Goal: Task Accomplishment & Management: Use online tool/utility

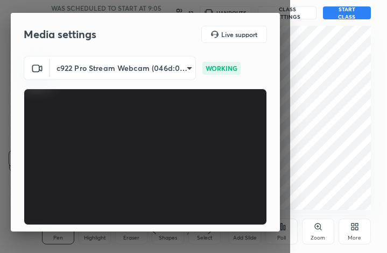
scroll to position [99, 0]
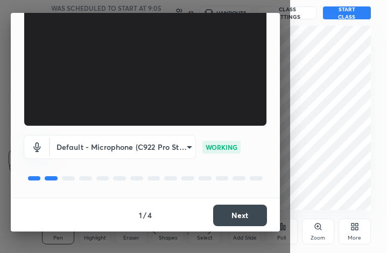
click at [243, 214] on button "Next" at bounding box center [240, 216] width 54 height 22
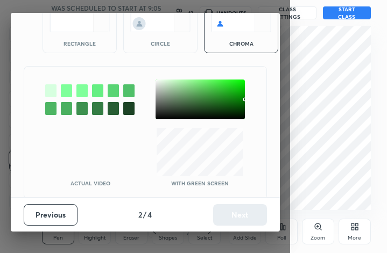
scroll to position [58, 0]
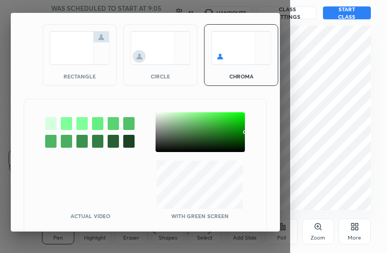
click at [75, 50] on img at bounding box center [79, 48] width 60 height 34
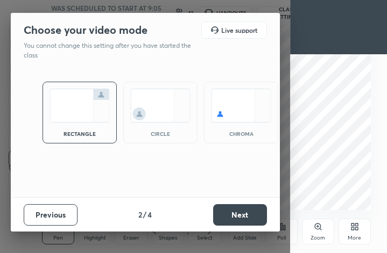
scroll to position [0, 0]
click at [251, 223] on button "Next" at bounding box center [240, 215] width 54 height 22
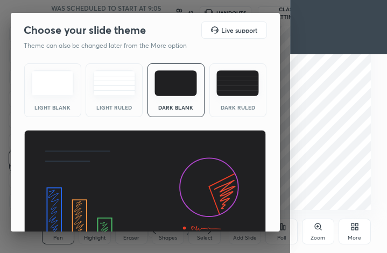
scroll to position [69, 0]
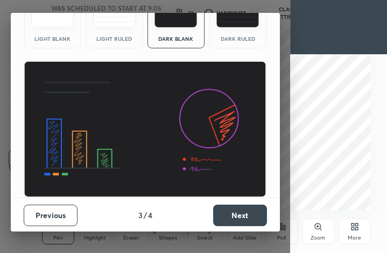
click at [230, 208] on button "Next" at bounding box center [240, 216] width 54 height 22
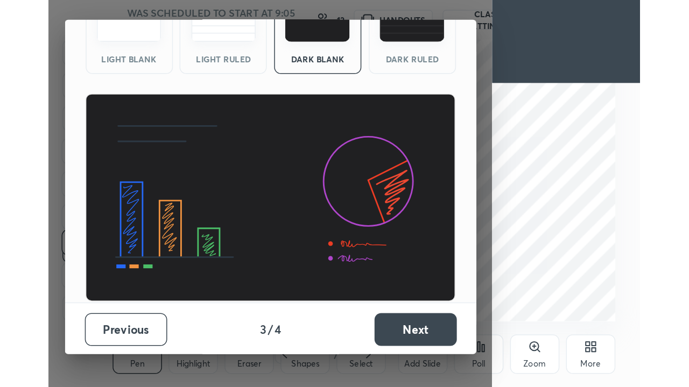
scroll to position [0, 0]
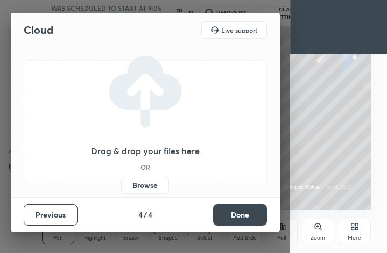
click at [152, 187] on label "Browse" at bounding box center [145, 185] width 48 height 17
click at [121, 187] on input "Browse" at bounding box center [121, 185] width 0 height 17
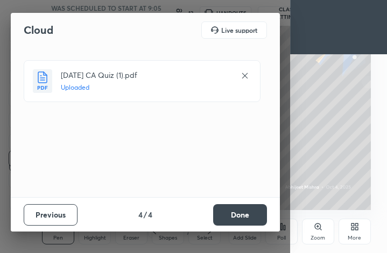
click at [223, 210] on button "Done" at bounding box center [240, 215] width 54 height 22
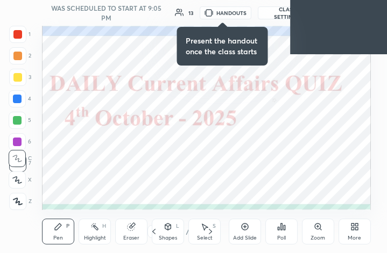
click at [353, 232] on div "More" at bounding box center [354, 232] width 32 height 26
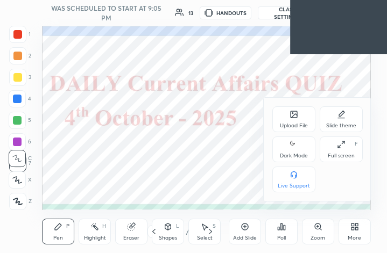
click at [338, 154] on div "Full screen" at bounding box center [341, 155] width 27 height 5
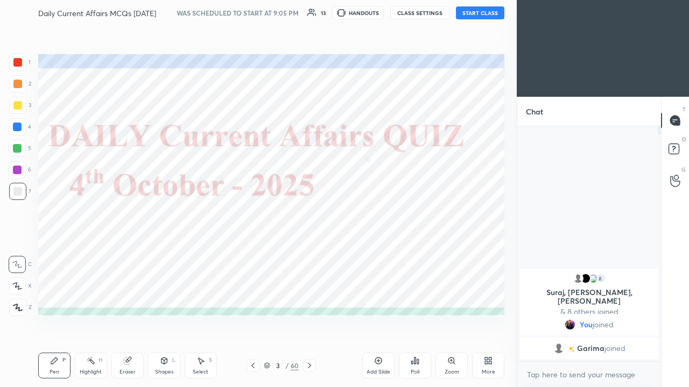
scroll to position [53477, 53322]
click at [19, 128] on div at bounding box center [17, 127] width 9 height 9
click at [22, 253] on div at bounding box center [17, 307] width 17 height 17
click at [18, 131] on div at bounding box center [17, 127] width 9 height 9
click at [19, 253] on icon at bounding box center [18, 307] width 10 height 8
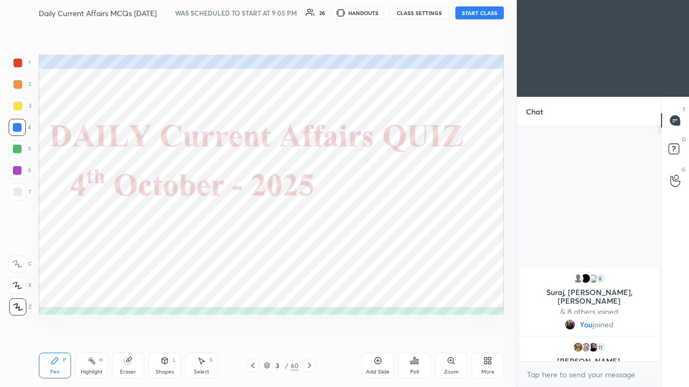
click at [386, 15] on button "START CLASS" at bounding box center [479, 12] width 48 height 13
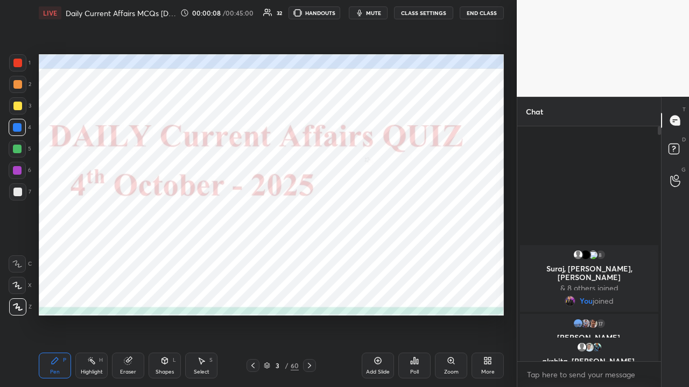
click at [19, 128] on div at bounding box center [17, 127] width 9 height 9
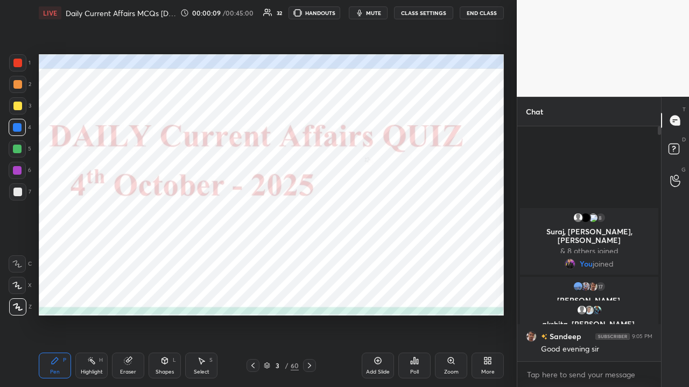
click at [18, 253] on icon at bounding box center [18, 307] width 10 height 8
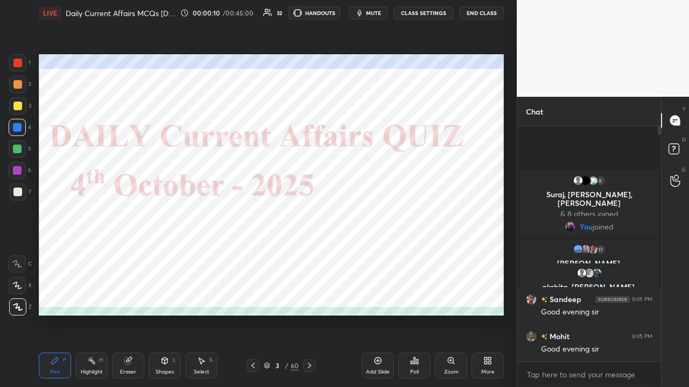
drag, startPoint x: 14, startPoint y: 124, endPoint x: 12, endPoint y: 132, distance: 8.9
click at [14, 125] on div at bounding box center [17, 127] width 9 height 9
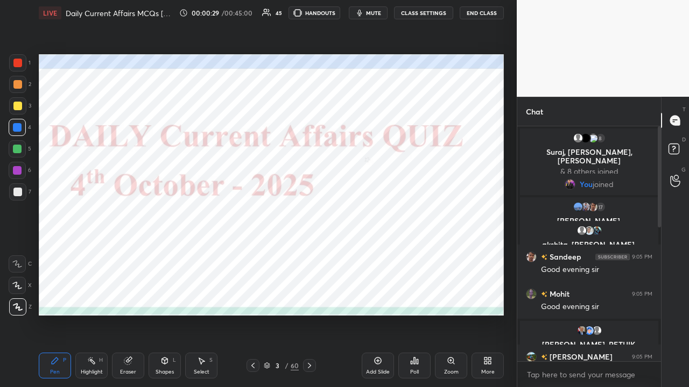
drag, startPoint x: 661, startPoint y: 231, endPoint x: 658, endPoint y: 327, distance: 95.8
click at [386, 253] on div "Chat 8 Suraj, [PERSON_NAME], [PERSON_NAME] & 8 others joined You joined 17 [PER…" at bounding box center [602, 242] width 172 height 290
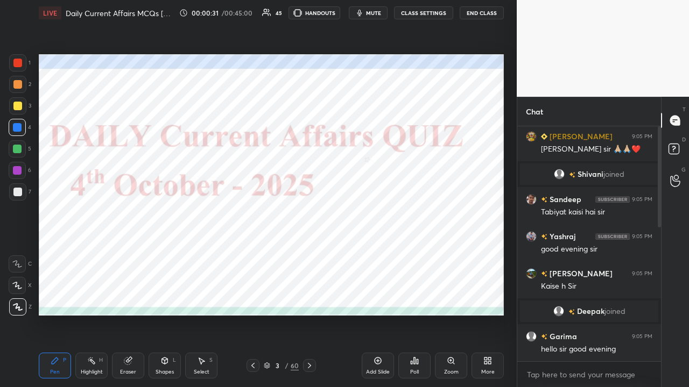
drag, startPoint x: 660, startPoint y: 217, endPoint x: 661, endPoint y: 328, distance: 110.8
click at [386, 228] on div at bounding box center [658, 176] width 3 height 101
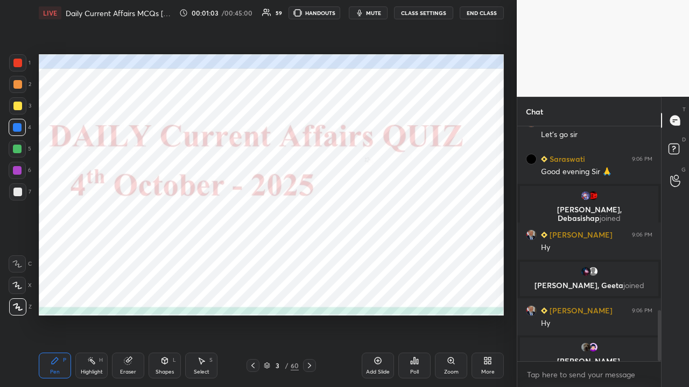
scroll to position [850, 0]
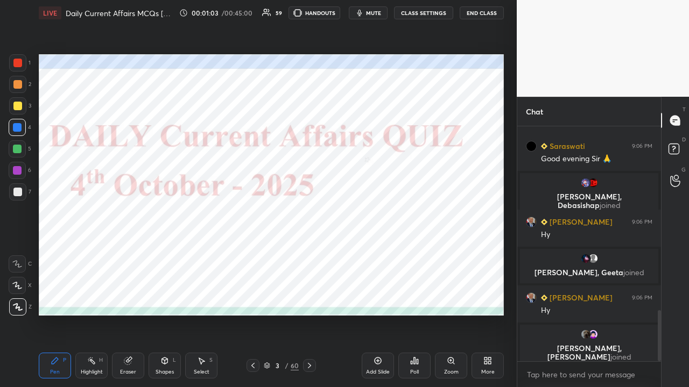
click at [386, 15] on button "CLASS SETTINGS" at bounding box center [423, 12] width 59 height 13
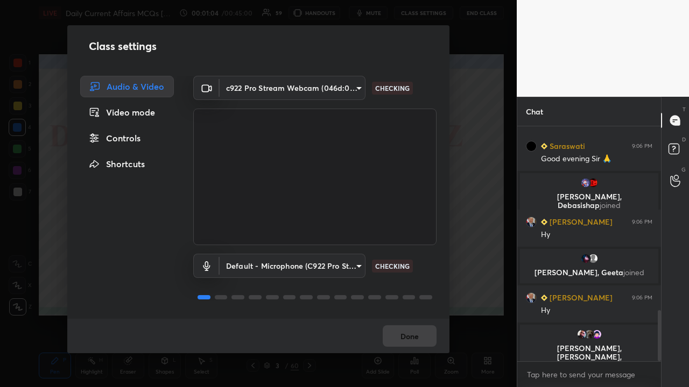
click at [139, 141] on div "Controls" at bounding box center [127, 138] width 94 height 22
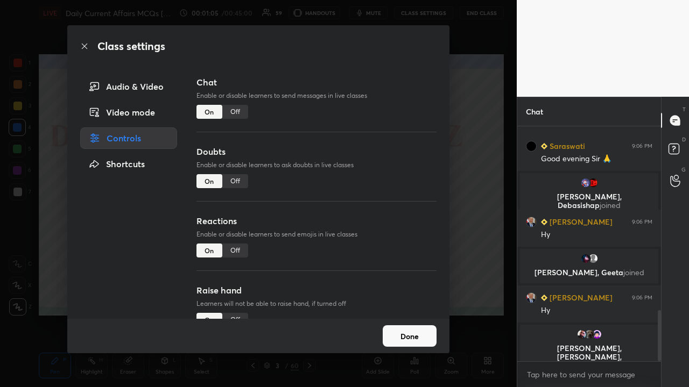
click at [233, 113] on div "Off" at bounding box center [235, 112] width 26 height 14
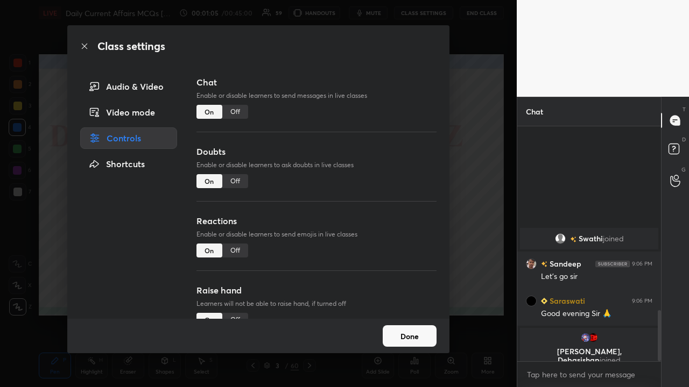
scroll to position [210, 140]
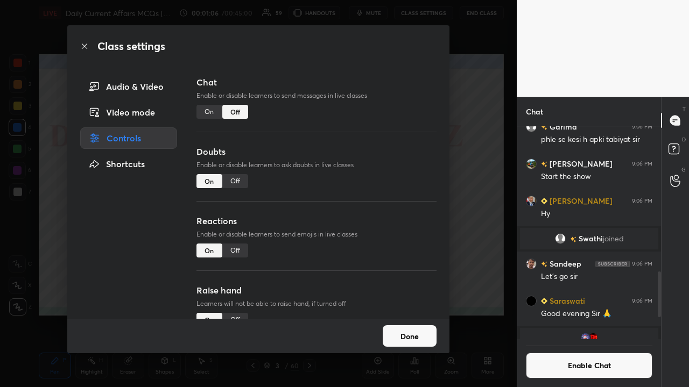
click at [386, 195] on div "Class settings Audio & Video Video mode Controls Shortcuts Chat Enable or disab…" at bounding box center [258, 193] width 516 height 387
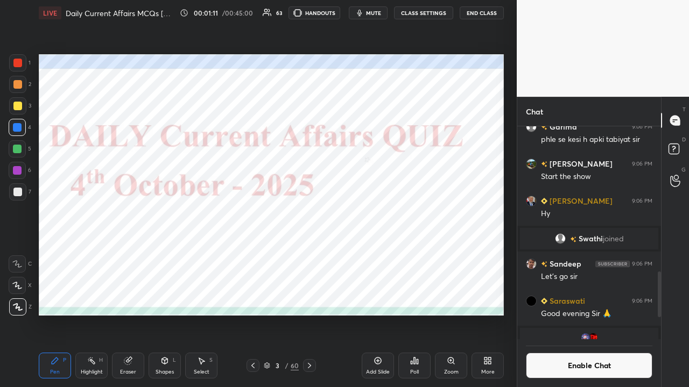
click at [309, 253] on icon at bounding box center [309, 366] width 9 height 9
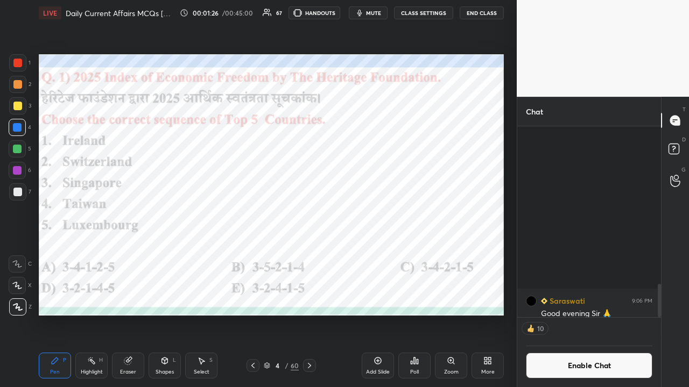
scroll to position [903, 0]
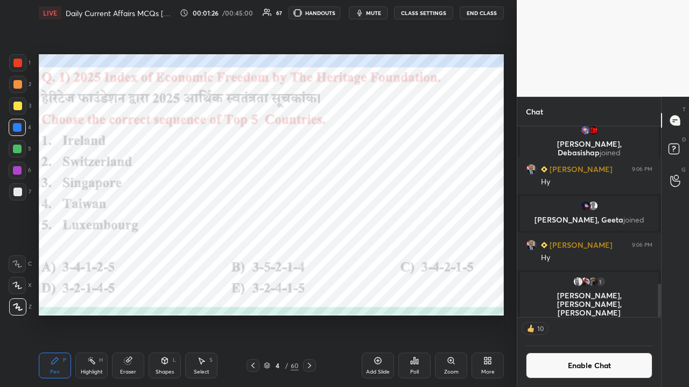
drag, startPoint x: 658, startPoint y: 280, endPoint x: 660, endPoint y: 320, distance: 40.4
click at [386, 253] on div "Chat Saraswati 9:06 PM Good evening [PERSON_NAME], [PERSON_NAME] joined [PERSON…" at bounding box center [602, 242] width 172 height 290
click at [386, 253] on icon at bounding box center [414, 361] width 9 height 9
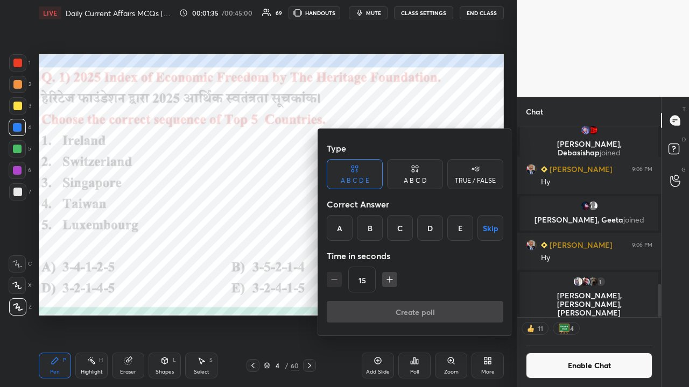
click at [386, 231] on div "D" at bounding box center [430, 228] width 26 height 26
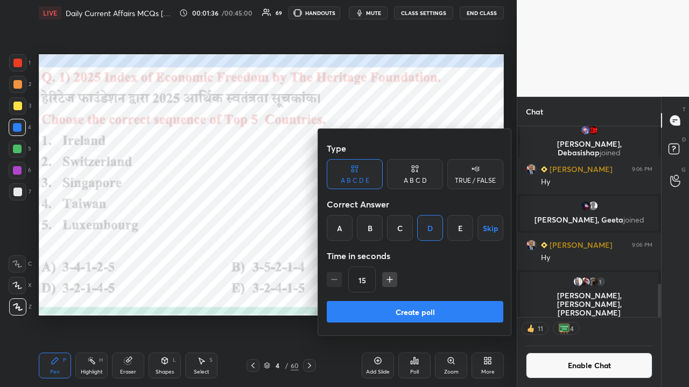
click at [386, 253] on button "Create poll" at bounding box center [415, 312] width 176 height 22
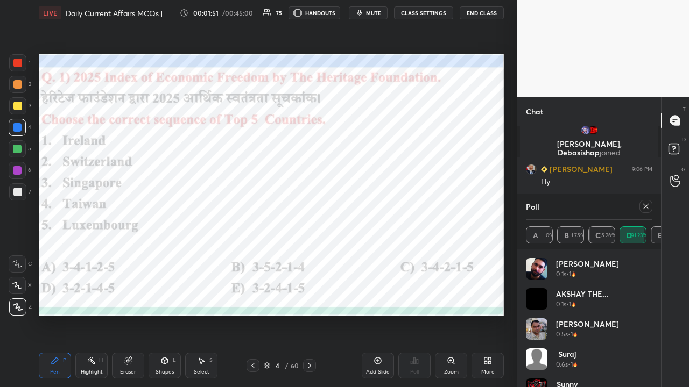
scroll to position [3, 3]
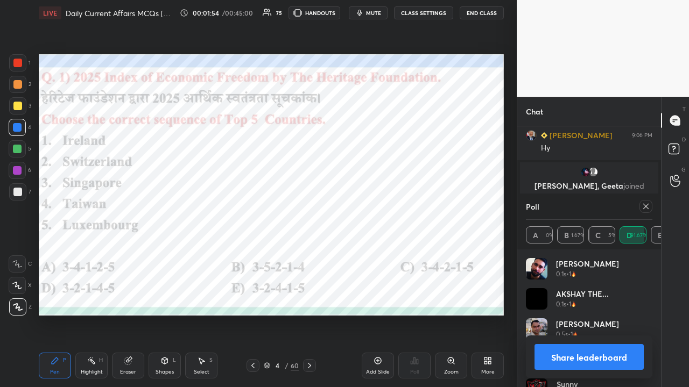
click at [386, 208] on icon at bounding box center [645, 206] width 9 height 9
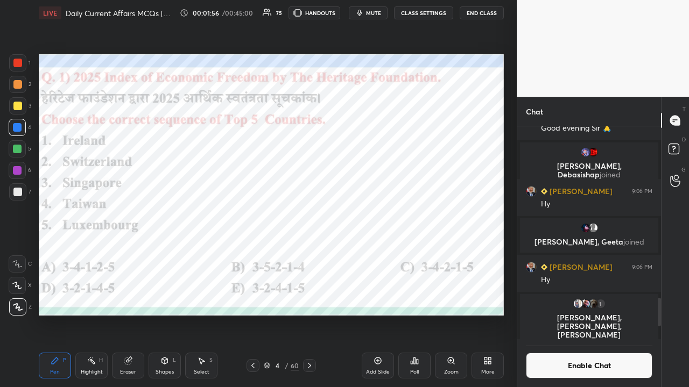
click at [309, 253] on icon at bounding box center [309, 366] width 9 height 9
click at [308, 253] on icon at bounding box center [309, 366] width 9 height 9
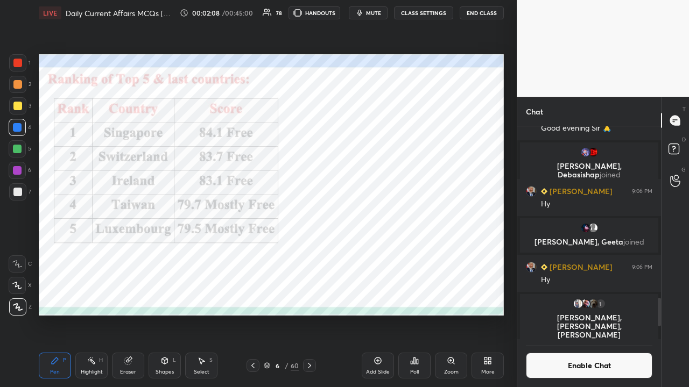
click at [309, 253] on icon at bounding box center [309, 366] width 9 height 9
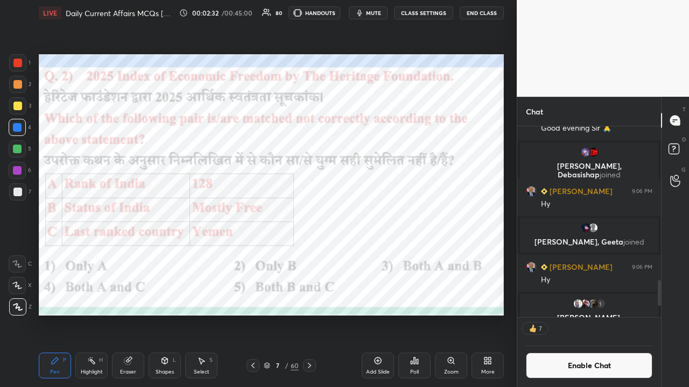
click at [386, 253] on icon at bounding box center [415, 361] width 2 height 6
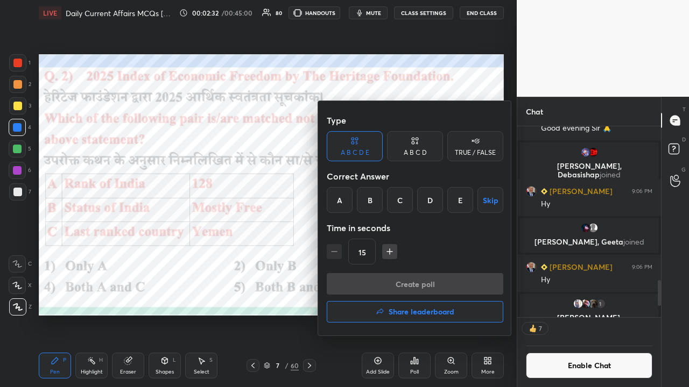
click at [374, 201] on div "B" at bounding box center [370, 200] width 26 height 26
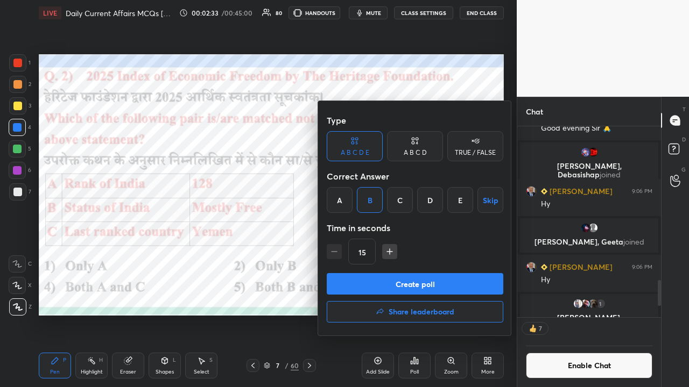
click at [365, 253] on button "Create poll" at bounding box center [415, 284] width 176 height 22
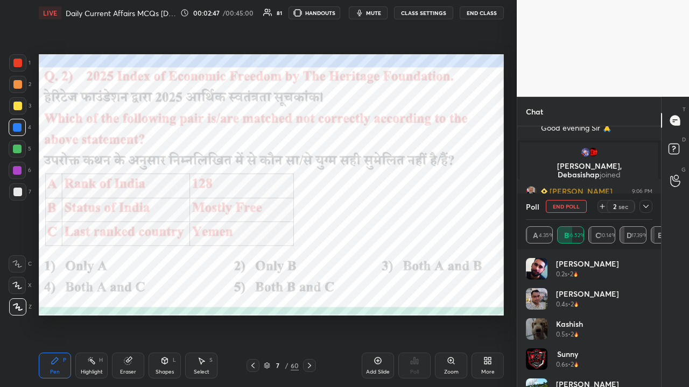
scroll to position [154, 140]
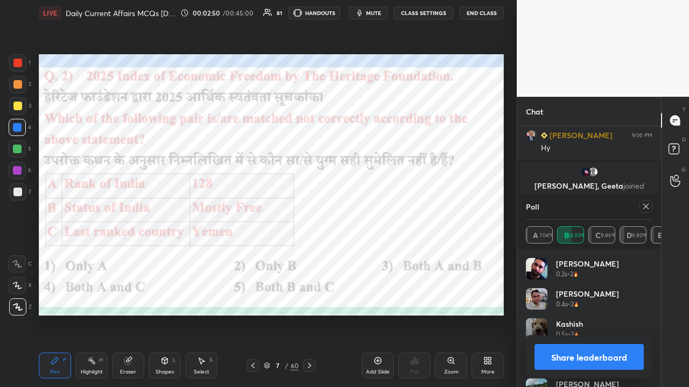
click at [386, 209] on icon at bounding box center [645, 206] width 9 height 9
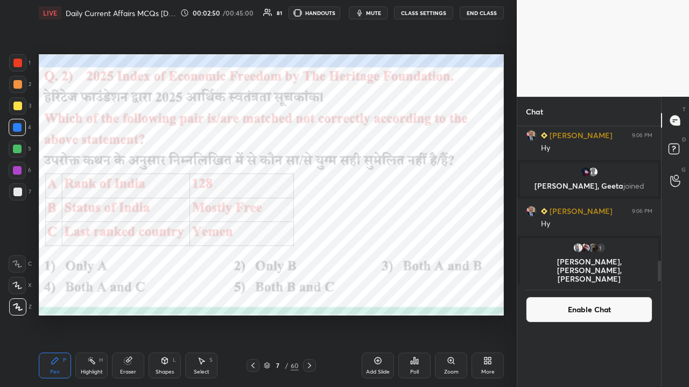
scroll to position [4, 3]
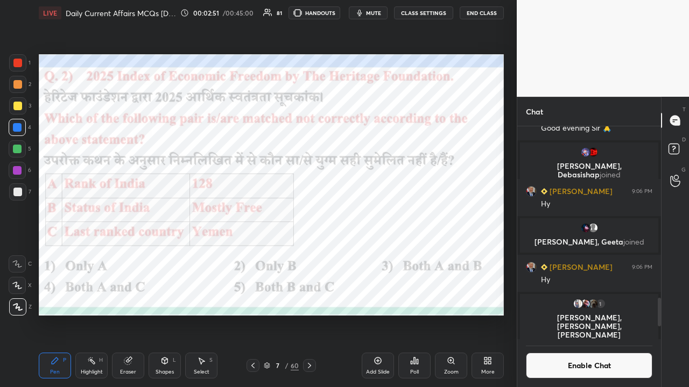
click at [386, 12] on button "CLASS SETTINGS" at bounding box center [423, 12] width 59 height 13
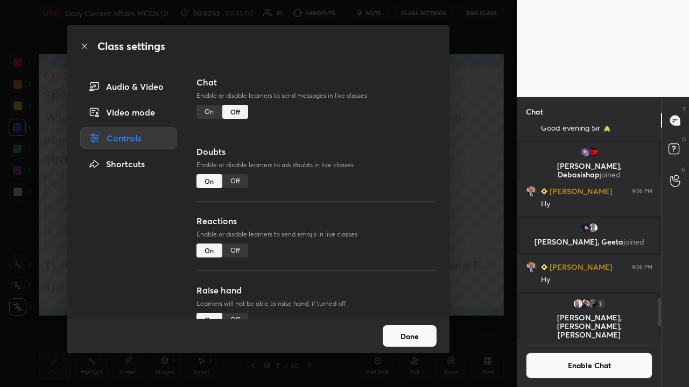
click at [208, 111] on div "On" at bounding box center [209, 112] width 26 height 14
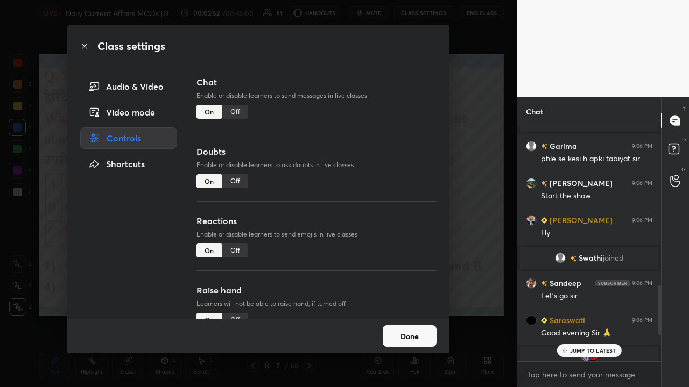
click at [386, 195] on div "Class settings Audio & Video Video mode Controls Shortcuts Chat Enable or disab…" at bounding box center [258, 193] width 516 height 387
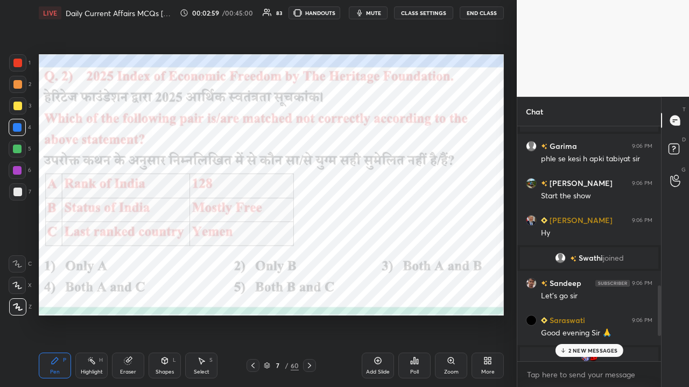
click at [386, 253] on icon at bounding box center [562, 351] width 7 height 6
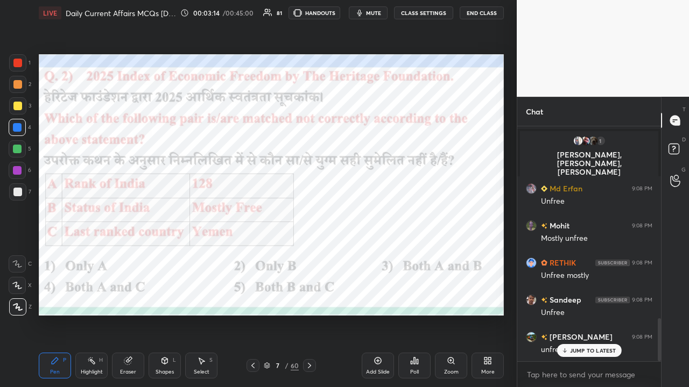
click at [308, 253] on icon at bounding box center [309, 366] width 9 height 9
click at [386, 13] on button "CLASS SETTINGS" at bounding box center [423, 12] width 59 height 13
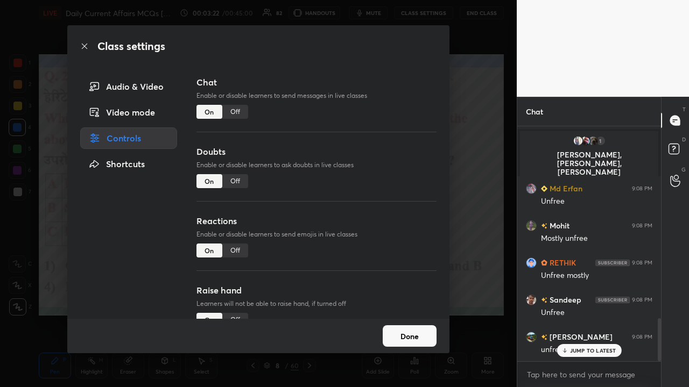
click at [241, 115] on div "Off" at bounding box center [235, 112] width 26 height 14
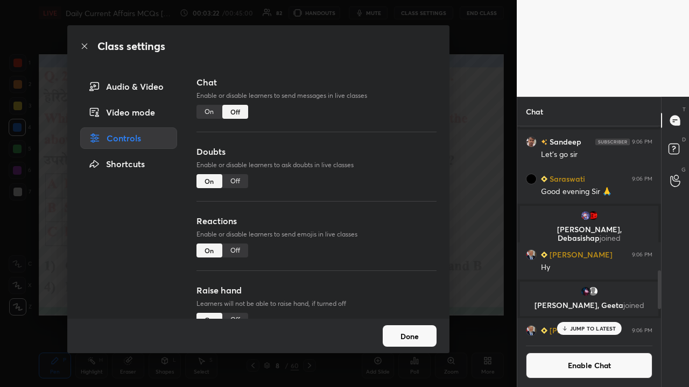
click at [386, 199] on div "Class settings Audio & Video Video mode Controls Shortcuts Chat Enable or disab…" at bounding box center [258, 193] width 516 height 387
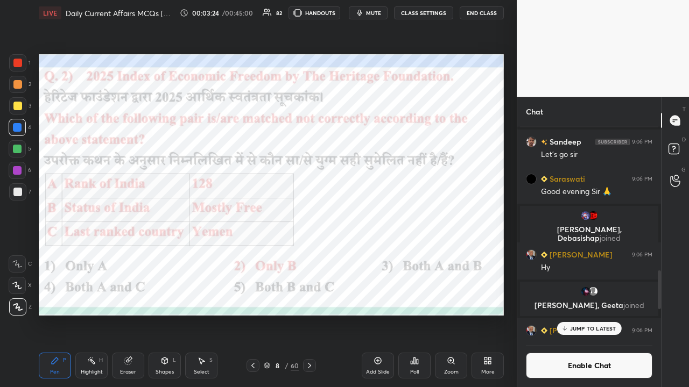
click at [310, 253] on icon at bounding box center [309, 365] width 3 height 5
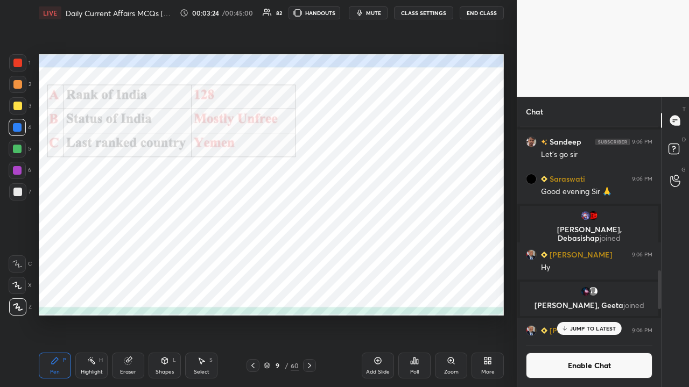
click at [310, 253] on icon at bounding box center [309, 366] width 9 height 9
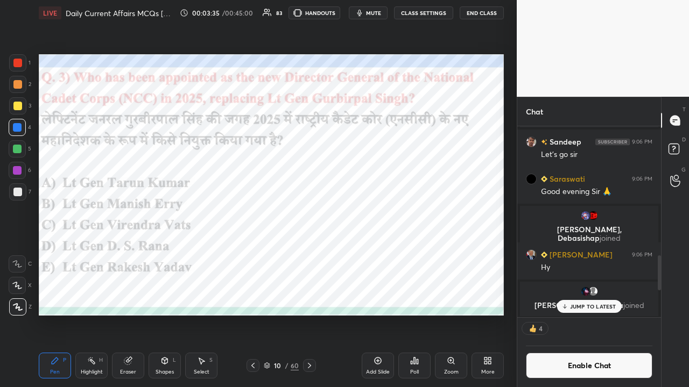
click at [386, 253] on div "Poll" at bounding box center [414, 366] width 32 height 26
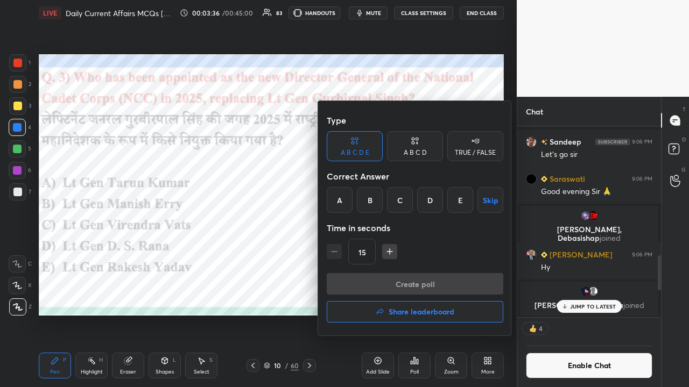
click at [386, 203] on div "C" at bounding box center [400, 200] width 26 height 26
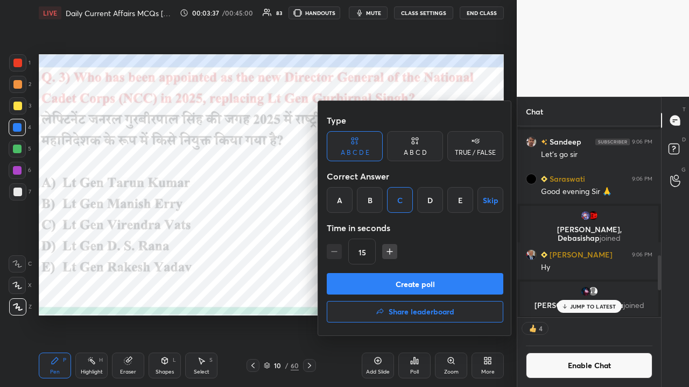
click at [386, 253] on button "Create poll" at bounding box center [415, 284] width 176 height 22
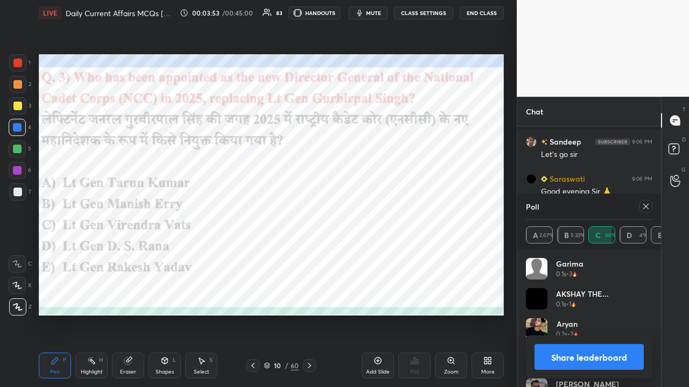
click at [314, 253] on div at bounding box center [309, 365] width 13 height 13
click at [386, 207] on icon at bounding box center [645, 206] width 5 height 5
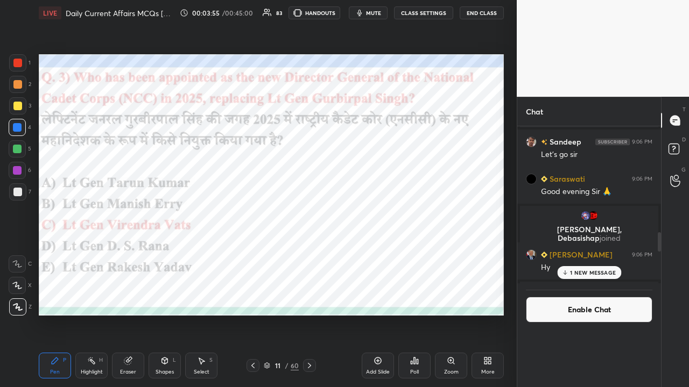
scroll to position [3, 3]
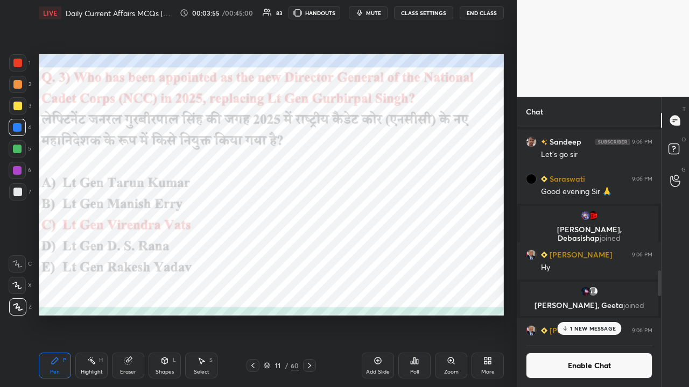
click at [310, 253] on icon at bounding box center [309, 366] width 9 height 9
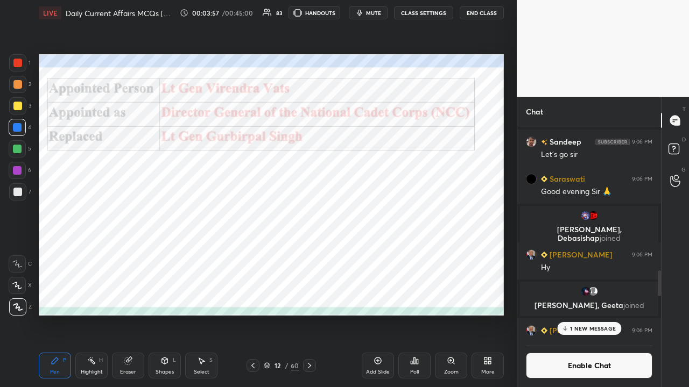
click at [312, 253] on icon at bounding box center [309, 366] width 9 height 9
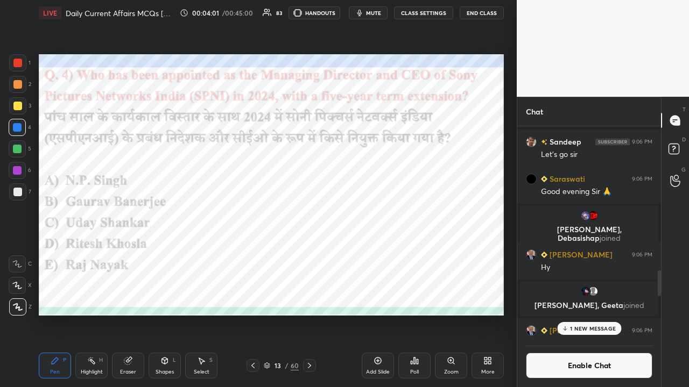
click at [386, 253] on icon at bounding box center [411, 363] width 2 height 3
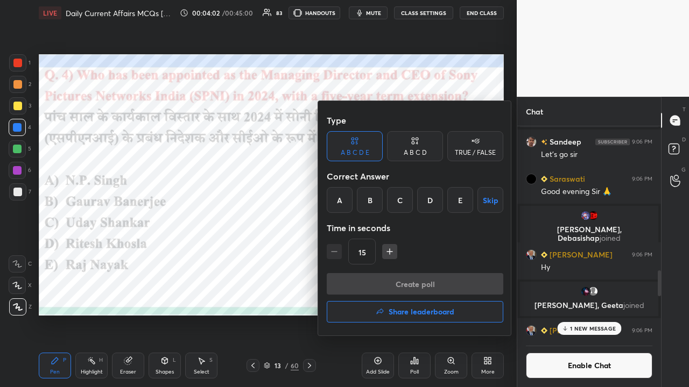
click at [368, 201] on div "B" at bounding box center [370, 200] width 26 height 26
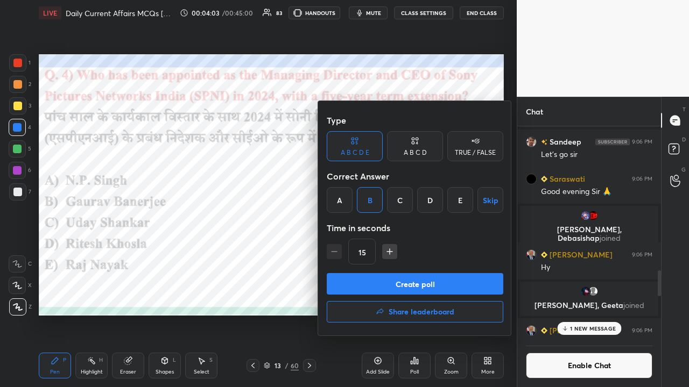
click at [362, 253] on button "Create poll" at bounding box center [415, 284] width 176 height 22
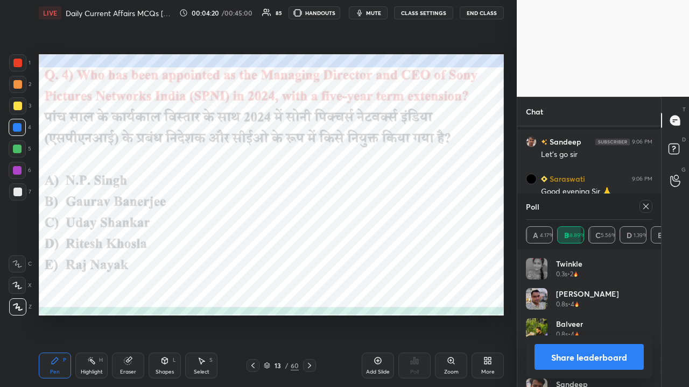
click at [386, 209] on icon at bounding box center [645, 206] width 9 height 9
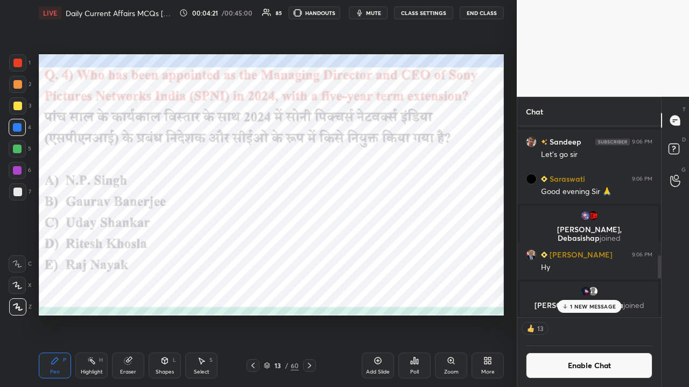
click at [309, 253] on icon at bounding box center [309, 366] width 9 height 9
drag, startPoint x: 310, startPoint y: 367, endPoint x: 311, endPoint y: 372, distance: 5.6
click at [311, 253] on icon at bounding box center [309, 366] width 9 height 9
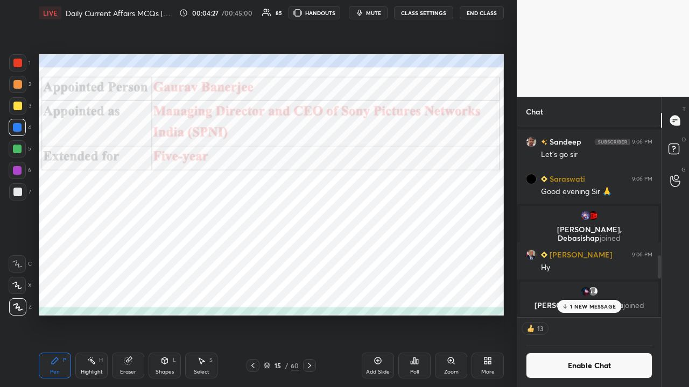
click at [308, 253] on icon at bounding box center [309, 366] width 9 height 9
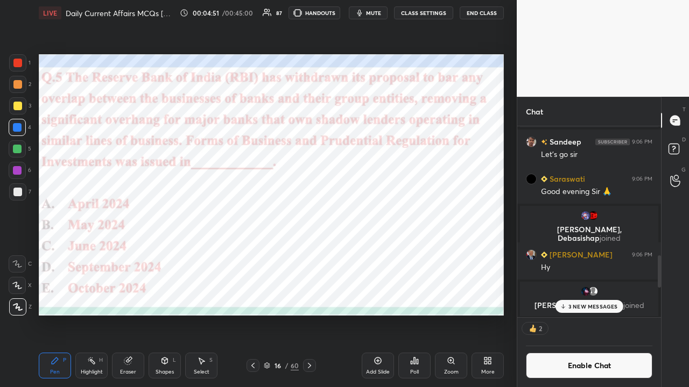
click at [386, 253] on div "Poll" at bounding box center [414, 366] width 32 height 26
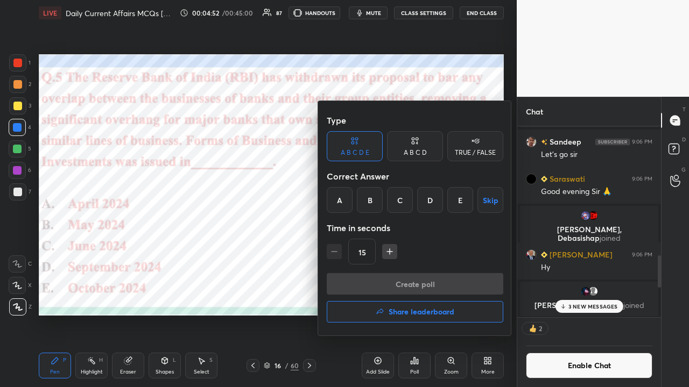
click at [386, 203] on div "E" at bounding box center [460, 200] width 26 height 26
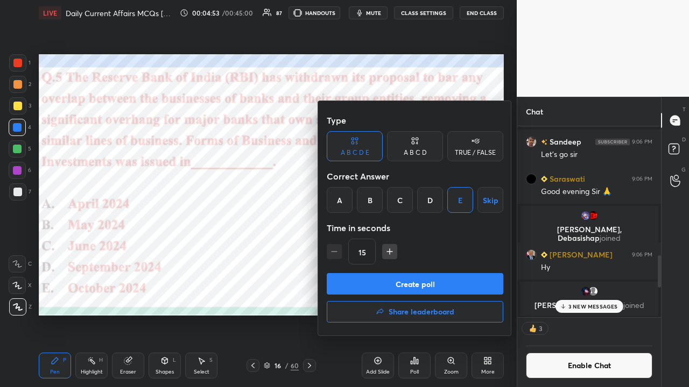
click at [386, 253] on button "Create poll" at bounding box center [415, 284] width 176 height 22
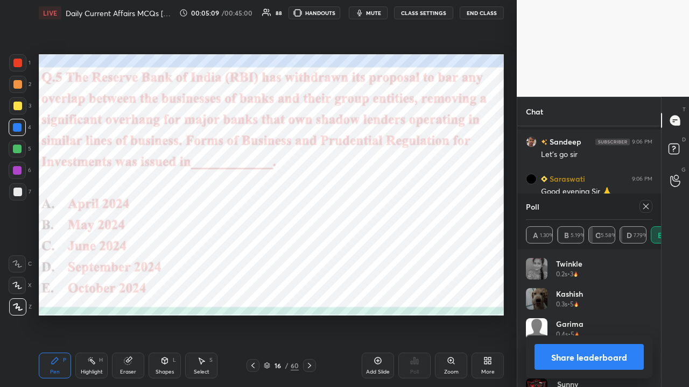
click at [311, 253] on icon at bounding box center [309, 366] width 9 height 9
click at [386, 207] on icon at bounding box center [645, 206] width 9 height 9
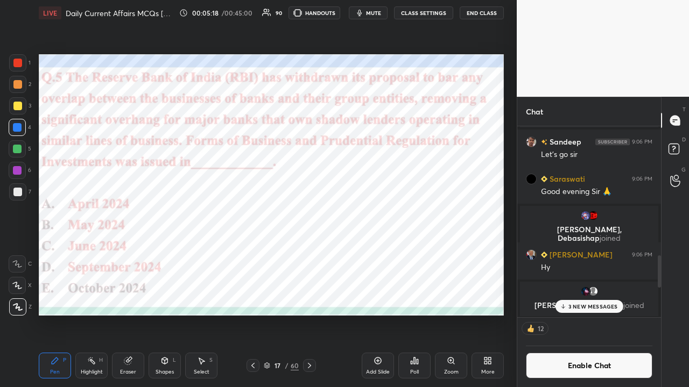
click at [305, 253] on icon at bounding box center [309, 366] width 9 height 9
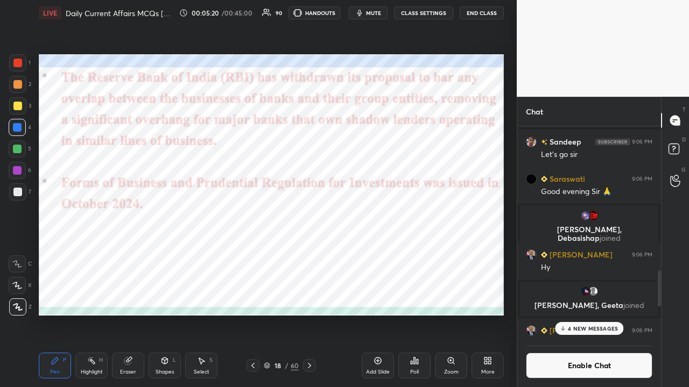
click at [309, 253] on icon at bounding box center [309, 366] width 9 height 9
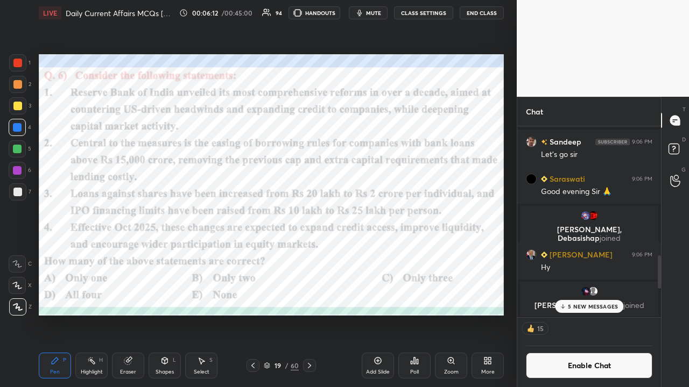
click at [386, 253] on p "5 NEW MESSAGES" at bounding box center [593, 306] width 50 height 6
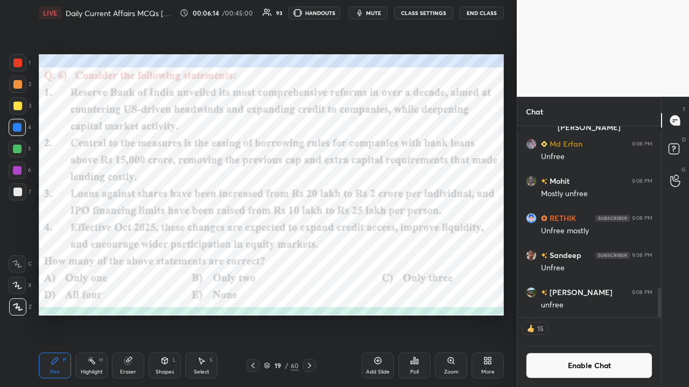
scroll to position [1058, 0]
drag, startPoint x: 660, startPoint y: 308, endPoint x: 656, endPoint y: 317, distance: 9.9
click at [386, 253] on div "[PERSON_NAME] 9:06 PM Hy 1 [PERSON_NAME], [PERSON_NAME], [PERSON_NAME] & 1 othe…" at bounding box center [589, 256] width 144 height 261
click at [386, 253] on div "Poll" at bounding box center [414, 366] width 32 height 26
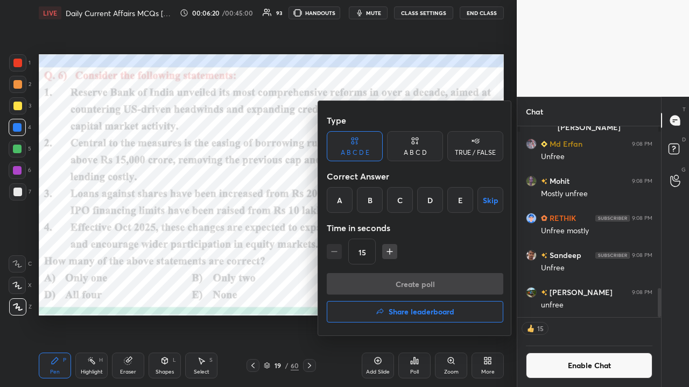
click at [371, 208] on div "B" at bounding box center [370, 200] width 26 height 26
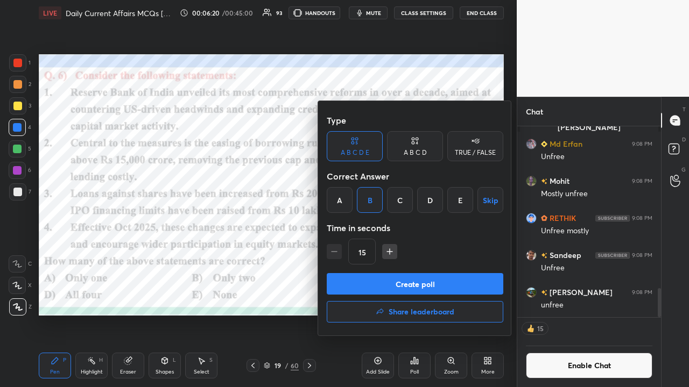
click at [375, 253] on button "Create poll" at bounding box center [415, 284] width 176 height 22
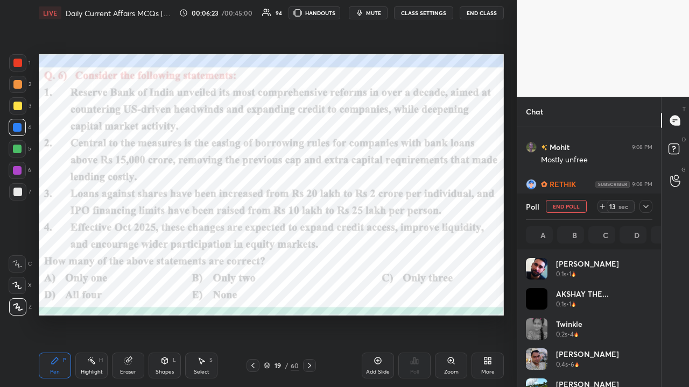
scroll to position [126, 123]
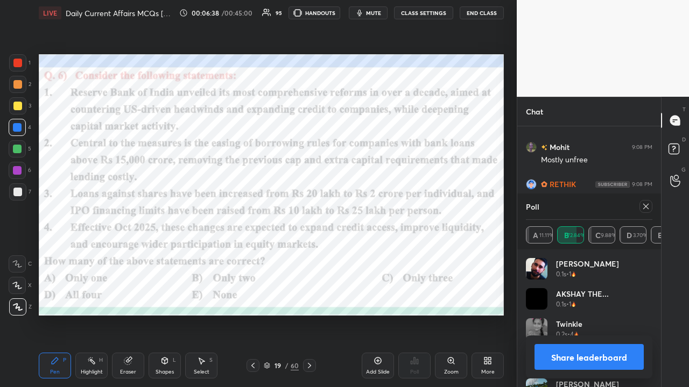
click at [386, 208] on icon at bounding box center [645, 206] width 9 height 9
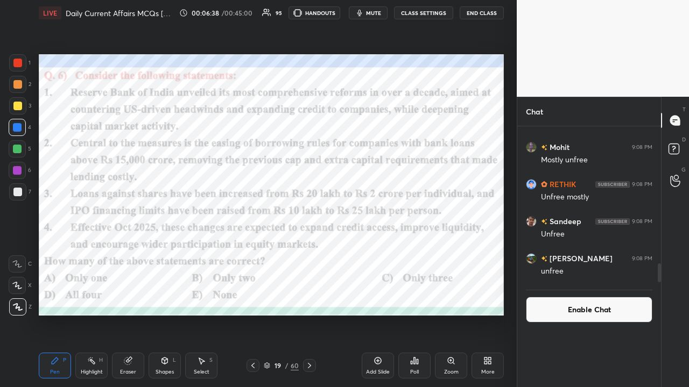
scroll to position [104, 140]
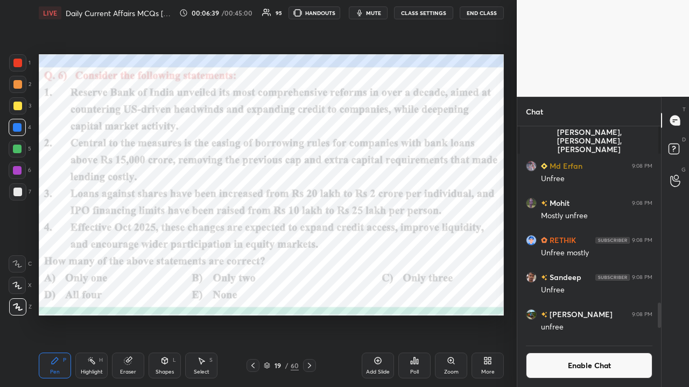
click at [386, 13] on button "CLASS SETTINGS" at bounding box center [423, 12] width 59 height 13
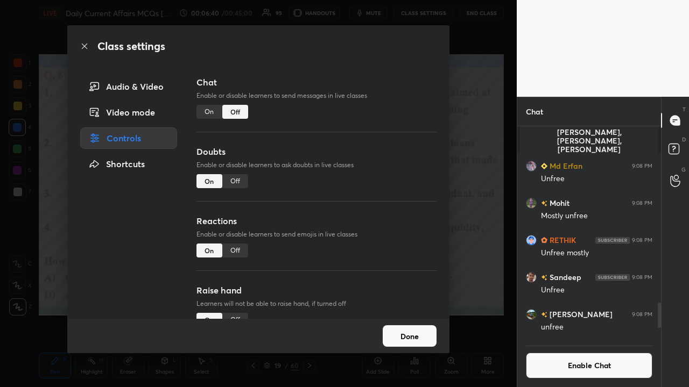
click at [204, 111] on div "On" at bounding box center [209, 112] width 26 height 14
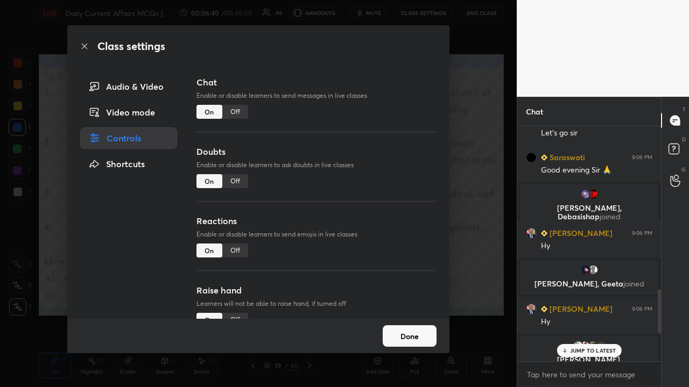
click at [386, 194] on div "Class settings Audio & Video Video mode Controls Shortcuts Chat Enable or disab…" at bounding box center [258, 193] width 516 height 387
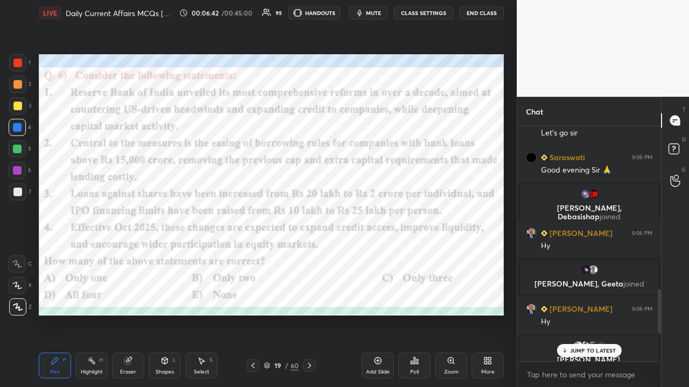
click at [310, 253] on icon at bounding box center [309, 366] width 9 height 9
click at [386, 253] on p "2 NEW MESSAGES" at bounding box center [592, 351] width 49 height 6
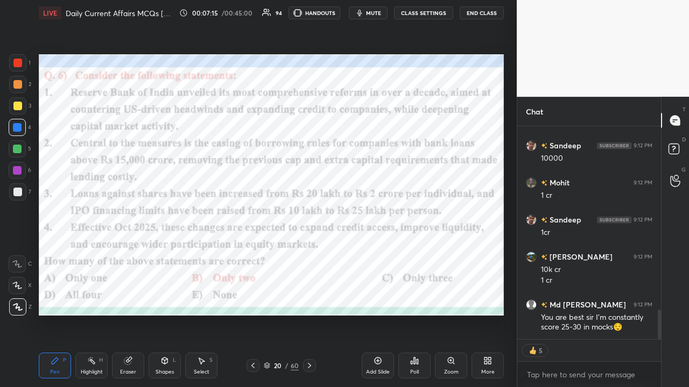
type textarea "x"
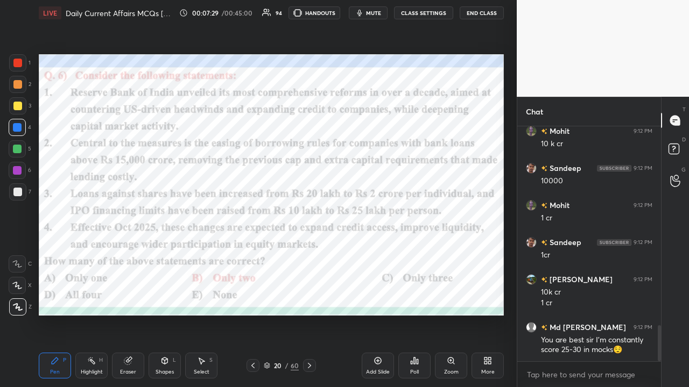
click at [313, 253] on div at bounding box center [309, 365] width 13 height 13
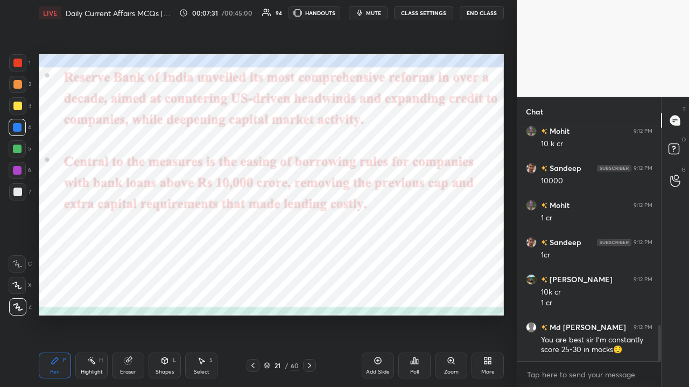
click at [254, 253] on icon at bounding box center [253, 366] width 9 height 9
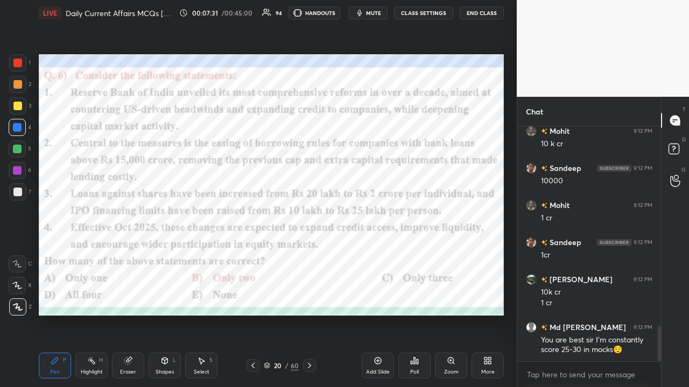
scroll to position [1332, 0]
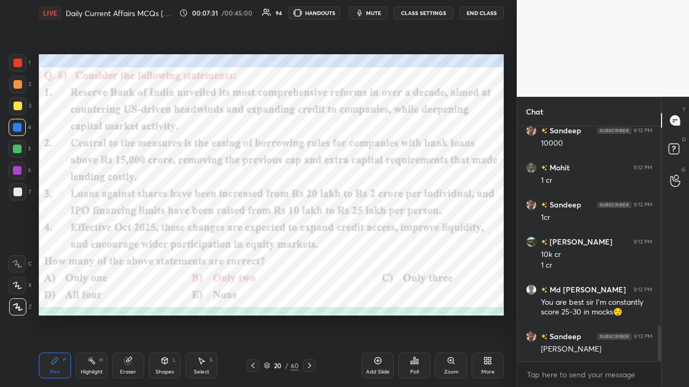
click at [311, 253] on icon at bounding box center [309, 366] width 9 height 9
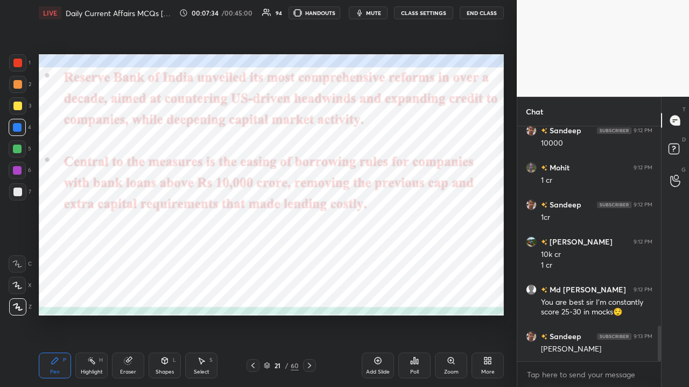
click at [307, 253] on icon at bounding box center [309, 366] width 9 height 9
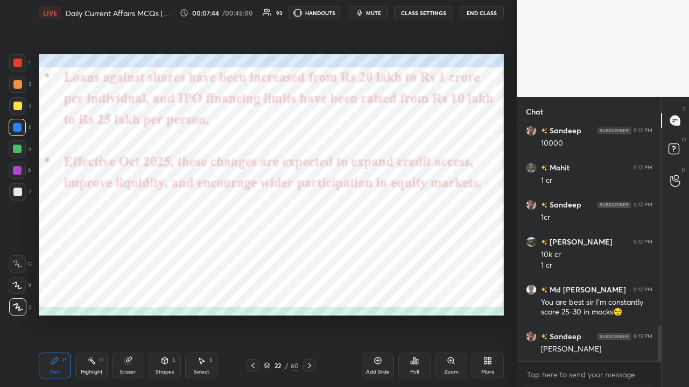
click at [386, 12] on button "CLASS SETTINGS" at bounding box center [423, 12] width 59 height 13
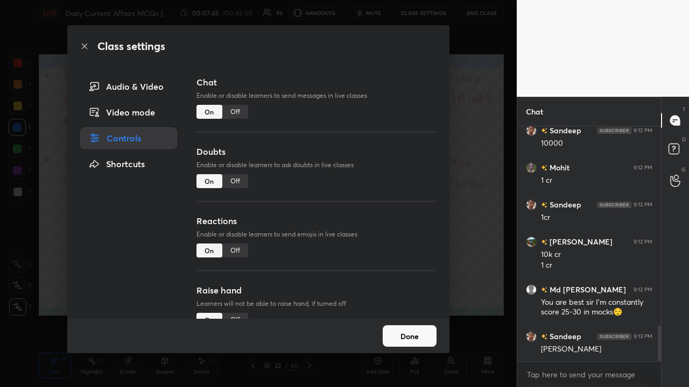
click at [236, 114] on div "Off" at bounding box center [235, 112] width 26 height 14
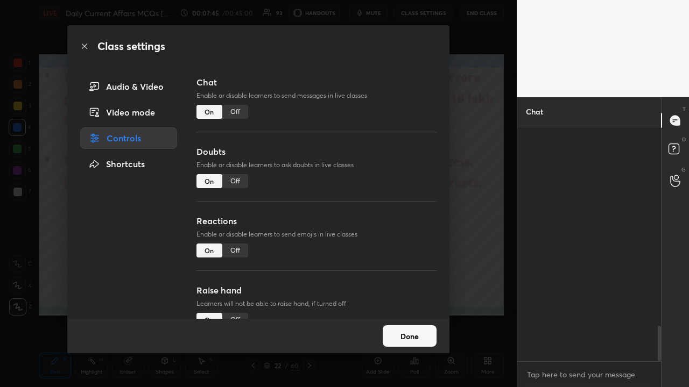
scroll to position [210, 140]
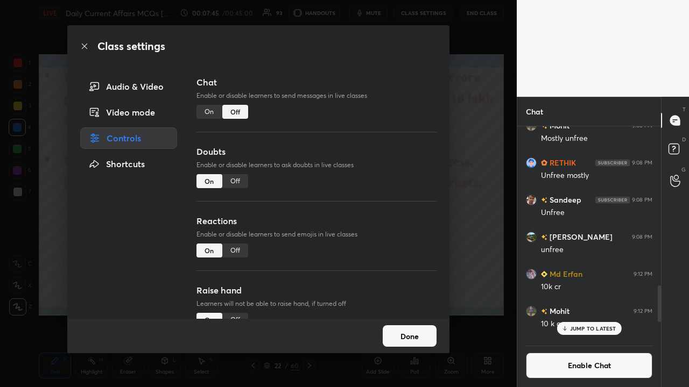
click at [386, 226] on div "Class settings Audio & Video Video mode Controls Shortcuts Chat Enable or disab…" at bounding box center [258, 193] width 516 height 387
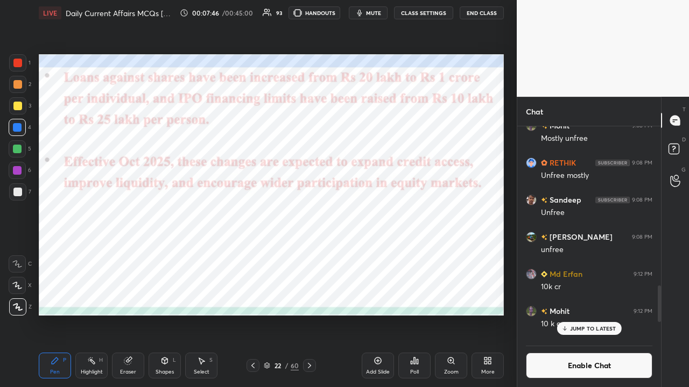
click at [315, 253] on div at bounding box center [309, 365] width 13 height 13
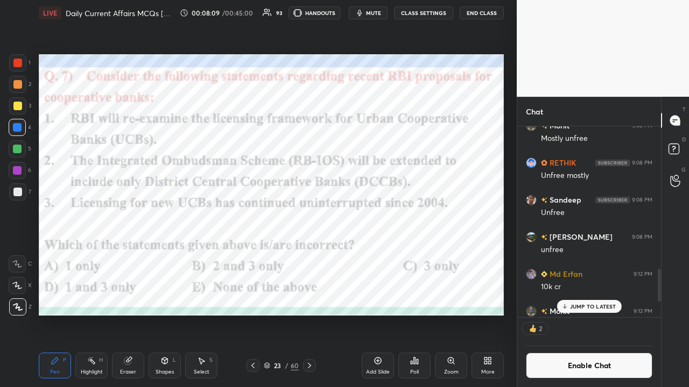
scroll to position [1272, 0]
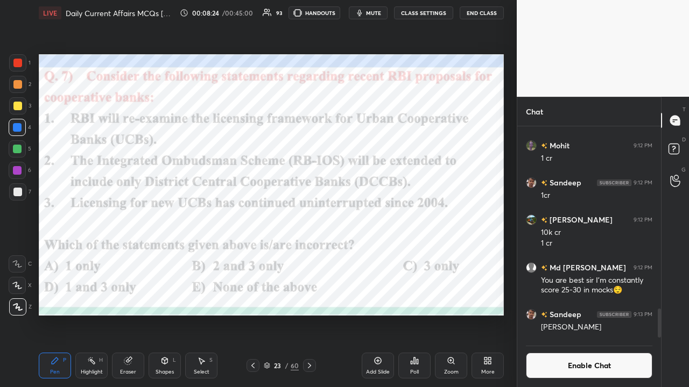
click at [386, 253] on div "Poll" at bounding box center [414, 366] width 32 height 26
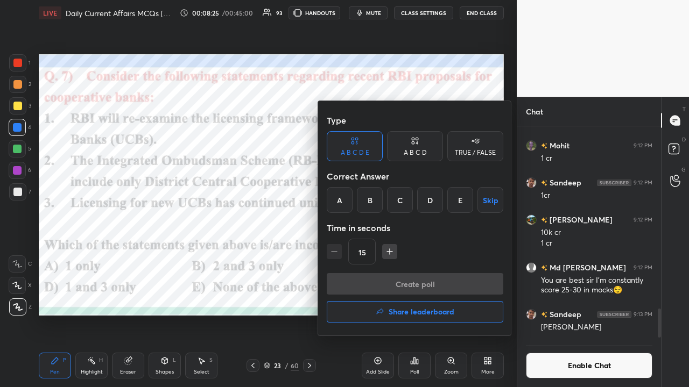
click at [365, 195] on div "B" at bounding box center [370, 200] width 26 height 26
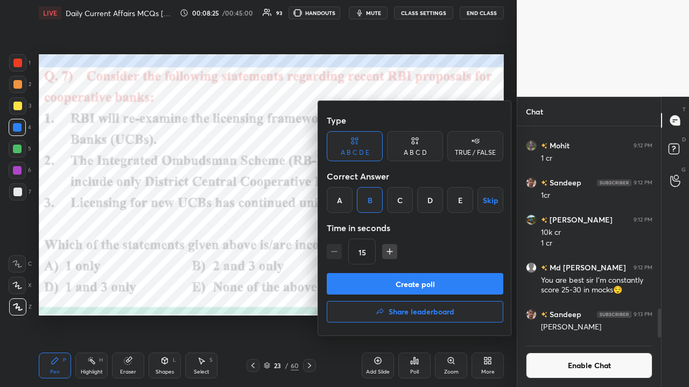
click at [370, 253] on button "Create poll" at bounding box center [415, 284] width 176 height 22
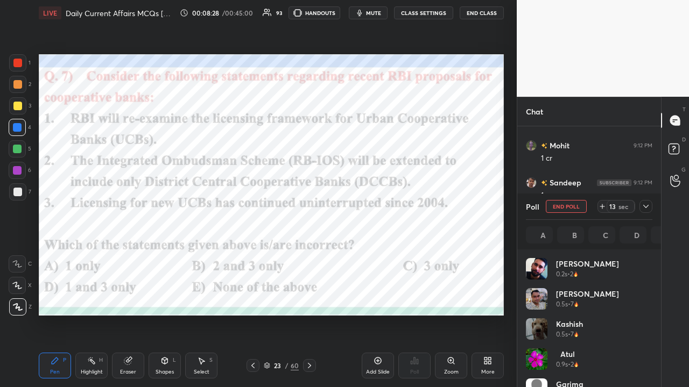
scroll to position [126, 123]
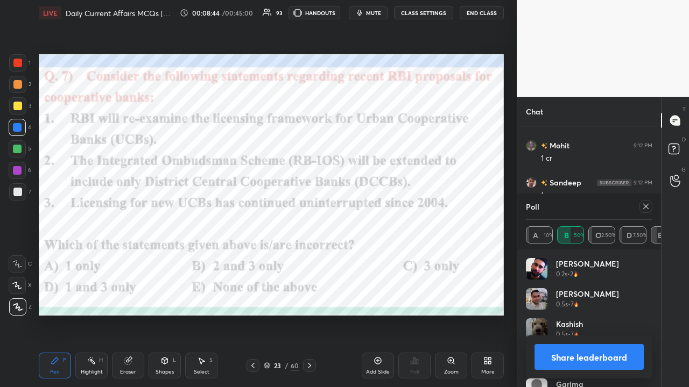
click at [386, 209] on div at bounding box center [645, 206] width 13 height 13
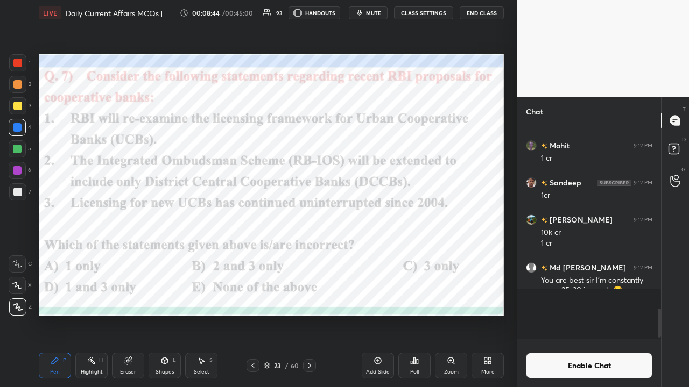
scroll to position [204, 140]
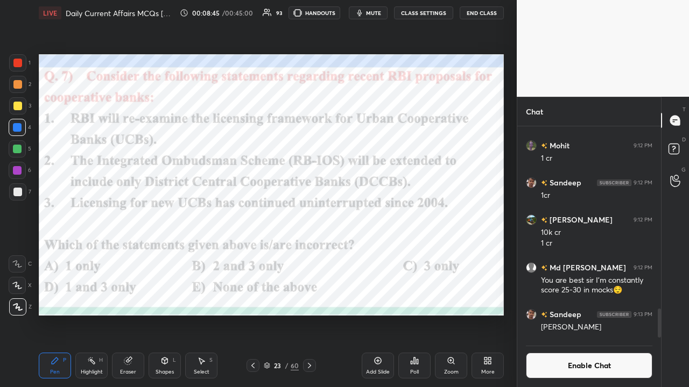
click at [311, 253] on icon at bounding box center [309, 366] width 9 height 9
click at [386, 15] on button "CLASS SETTINGS" at bounding box center [423, 12] width 59 height 13
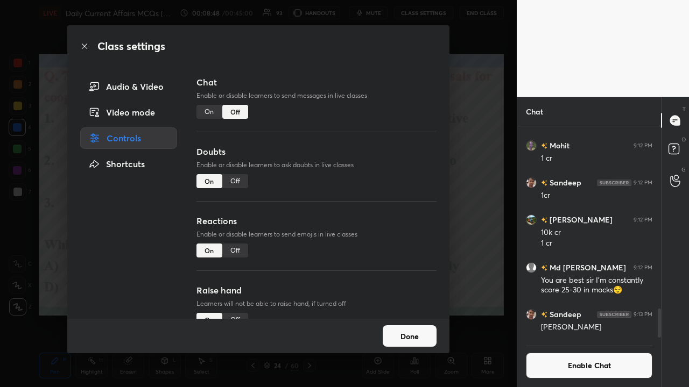
click at [205, 114] on div "On" at bounding box center [209, 112] width 26 height 14
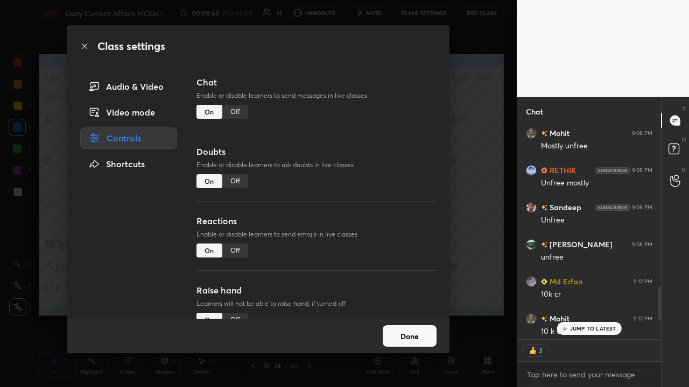
click at [386, 209] on div "Class settings Audio & Video Video mode Controls Shortcuts Chat Enable or disab…" at bounding box center [258, 193] width 516 height 387
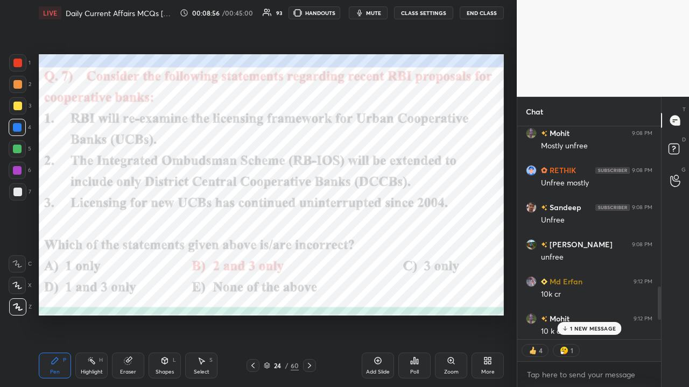
click at [386, 253] on p "1 NEW MESSAGE" at bounding box center [593, 328] width 46 height 6
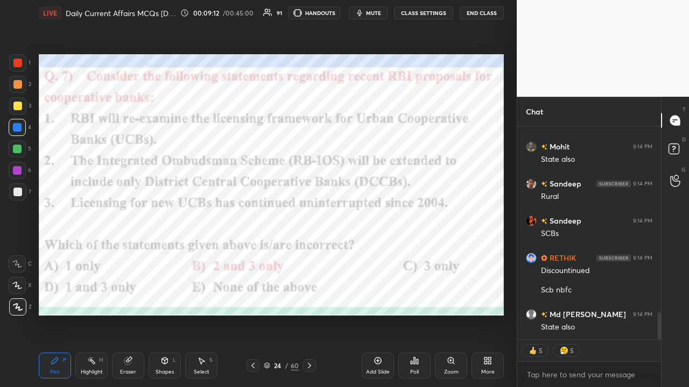
type textarea "x"
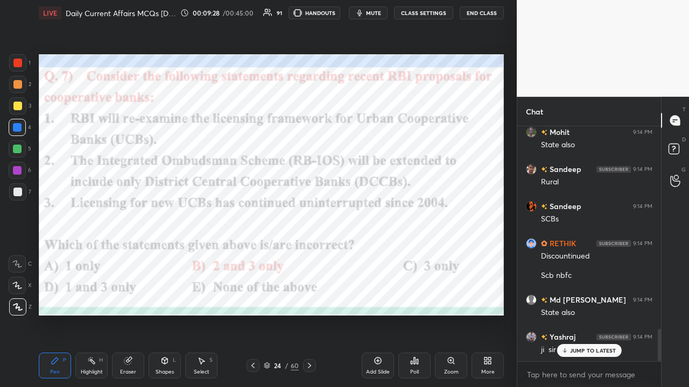
click at [306, 253] on icon at bounding box center [309, 366] width 9 height 9
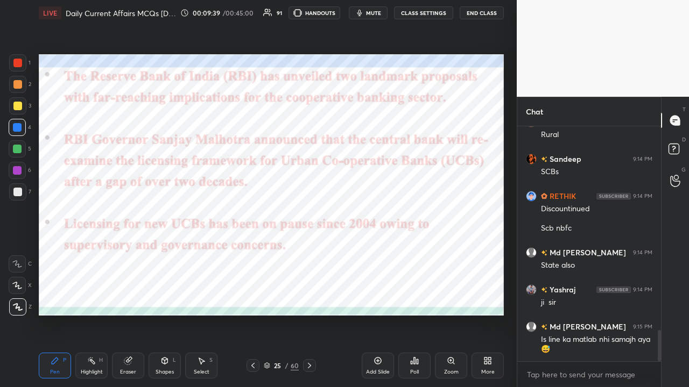
scroll to position [1564, 0]
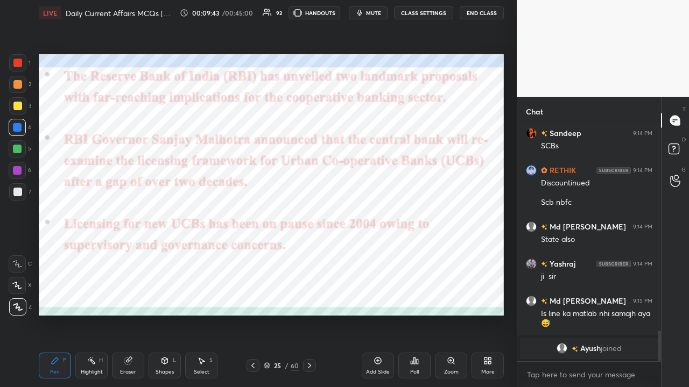
click at [386, 16] on button "CLASS SETTINGS" at bounding box center [423, 12] width 59 height 13
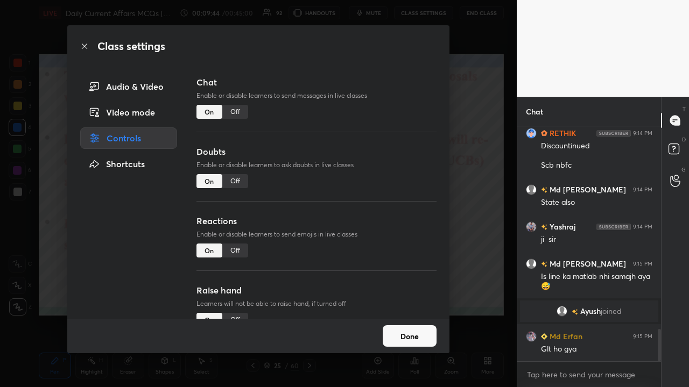
click at [237, 113] on div "Off" at bounding box center [235, 112] width 26 height 14
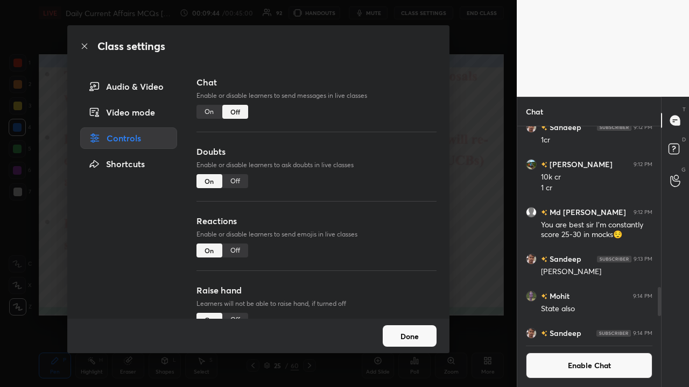
click at [386, 235] on div "Class settings Audio & Video Video mode Controls Shortcuts Chat Enable or disab…" at bounding box center [258, 193] width 516 height 387
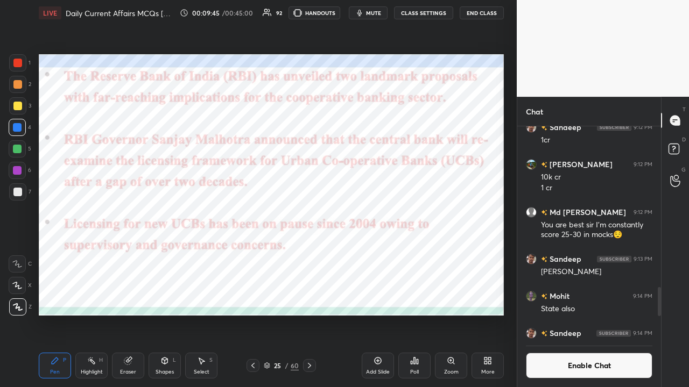
click at [313, 253] on div at bounding box center [309, 365] width 13 height 13
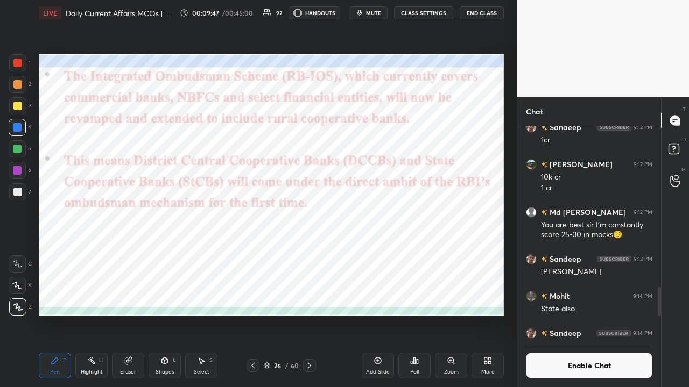
click at [311, 253] on div at bounding box center [309, 365] width 13 height 13
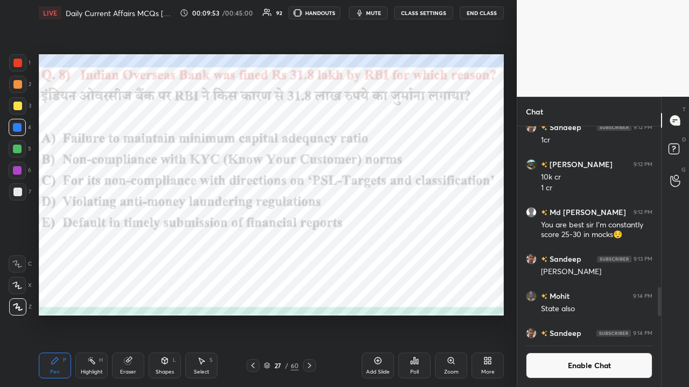
click at [386, 253] on div "Poll" at bounding box center [414, 366] width 32 height 26
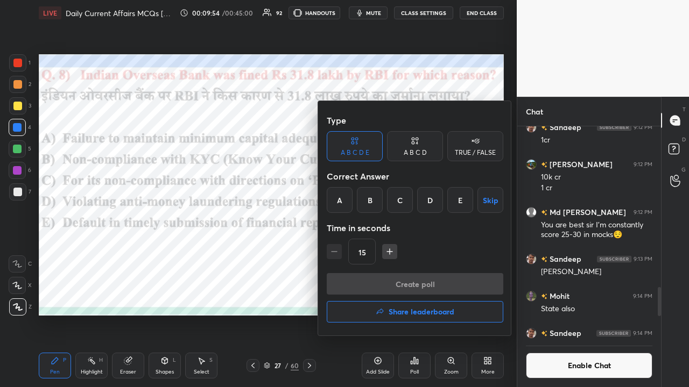
click at [386, 202] on div "C" at bounding box center [400, 200] width 26 height 26
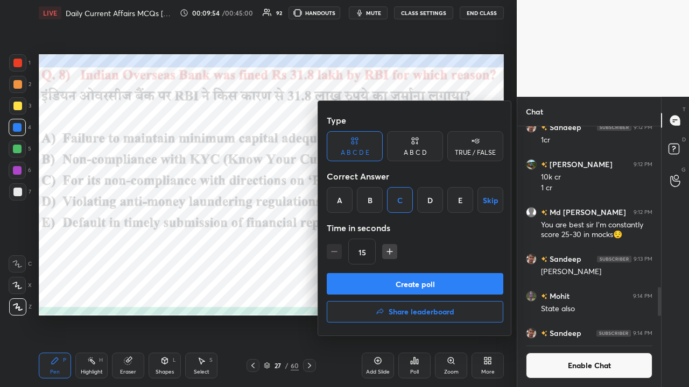
click at [386, 253] on button "Create poll" at bounding box center [415, 284] width 176 height 22
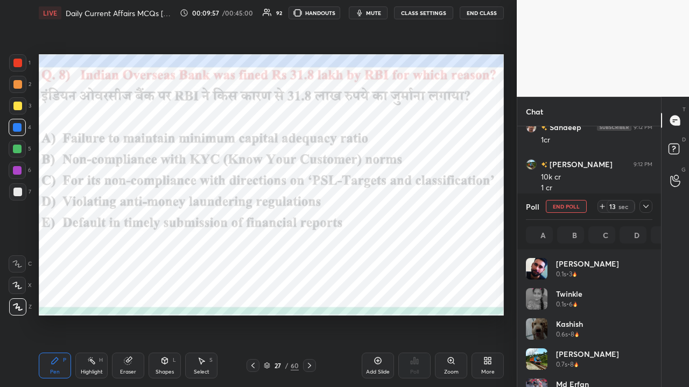
scroll to position [126, 123]
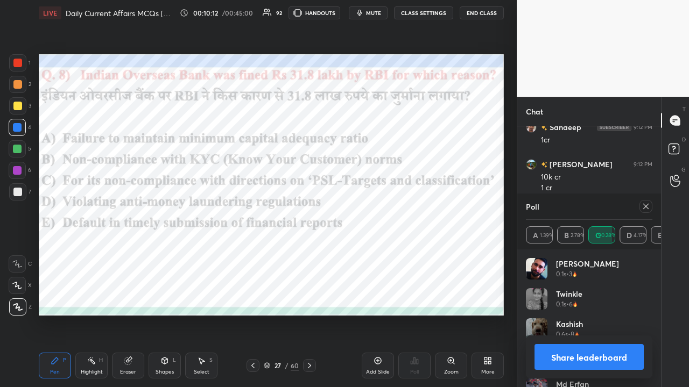
click at [386, 204] on icon at bounding box center [645, 206] width 9 height 9
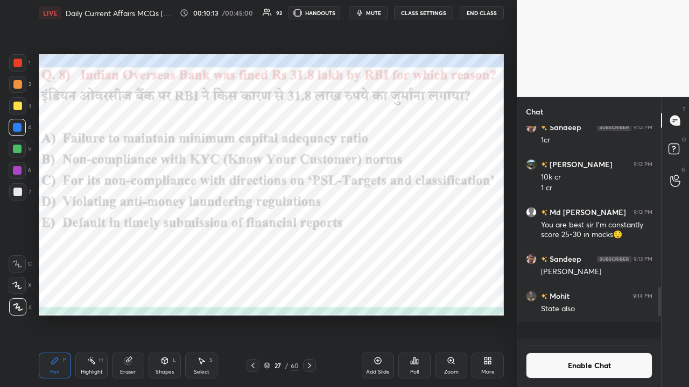
scroll to position [4, 3]
click at [311, 253] on icon at bounding box center [309, 366] width 9 height 9
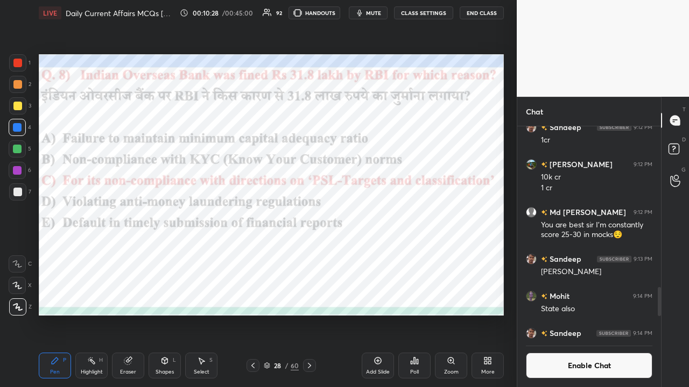
click at [311, 253] on icon at bounding box center [309, 366] width 9 height 9
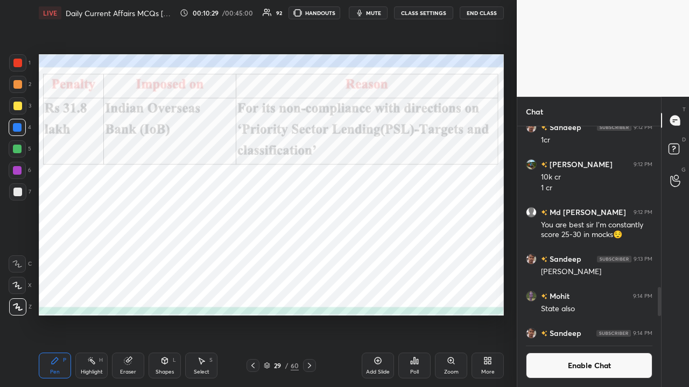
click at [310, 253] on icon at bounding box center [309, 366] width 9 height 9
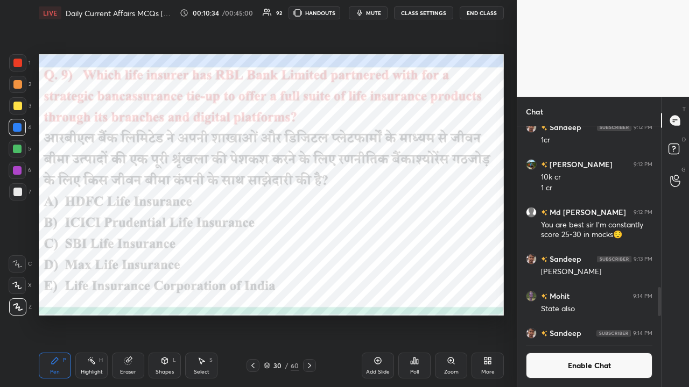
click at [386, 253] on icon at bounding box center [411, 363] width 2 height 3
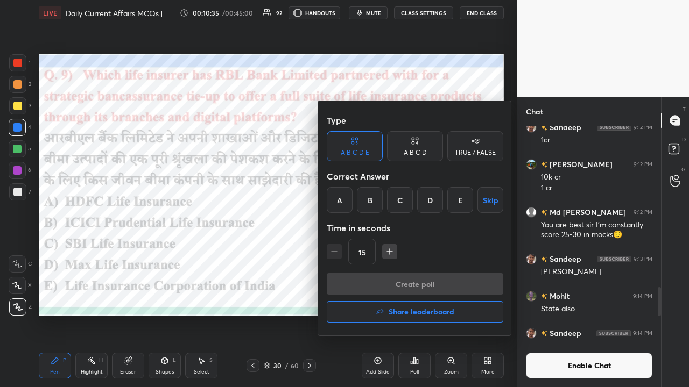
click at [386, 203] on div "E" at bounding box center [460, 200] width 26 height 26
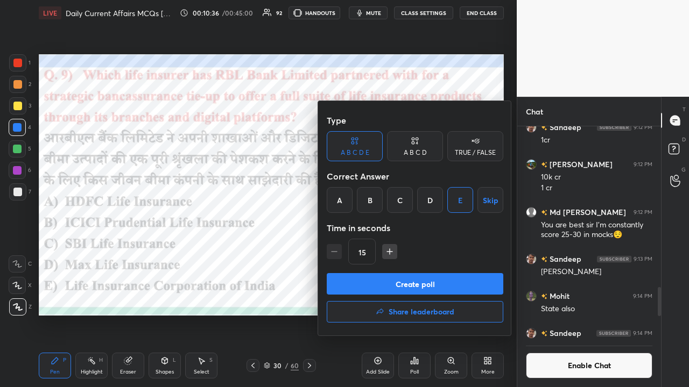
click at [386, 253] on button "Create poll" at bounding box center [415, 284] width 176 height 22
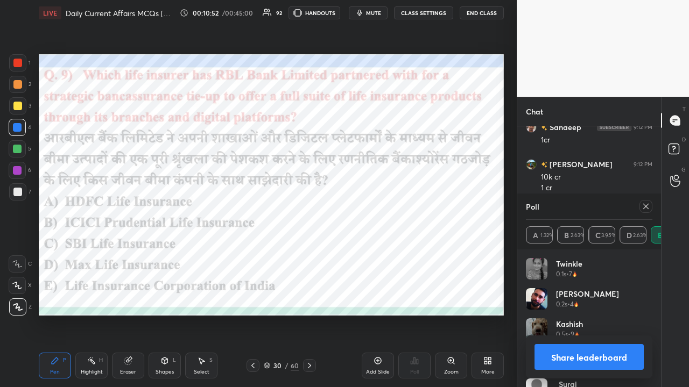
click at [309, 253] on icon at bounding box center [309, 366] width 9 height 9
click at [386, 205] on icon at bounding box center [645, 206] width 9 height 9
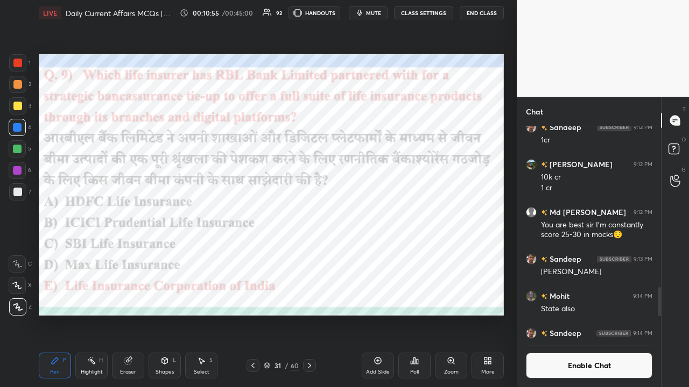
click at [307, 253] on icon at bounding box center [309, 366] width 9 height 9
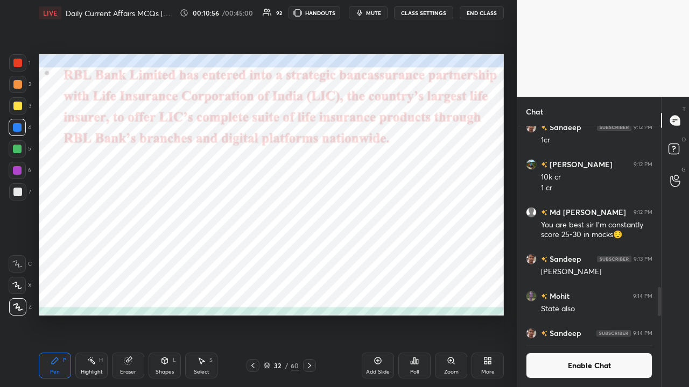
click at [309, 253] on icon at bounding box center [309, 366] width 9 height 9
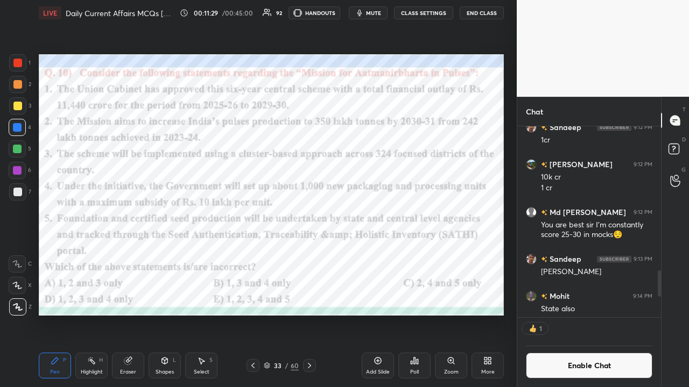
scroll to position [1572, 0]
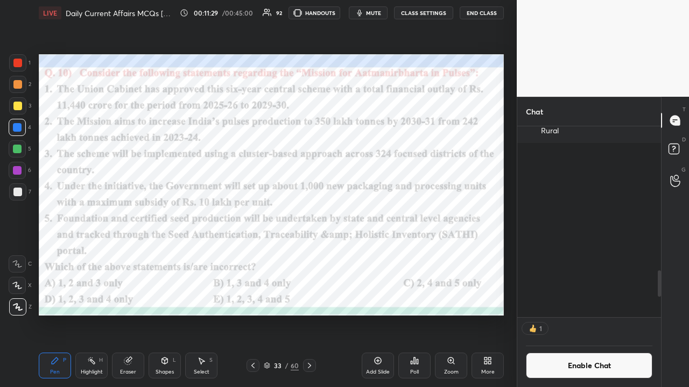
drag, startPoint x: 660, startPoint y: 283, endPoint x: 658, endPoint y: 321, distance: 38.2
click at [386, 253] on div "1 Manisha, [PERSON_NAME], [PERSON_NAME] & 1 other joined Md Erfan 9:08 PM Unfre…" at bounding box center [589, 256] width 144 height 261
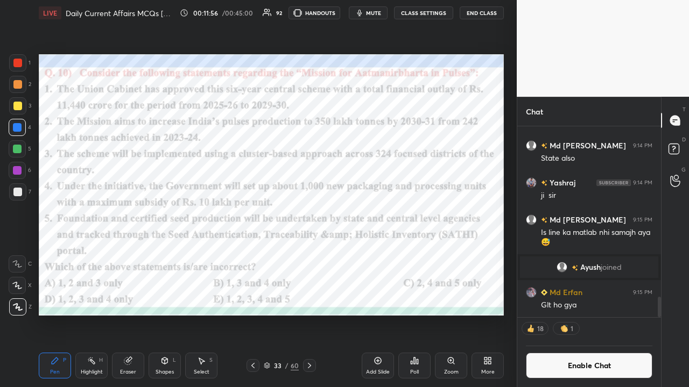
click at [386, 253] on div "Poll" at bounding box center [414, 366] width 32 height 26
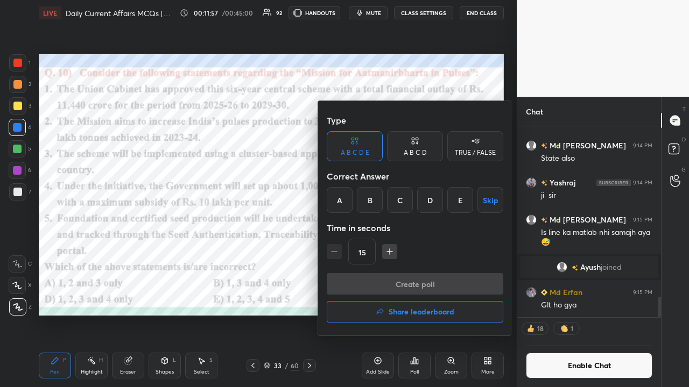
click at [372, 201] on div "B" at bounding box center [370, 200] width 26 height 26
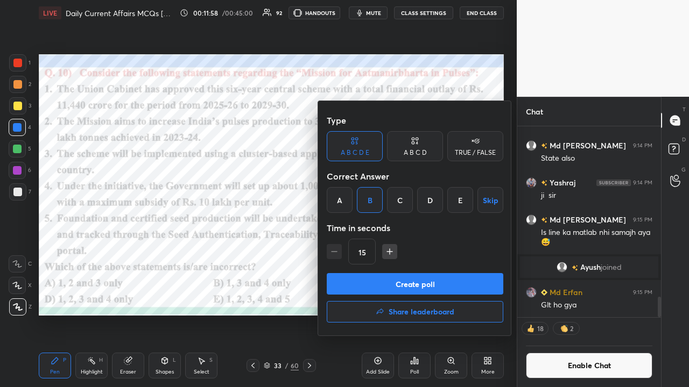
click at [380, 253] on button "Create poll" at bounding box center [415, 284] width 176 height 22
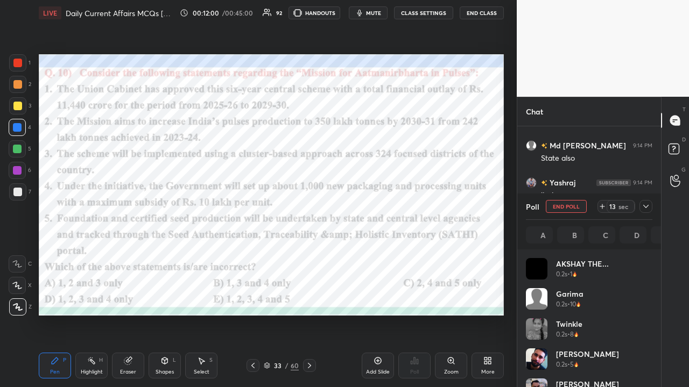
scroll to position [126, 123]
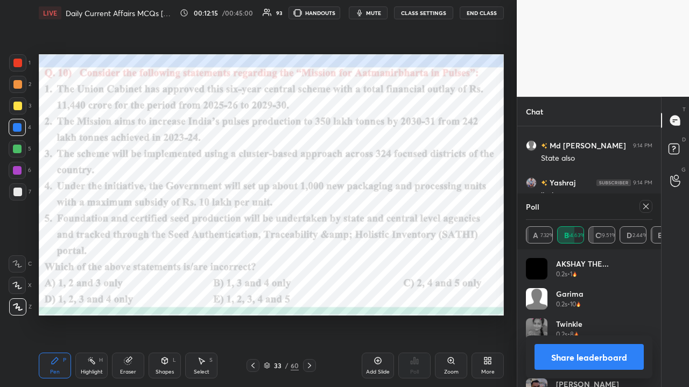
click at [386, 207] on icon at bounding box center [645, 206] width 9 height 9
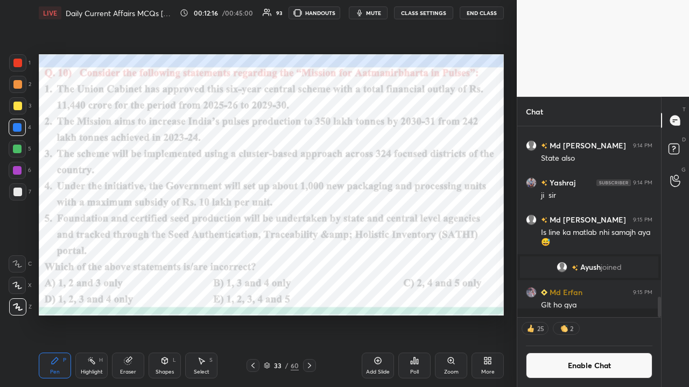
scroll to position [137, 140]
click at [309, 253] on icon at bounding box center [309, 366] width 9 height 9
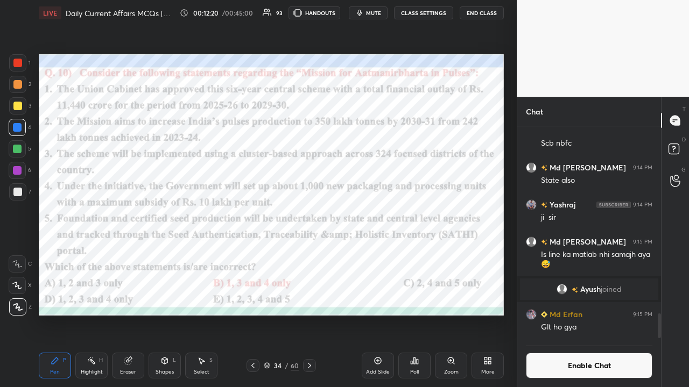
click at [386, 11] on button "CLASS SETTINGS" at bounding box center [423, 12] width 59 height 13
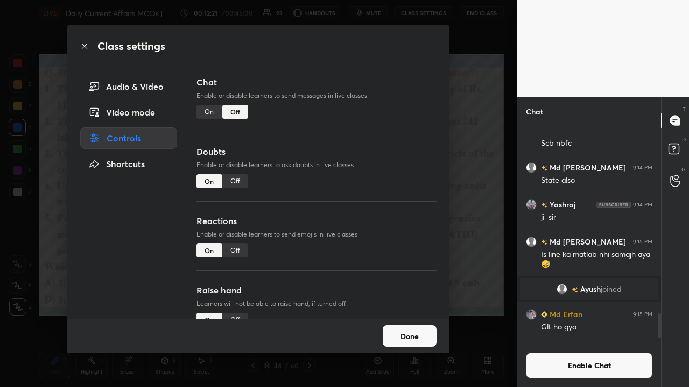
click at [210, 116] on div "On" at bounding box center [209, 112] width 26 height 14
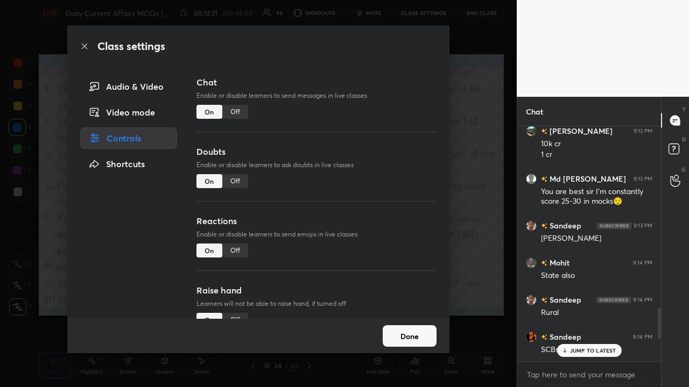
drag, startPoint x: 482, startPoint y: 233, endPoint x: 474, endPoint y: 228, distance: 9.0
click at [386, 233] on div "Class settings Audio & Video Video mode Controls Shortcuts Chat Enable or disab…" at bounding box center [258, 193] width 516 height 387
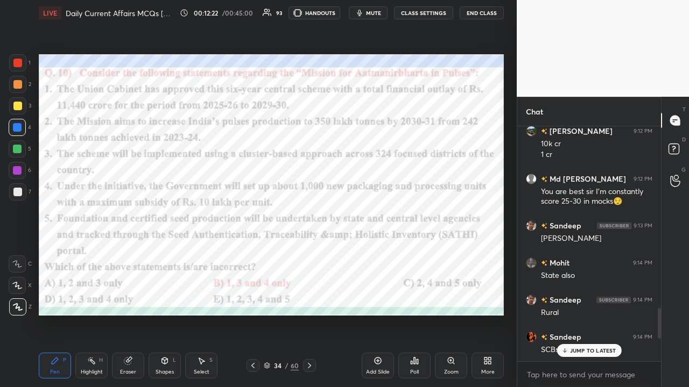
click at [386, 253] on div "JUMP TO LATEST" at bounding box center [588, 350] width 65 height 13
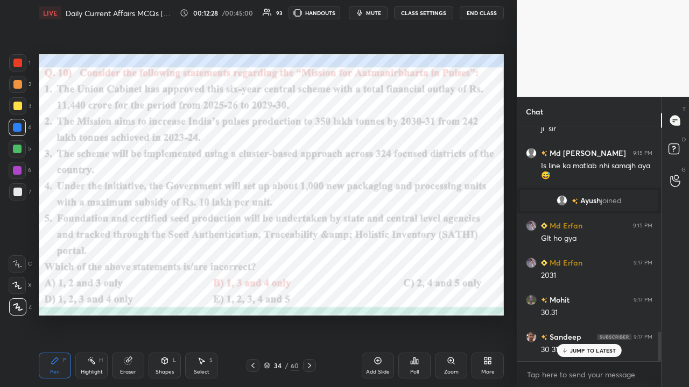
click at [37, 100] on div "Setting up your live class Poll for secs No correct answer Start poll" at bounding box center [270, 185] width 473 height 318
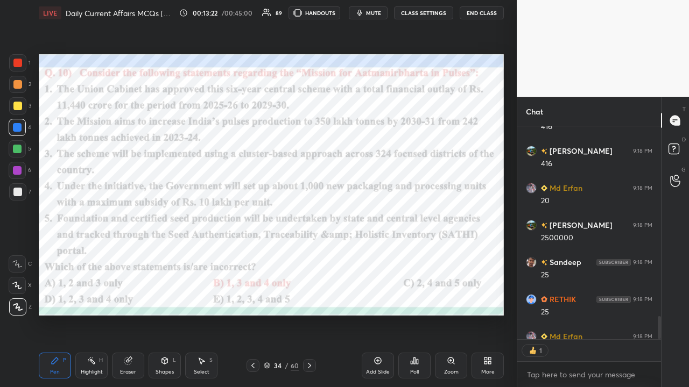
scroll to position [3, 3]
click at [308, 253] on icon at bounding box center [309, 366] width 9 height 9
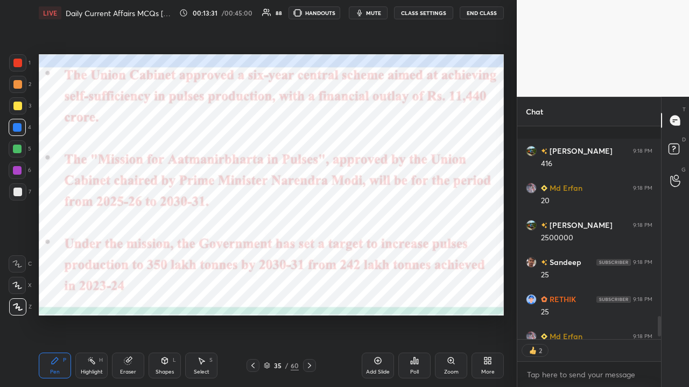
scroll to position [2012, 0]
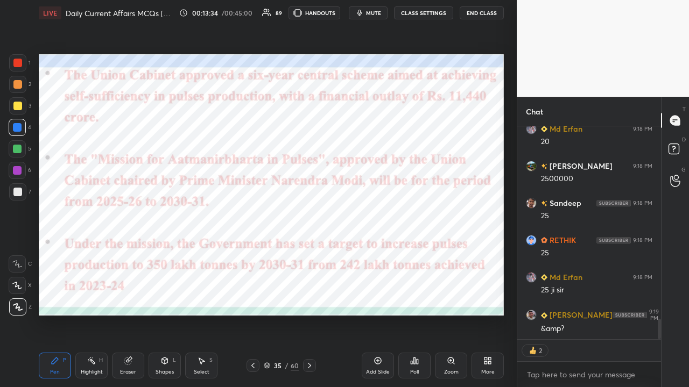
click at [312, 253] on icon at bounding box center [309, 366] width 9 height 9
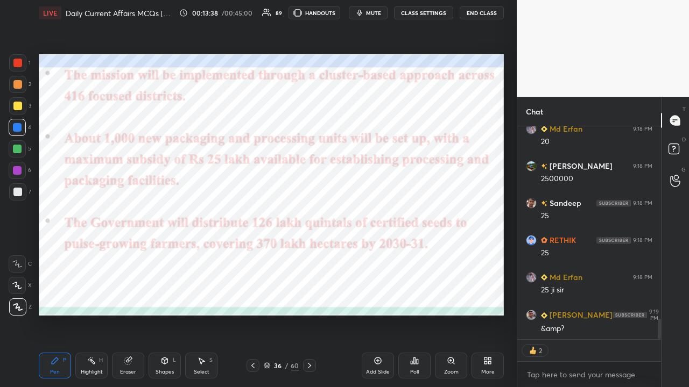
type textarea "x"
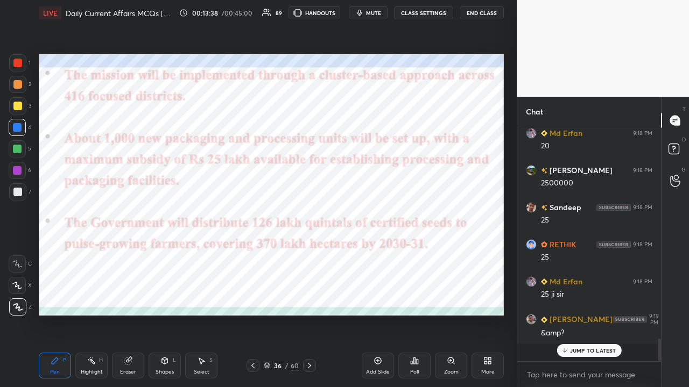
scroll to position [1989, 0]
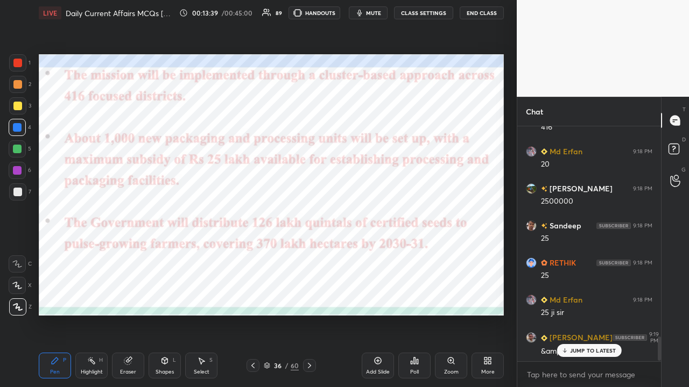
click at [309, 253] on icon at bounding box center [309, 366] width 9 height 9
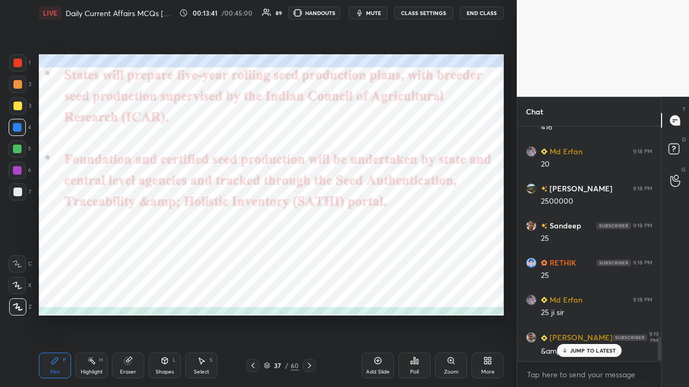
click at [308, 253] on icon at bounding box center [309, 366] width 9 height 9
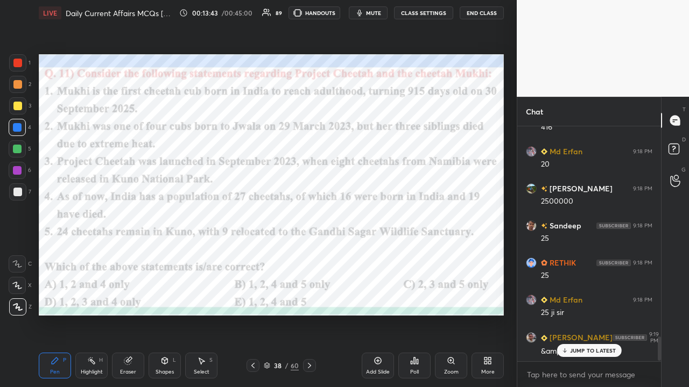
click at [386, 16] on button "CLASS SETTINGS" at bounding box center [423, 12] width 59 height 13
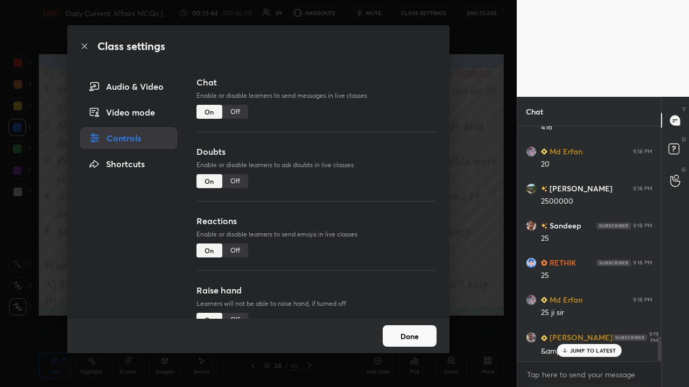
click at [239, 113] on div "Off" at bounding box center [235, 112] width 26 height 14
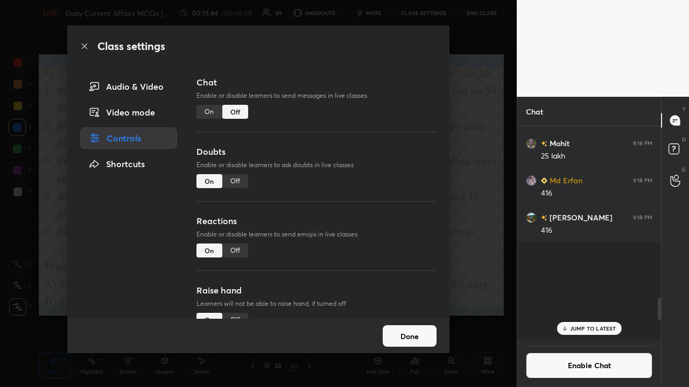
scroll to position [210, 140]
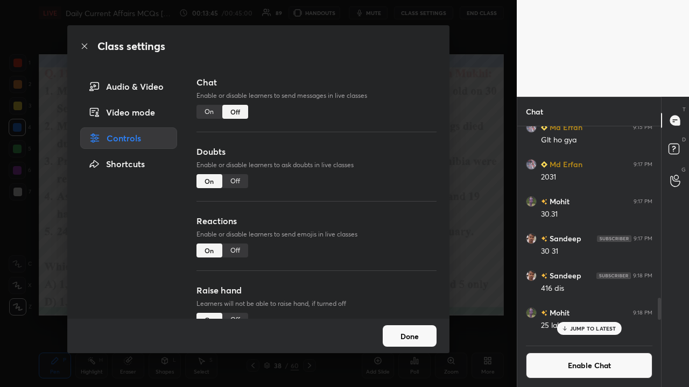
click at [386, 186] on div "Class settings Audio & Video Video mode Controls Shortcuts Chat Enable or disab…" at bounding box center [258, 193] width 516 height 387
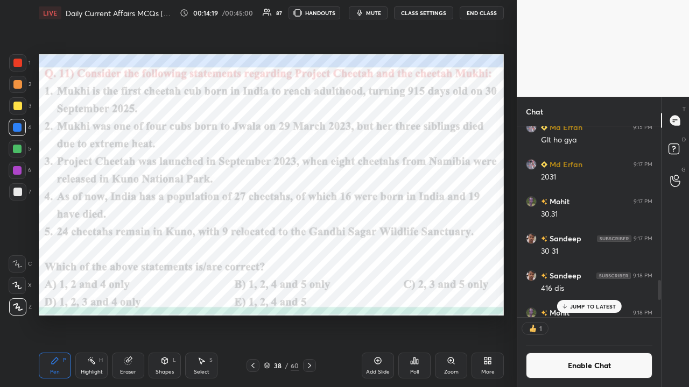
scroll to position [188, 140]
click at [386, 253] on div "Poll" at bounding box center [414, 366] width 32 height 26
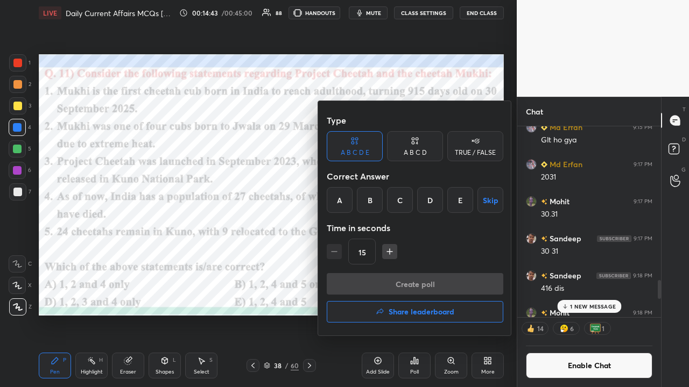
click at [337, 201] on div "A" at bounding box center [340, 200] width 26 height 26
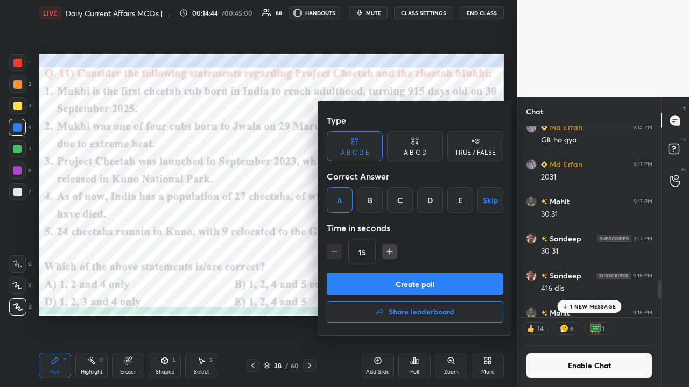
click at [378, 253] on button "Create poll" at bounding box center [415, 284] width 176 height 22
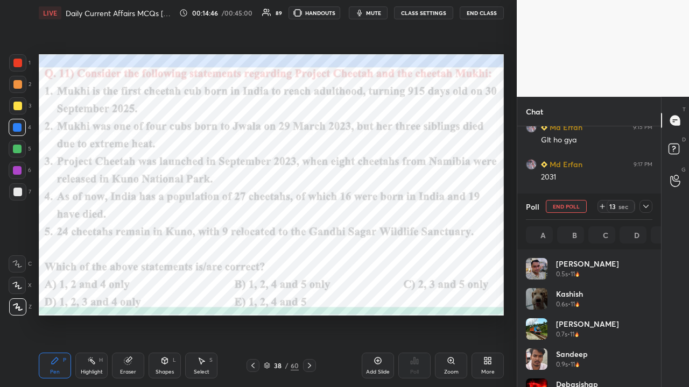
scroll to position [126, 123]
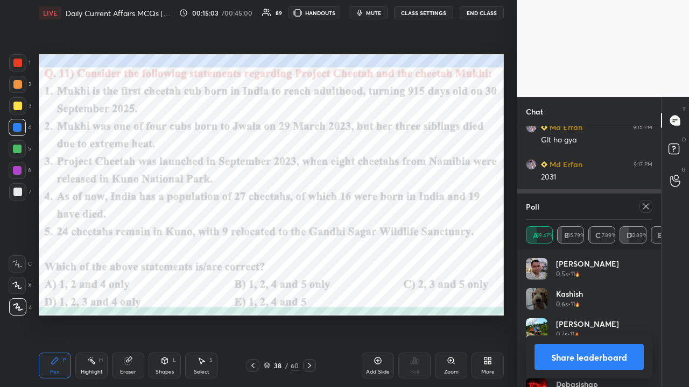
click at [386, 209] on icon at bounding box center [645, 206] width 9 height 9
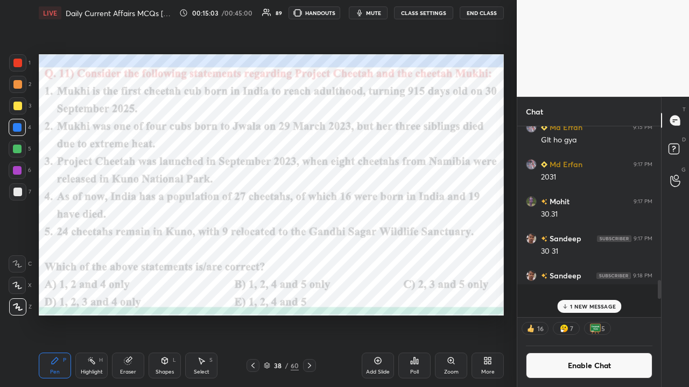
scroll to position [182, 140]
click at [310, 253] on icon at bounding box center [309, 366] width 9 height 9
click at [386, 13] on button "CLASS SETTINGS" at bounding box center [423, 12] width 59 height 13
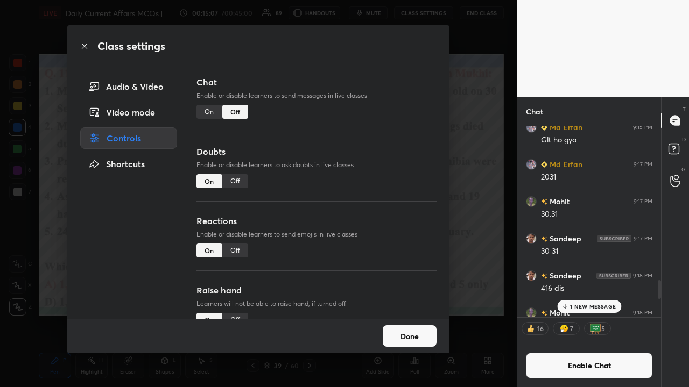
click at [207, 115] on div "On" at bounding box center [209, 112] width 26 height 14
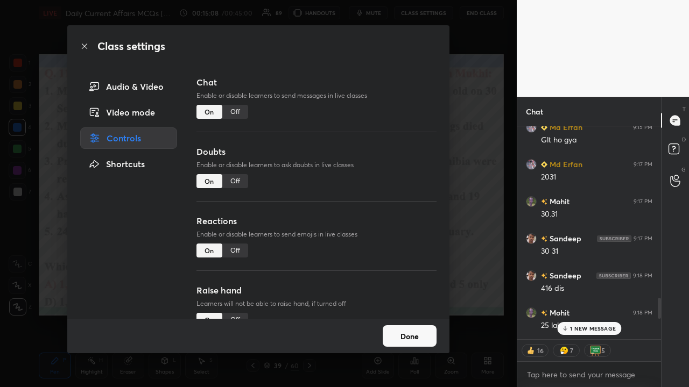
click at [386, 192] on div "Class settings Audio & Video Video mode Controls Shortcuts Chat Enable or disab…" at bounding box center [258, 193] width 516 height 387
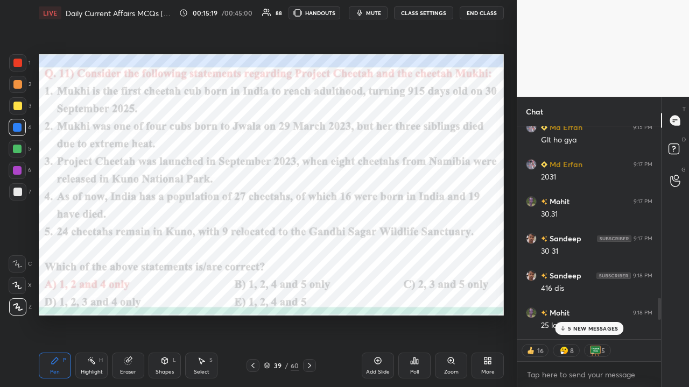
click at [386, 253] on p "5 NEW MESSAGES" at bounding box center [593, 328] width 50 height 6
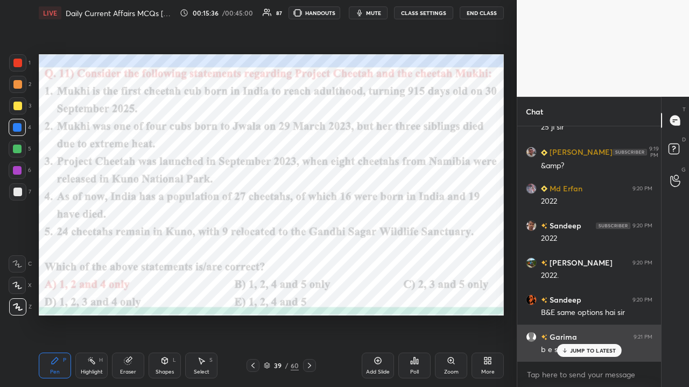
click at [386, 253] on div "JUMP TO LATEST" at bounding box center [588, 350] width 65 height 13
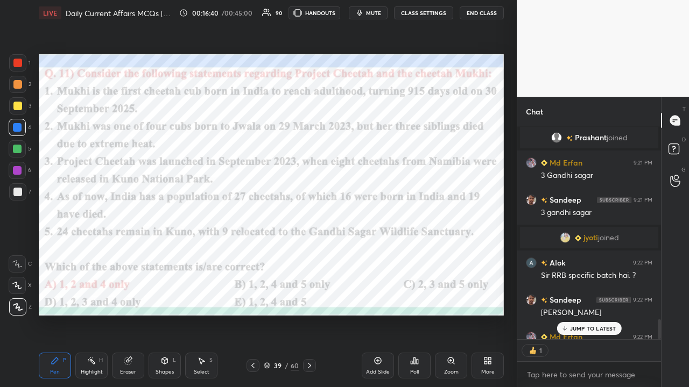
scroll to position [3, 3]
click at [306, 253] on icon at bounding box center [309, 366] width 9 height 9
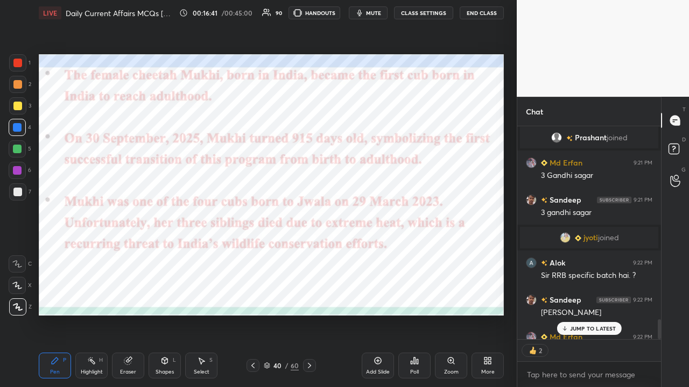
type textarea "x"
click at [386, 13] on button "CLASS SETTINGS" at bounding box center [423, 12] width 59 height 13
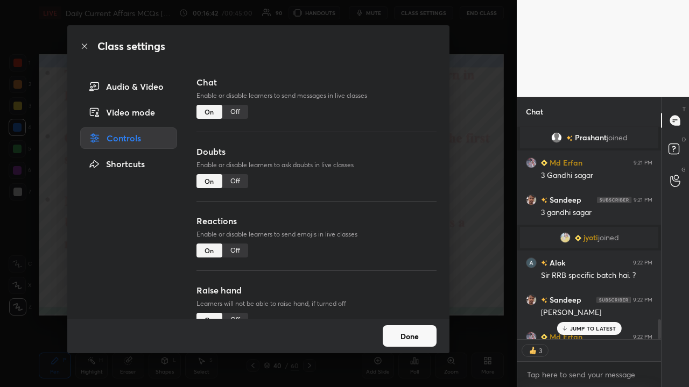
click at [232, 114] on div "Off" at bounding box center [235, 112] width 26 height 14
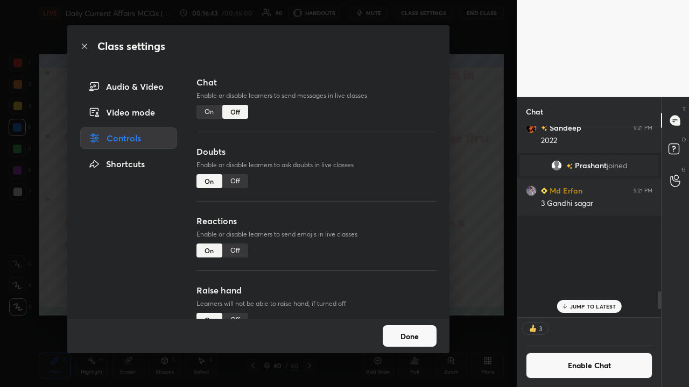
scroll to position [188, 140]
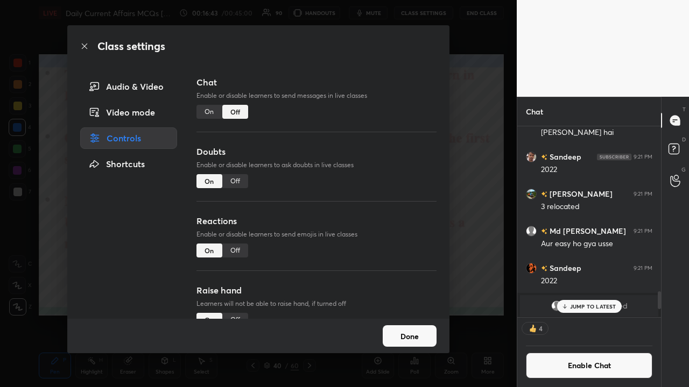
click at [386, 207] on div "Class settings Audio & Video Video mode Controls Shortcuts Chat Enable or disab…" at bounding box center [258, 193] width 516 height 387
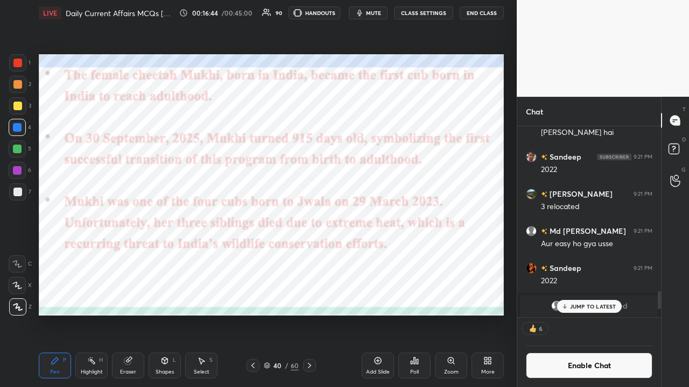
click at [308, 253] on icon at bounding box center [309, 366] width 9 height 9
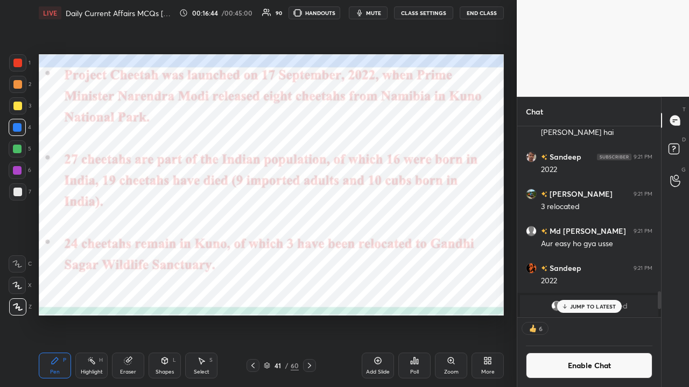
click at [311, 253] on icon at bounding box center [309, 366] width 9 height 9
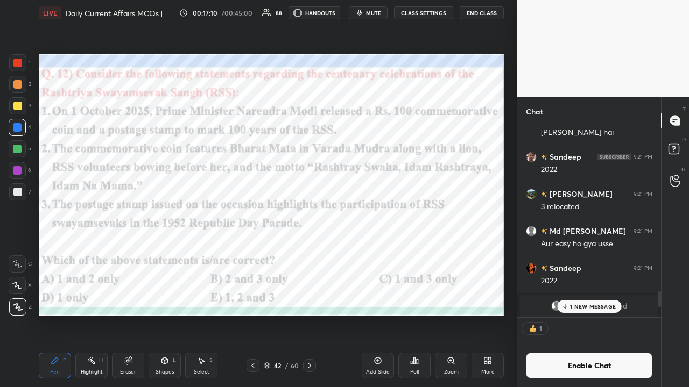
scroll to position [3, 3]
click at [386, 253] on p "1 NEW MESSAGE" at bounding box center [593, 306] width 46 height 6
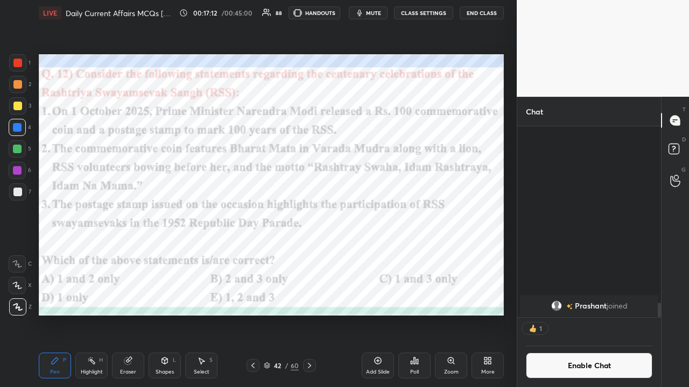
scroll to position [2340, 0]
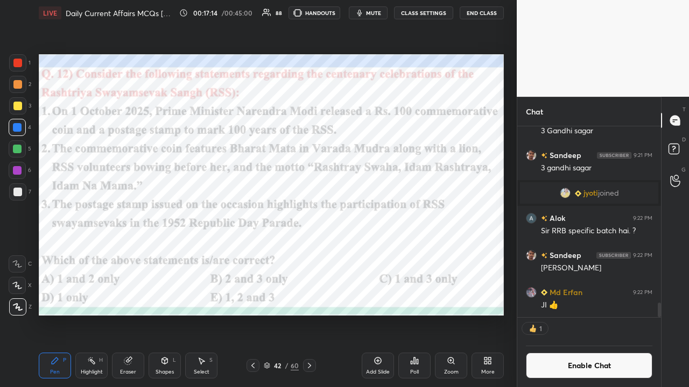
click at [386, 253] on div "Poll" at bounding box center [414, 366] width 32 height 26
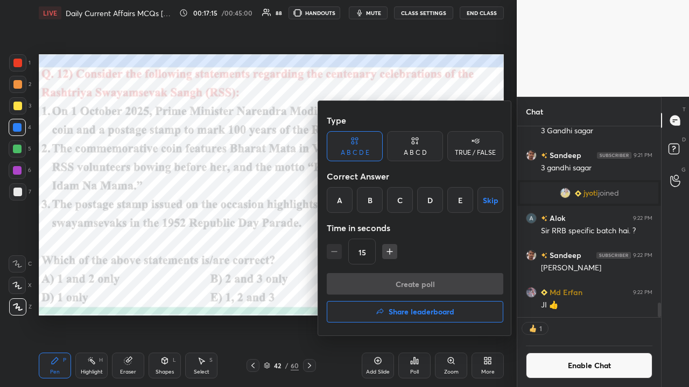
click at [343, 200] on div "A" at bounding box center [340, 200] width 26 height 26
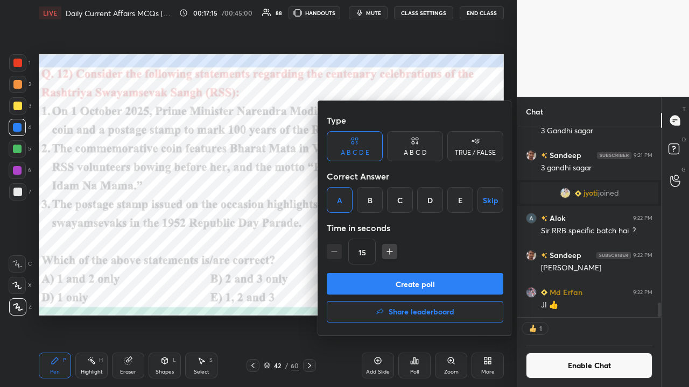
click at [360, 253] on button "Create poll" at bounding box center [415, 284] width 176 height 22
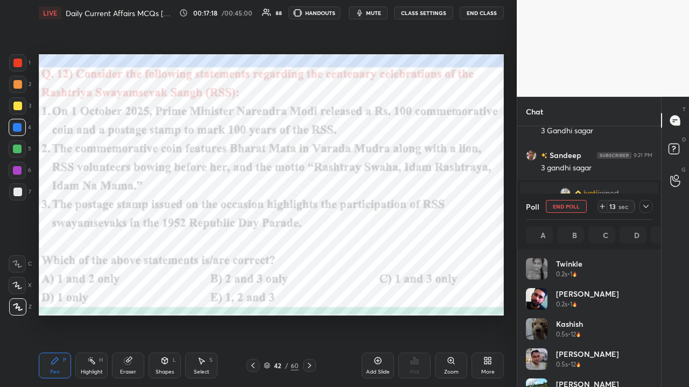
scroll to position [4, 3]
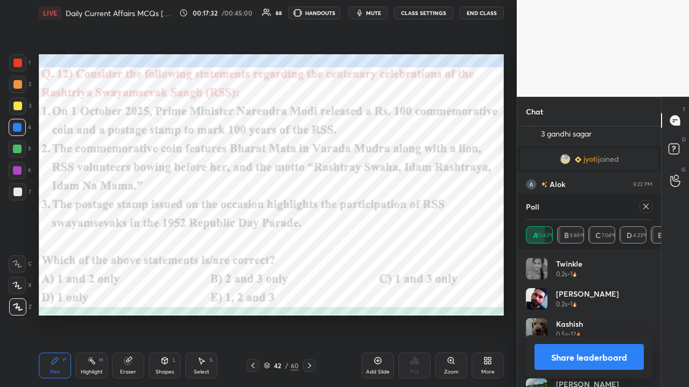
click at [386, 208] on icon at bounding box center [645, 206] width 9 height 9
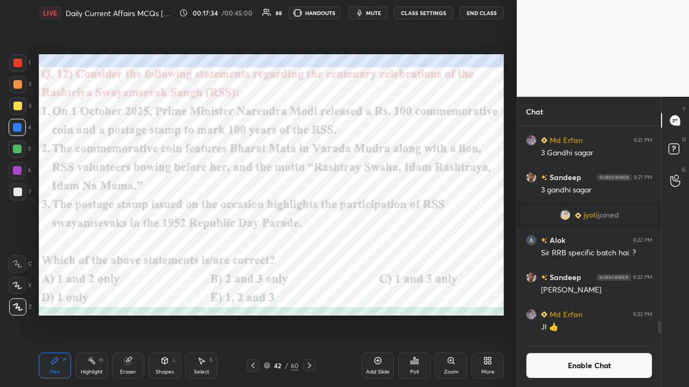
click at [306, 253] on icon at bounding box center [309, 366] width 9 height 9
click at [310, 253] on icon at bounding box center [309, 366] width 9 height 9
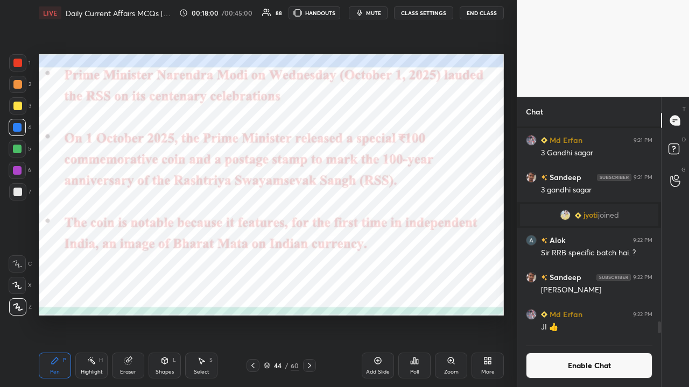
click at [310, 253] on div at bounding box center [309, 365] width 13 height 13
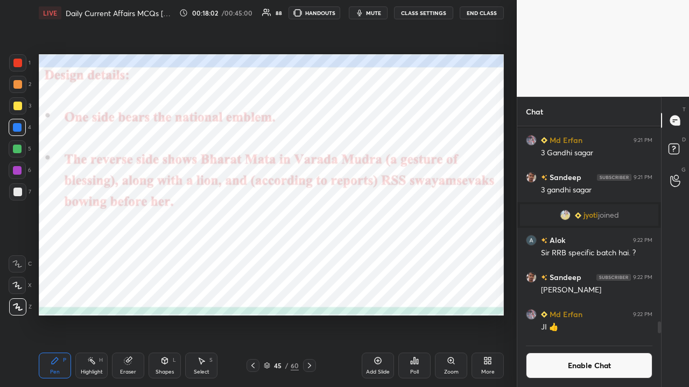
click at [307, 253] on div at bounding box center [309, 365] width 13 height 13
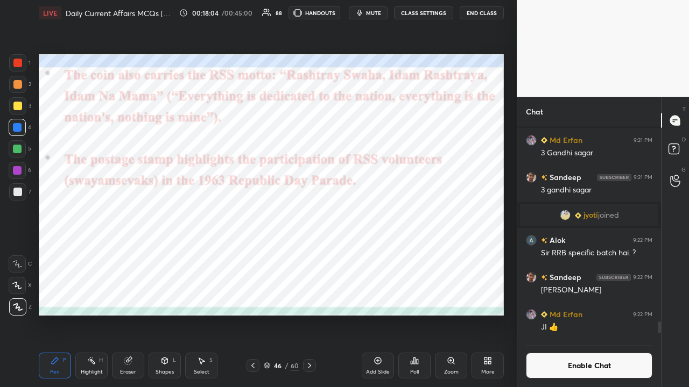
click at [252, 253] on icon at bounding box center [253, 366] width 9 height 9
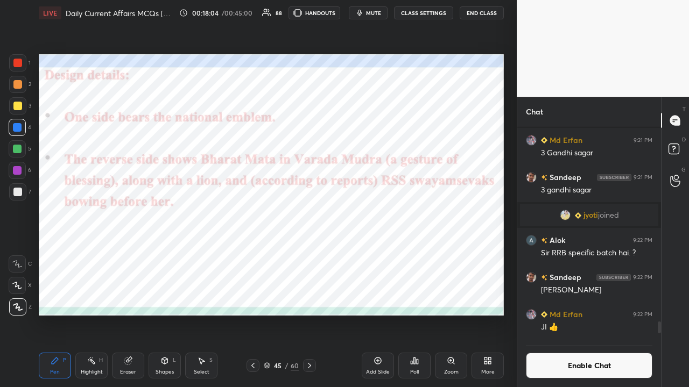
click at [254, 253] on icon at bounding box center [253, 366] width 9 height 9
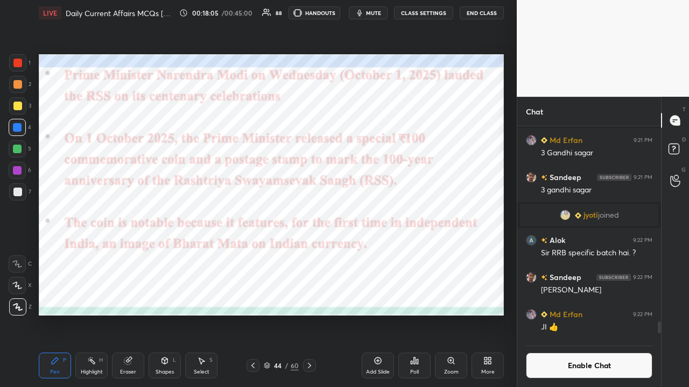
click at [251, 253] on icon at bounding box center [253, 366] width 9 height 9
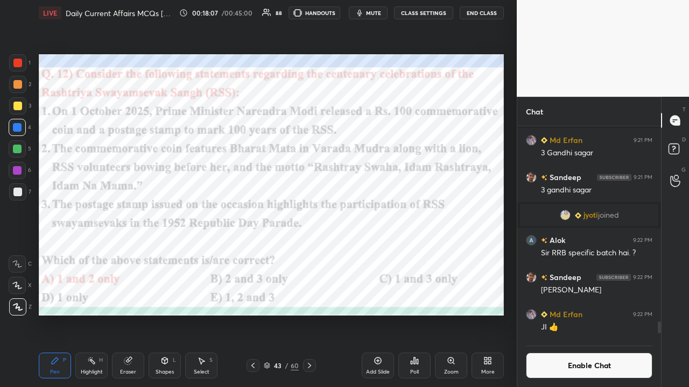
click at [309, 253] on icon at bounding box center [309, 366] width 9 height 9
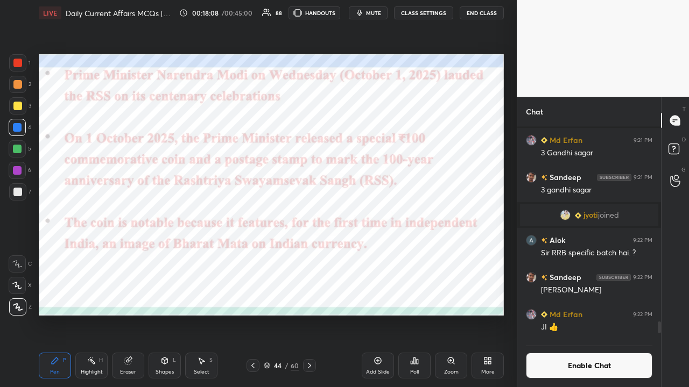
click at [314, 253] on div at bounding box center [309, 365] width 13 height 13
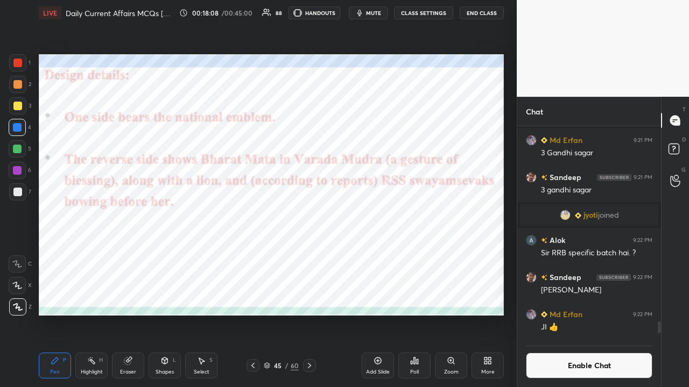
click at [311, 253] on icon at bounding box center [309, 366] width 9 height 9
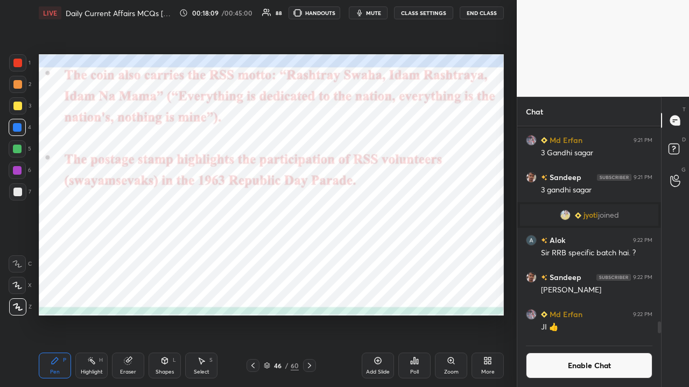
click at [312, 253] on icon at bounding box center [309, 366] width 9 height 9
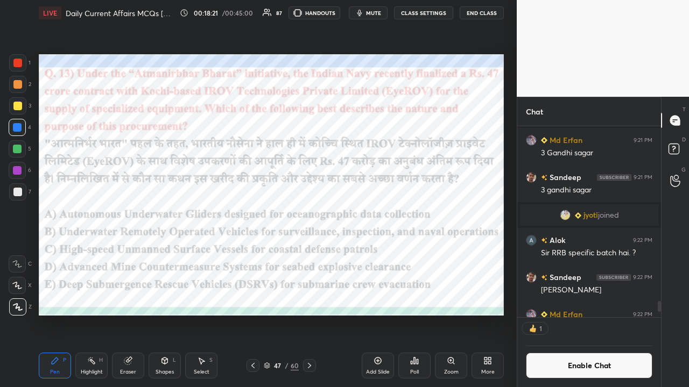
scroll to position [3, 3]
click at [386, 253] on div "Poll" at bounding box center [414, 366] width 32 height 26
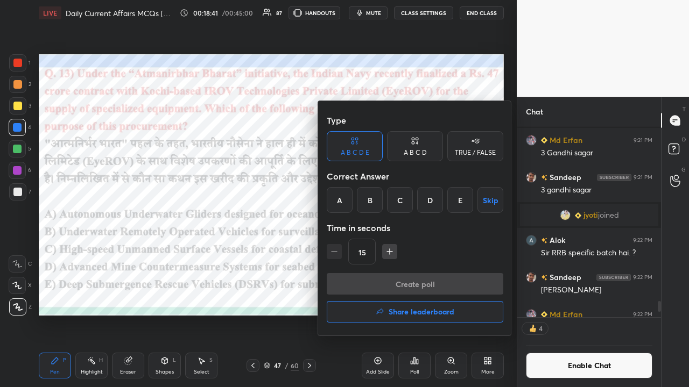
click at [365, 202] on div "B" at bounding box center [370, 200] width 26 height 26
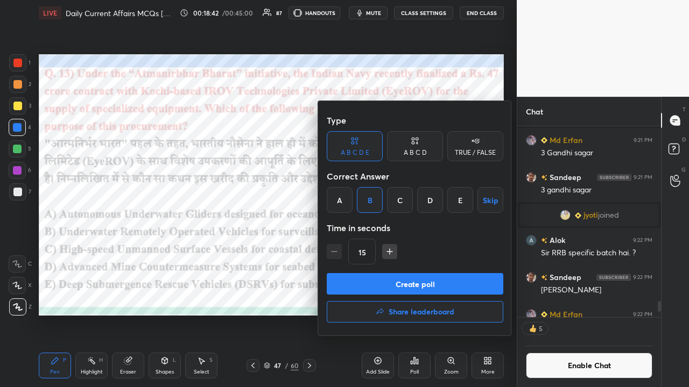
click at [349, 253] on button "Create poll" at bounding box center [415, 284] width 176 height 22
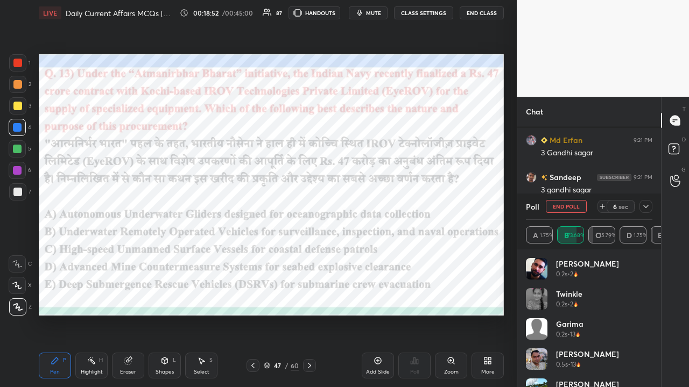
scroll to position [2374, 0]
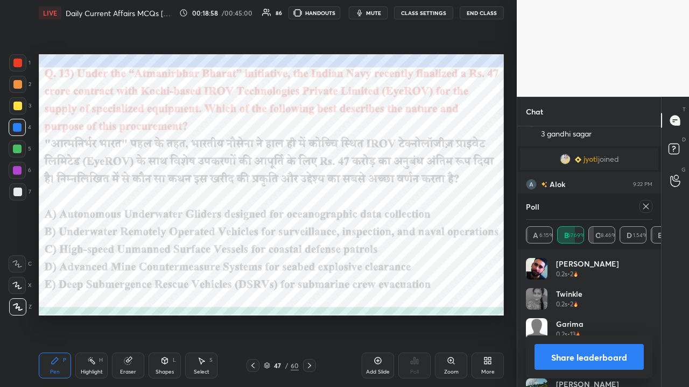
click at [309, 253] on icon at bounding box center [309, 366] width 9 height 9
click at [386, 208] on icon at bounding box center [645, 206] width 9 height 9
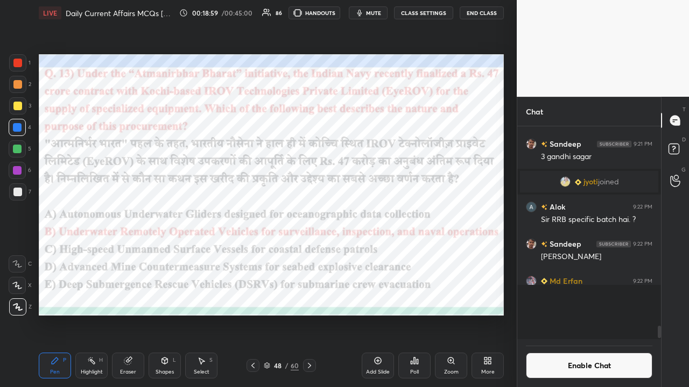
scroll to position [4, 3]
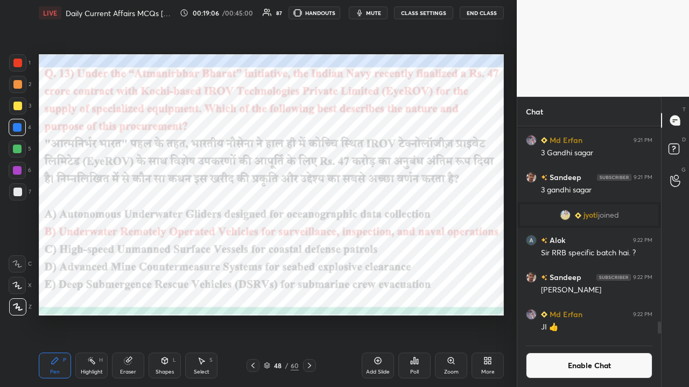
click at [318, 253] on div "48 / 60" at bounding box center [280, 365] width 161 height 13
click at [308, 253] on icon at bounding box center [309, 366] width 9 height 9
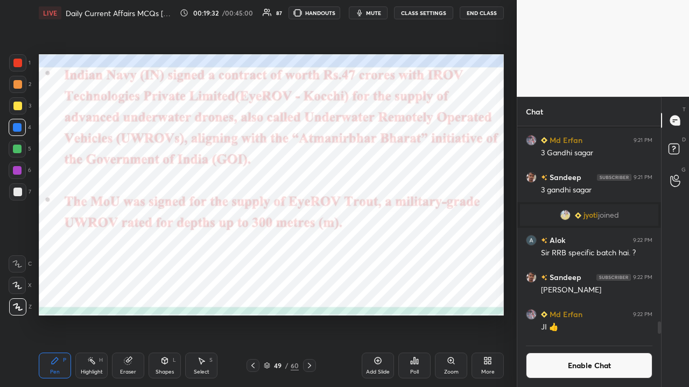
click at [309, 253] on icon at bounding box center [309, 366] width 9 height 9
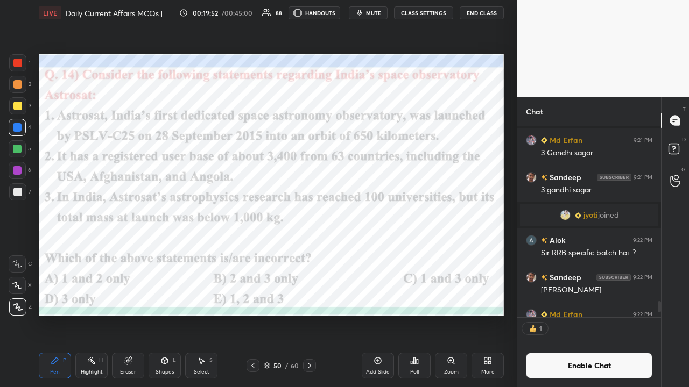
scroll to position [3, 3]
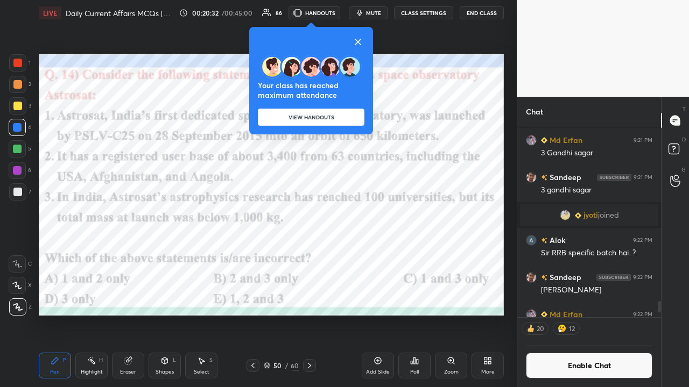
click at [362, 41] on icon at bounding box center [357, 42] width 13 height 13
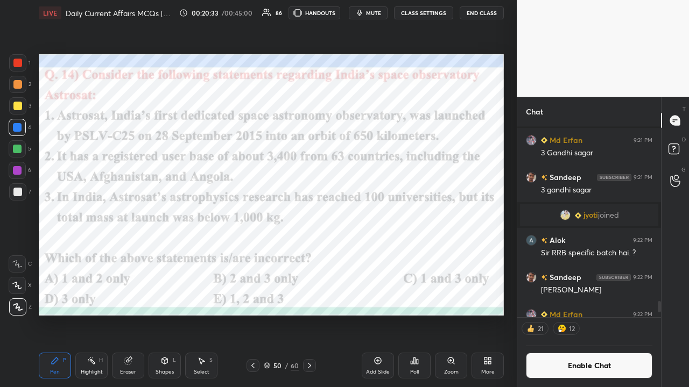
click at [386, 253] on div "Poll" at bounding box center [414, 366] width 32 height 26
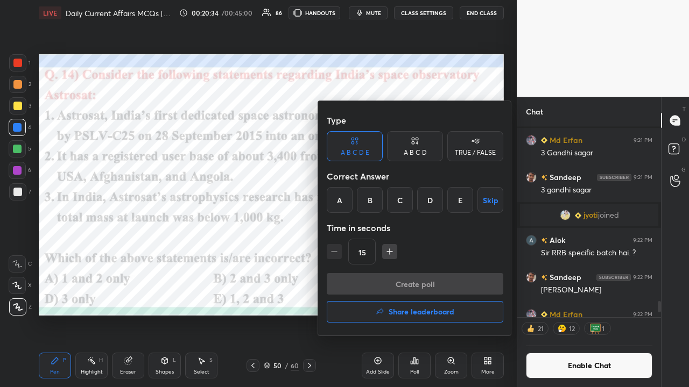
click at [386, 204] on div "E" at bounding box center [460, 200] width 26 height 26
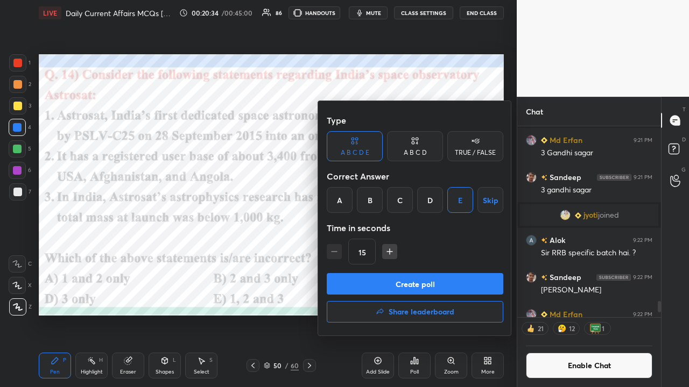
click at [386, 253] on button "Create poll" at bounding box center [415, 284] width 176 height 22
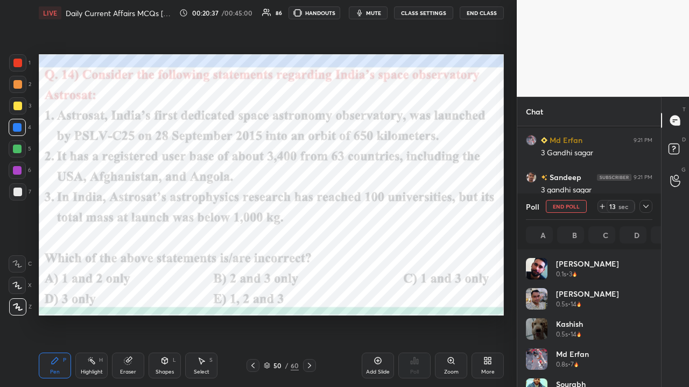
scroll to position [126, 123]
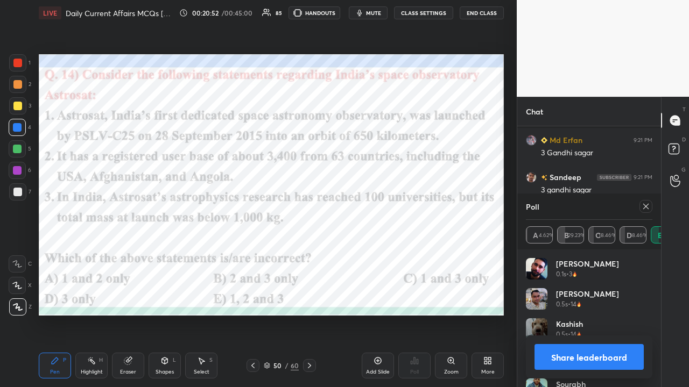
click at [386, 203] on icon at bounding box center [645, 206] width 9 height 9
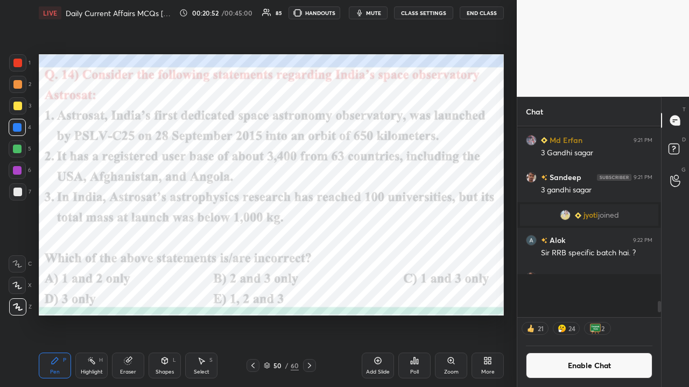
scroll to position [1, 3]
click at [386, 10] on button "CLASS SETTINGS" at bounding box center [423, 12] width 59 height 13
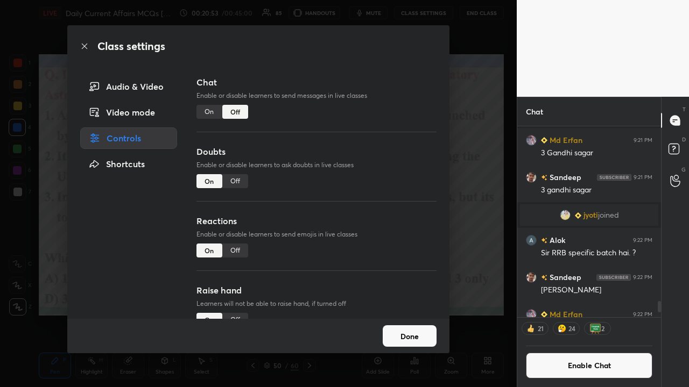
click at [205, 110] on div "On" at bounding box center [209, 112] width 26 height 14
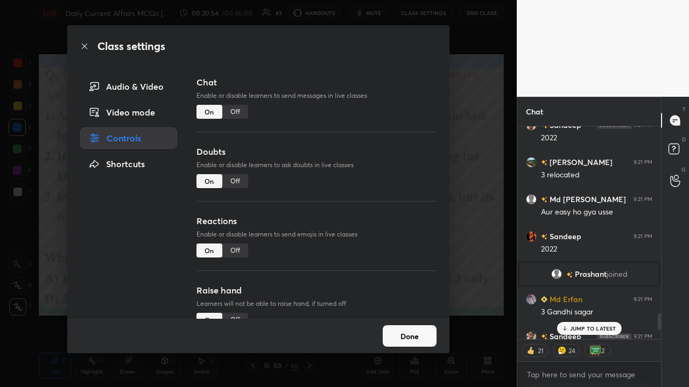
click at [386, 214] on div "Class settings Audio & Video Video mode Controls Shortcuts Chat Enable or disab…" at bounding box center [258, 193] width 516 height 387
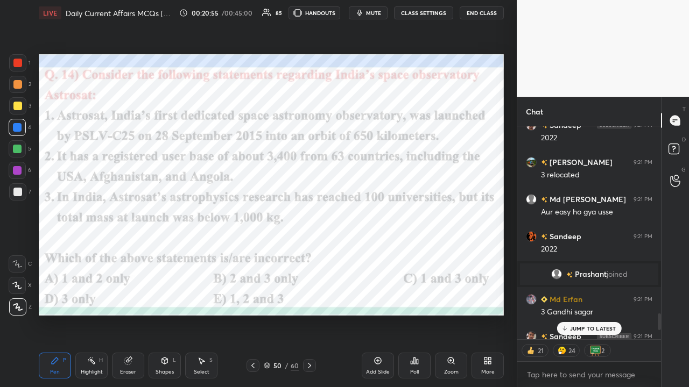
click at [386, 253] on icon at bounding box center [564, 328] width 7 height 6
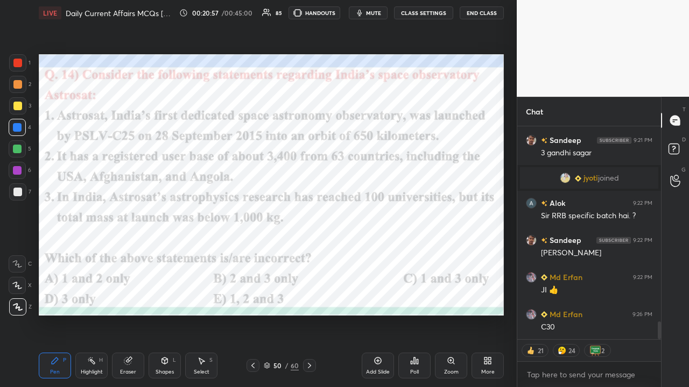
click at [309, 253] on icon at bounding box center [309, 366] width 9 height 9
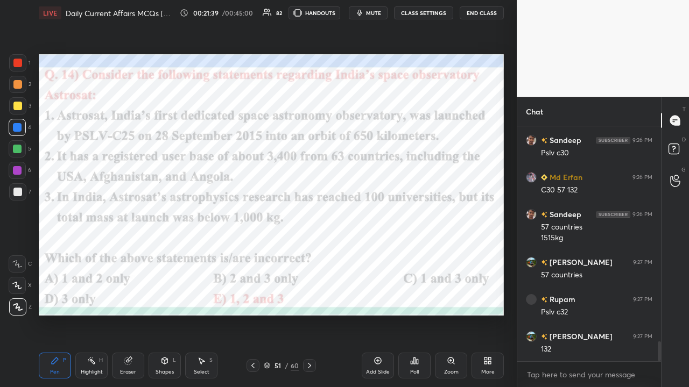
scroll to position [2593, 0]
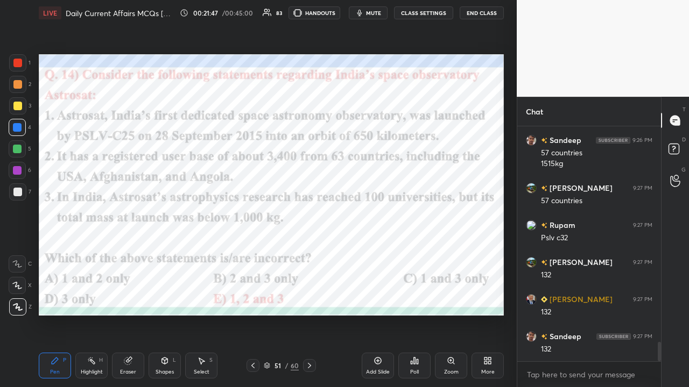
click at [312, 253] on icon at bounding box center [309, 366] width 9 height 9
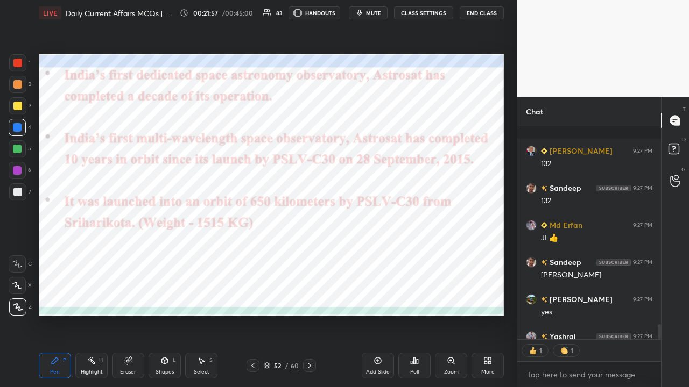
scroll to position [2838, 0]
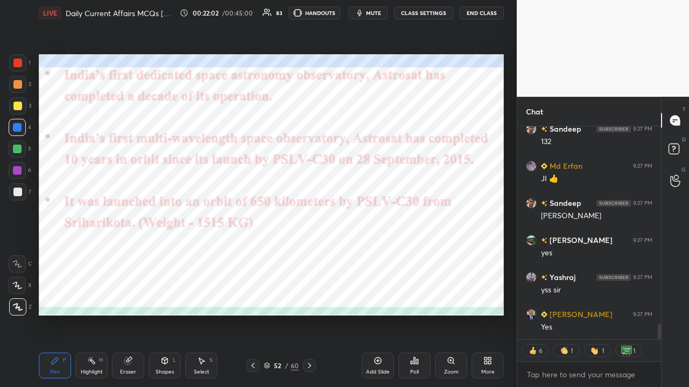
click at [305, 253] on icon at bounding box center [309, 366] width 9 height 9
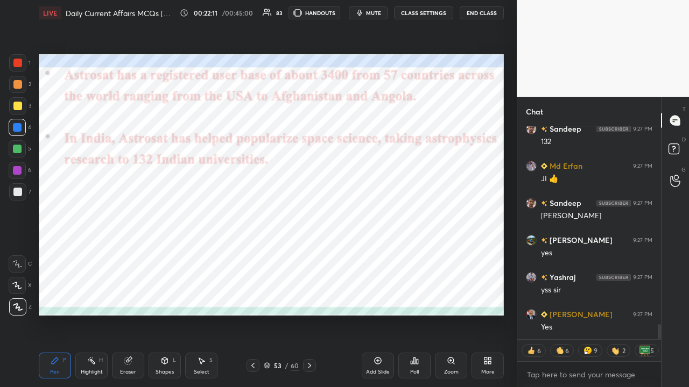
type textarea "x"
click at [386, 10] on button "CLASS SETTINGS" at bounding box center [423, 12] width 59 height 13
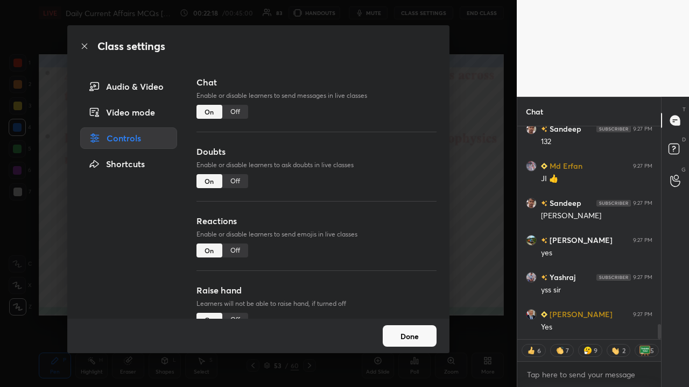
drag, startPoint x: 232, startPoint y: 113, endPoint x: 261, endPoint y: 132, distance: 34.9
click at [233, 113] on div "Off" at bounding box center [235, 112] width 26 height 14
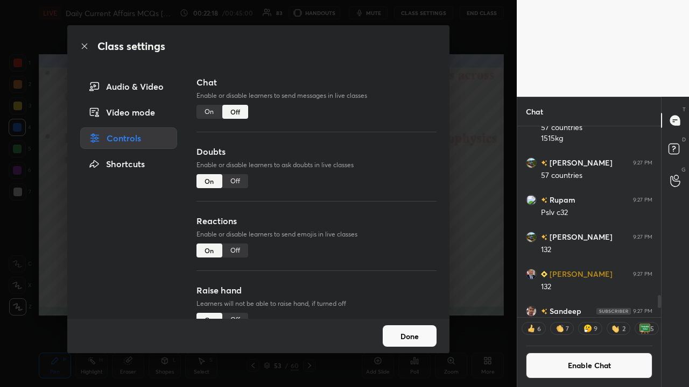
scroll to position [188, 140]
click at [386, 204] on div "Class settings Audio & Video Video mode Controls Shortcuts Chat Enable or disab…" at bounding box center [258, 193] width 516 height 387
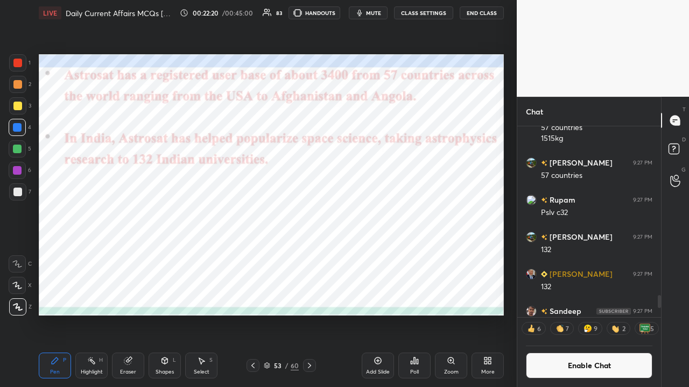
click at [309, 253] on icon at bounding box center [309, 366] width 9 height 9
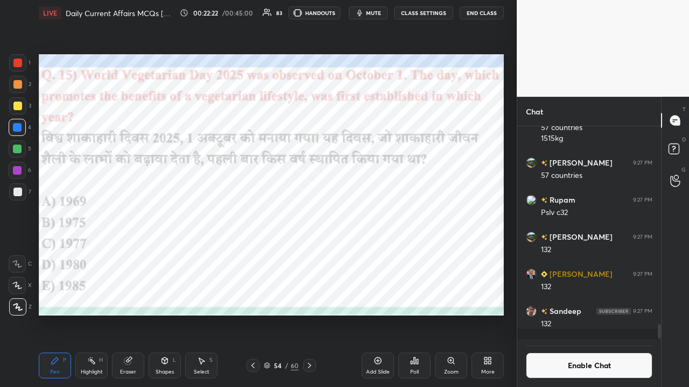
scroll to position [2706, 0]
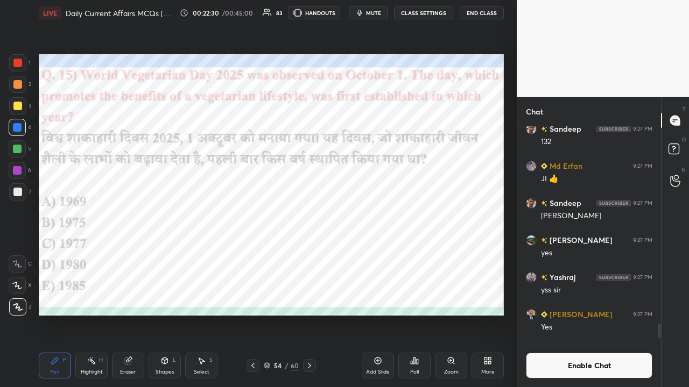
click at [386, 253] on div "Poll" at bounding box center [414, 366] width 32 height 26
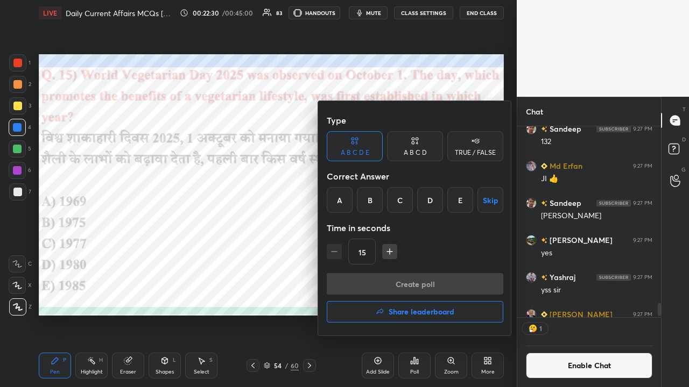
scroll to position [3, 3]
click at [386, 209] on div "C" at bounding box center [400, 200] width 26 height 26
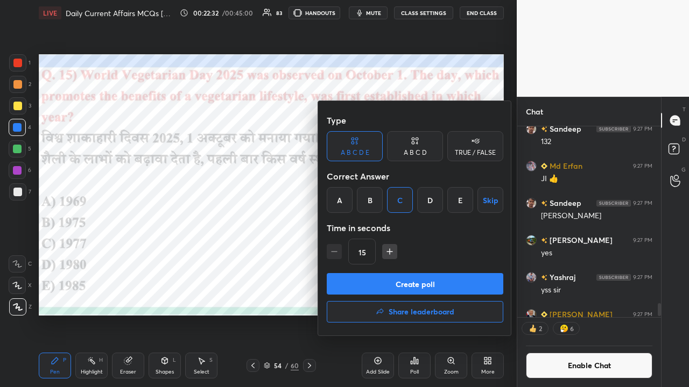
click at [224, 229] on div at bounding box center [344, 193] width 689 height 387
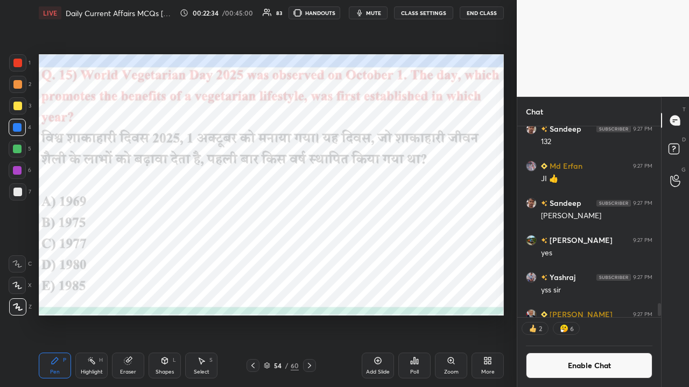
click at [386, 253] on icon at bounding box center [411, 363] width 2 height 3
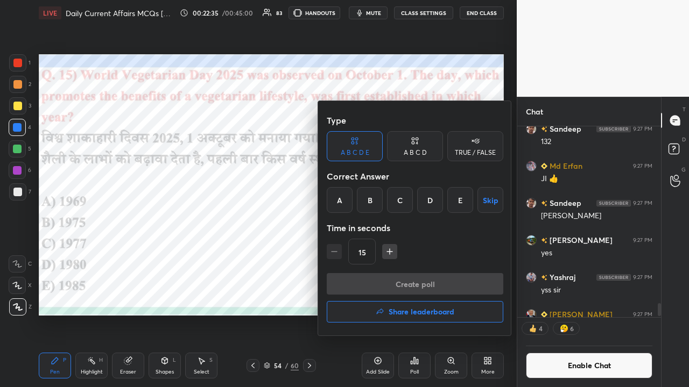
drag, startPoint x: 398, startPoint y: 205, endPoint x: 395, endPoint y: 211, distance: 6.5
click at [386, 206] on div "C" at bounding box center [400, 200] width 26 height 26
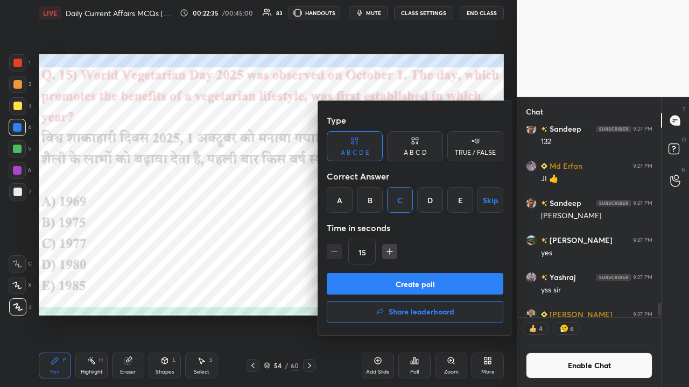
click at [378, 253] on button "Create poll" at bounding box center [415, 284] width 176 height 22
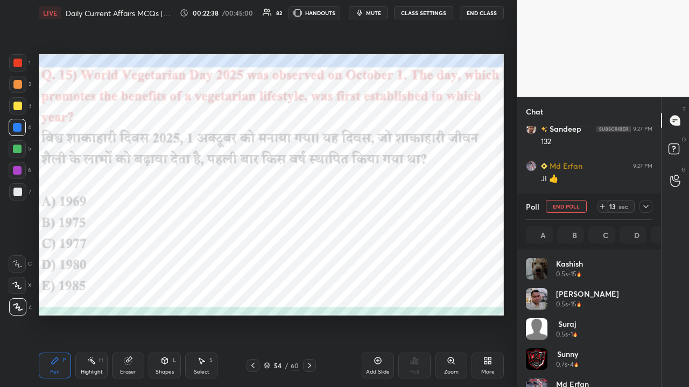
scroll to position [126, 123]
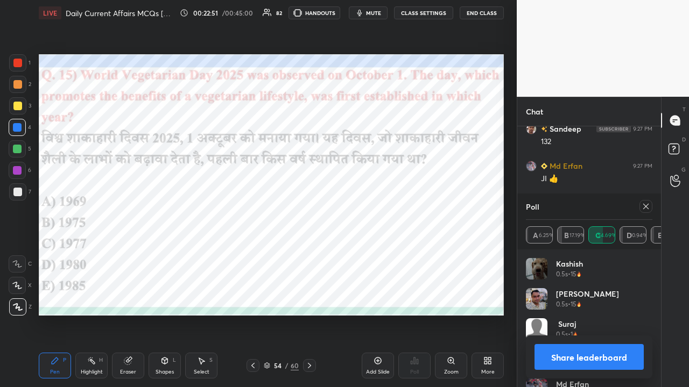
click at [386, 8] on button "CLASS SETTINGS" at bounding box center [423, 12] width 59 height 13
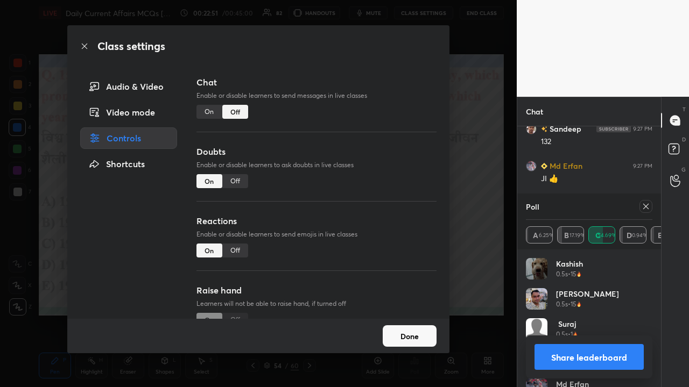
click at [211, 112] on div "On" at bounding box center [209, 112] width 26 height 14
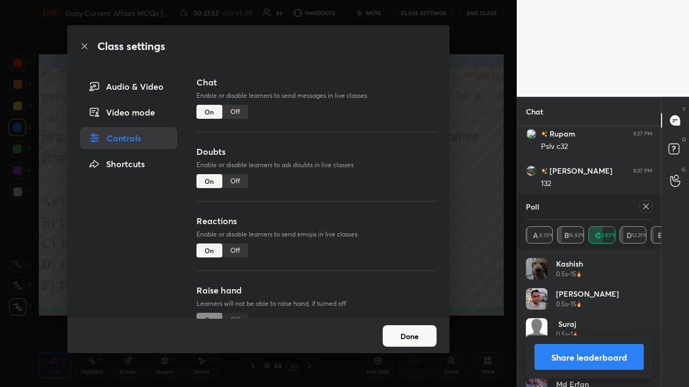
click at [386, 179] on div "Class settings Audio & Video Video mode Controls Shortcuts Chat Enable or disab…" at bounding box center [258, 193] width 516 height 387
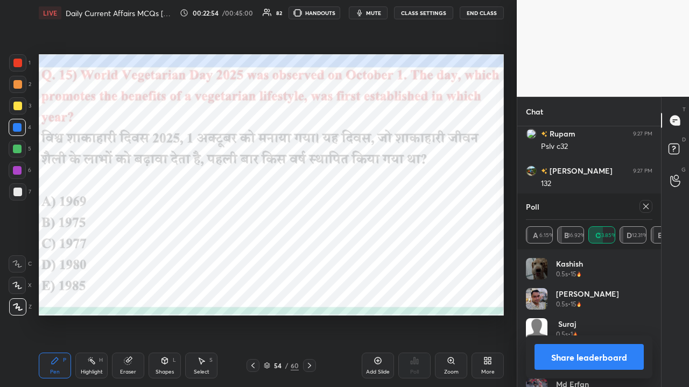
click at [312, 253] on icon at bounding box center [309, 366] width 9 height 9
click at [386, 209] on icon at bounding box center [645, 206] width 9 height 9
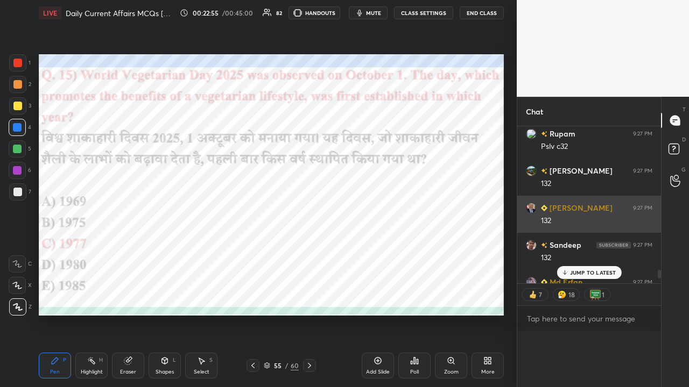
scroll to position [3, 3]
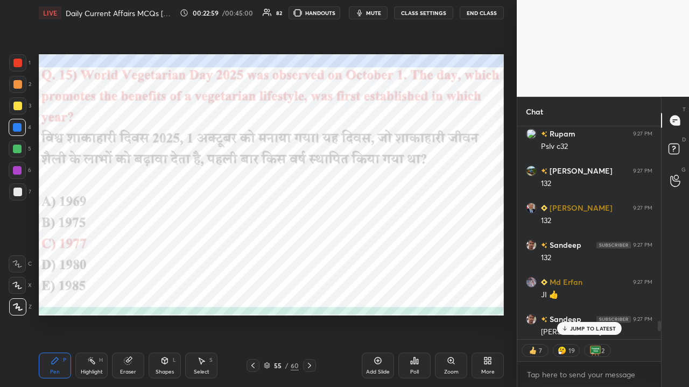
click at [309, 253] on icon at bounding box center [309, 366] width 9 height 9
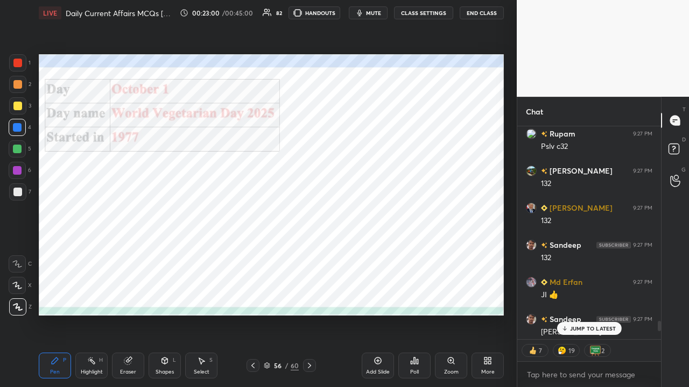
click at [386, 253] on p "JUMP TO LATEST" at bounding box center [593, 328] width 46 height 6
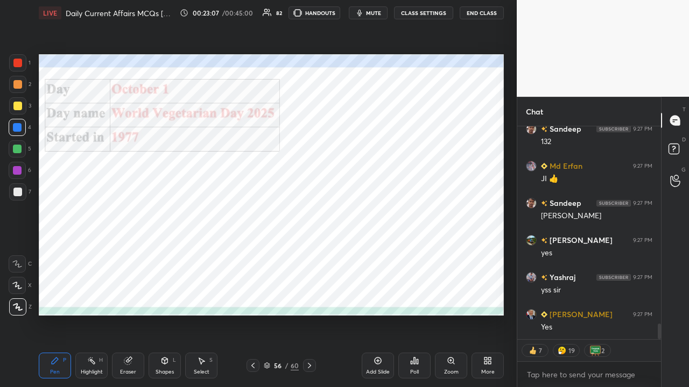
type textarea "x"
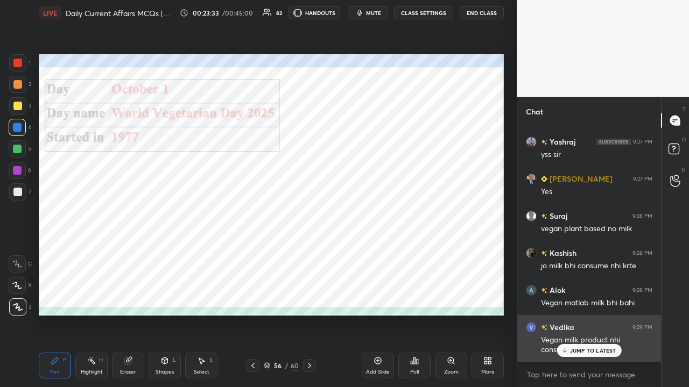
click at [386, 253] on div "JUMP TO LATEST" at bounding box center [588, 350] width 65 height 13
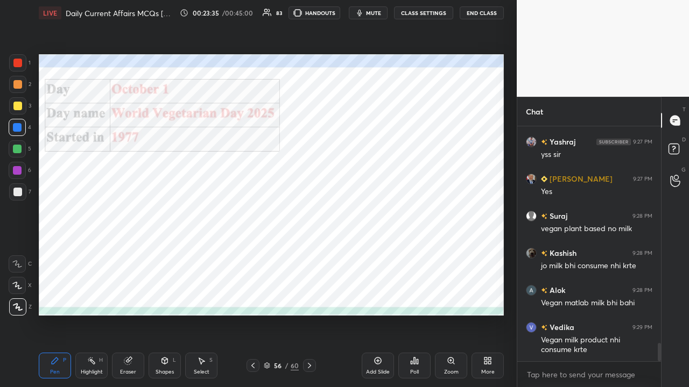
click at [386, 11] on button "CLASS SETTINGS" at bounding box center [423, 12] width 59 height 13
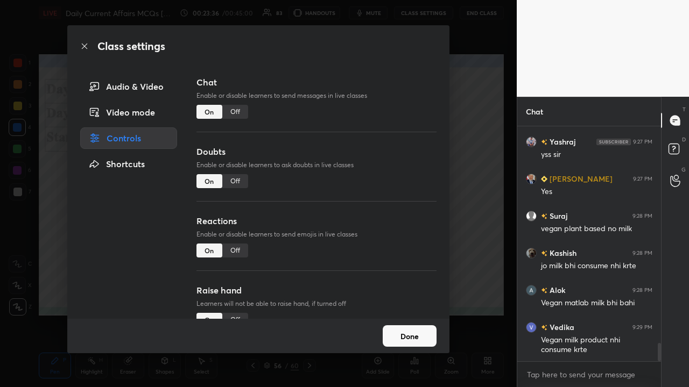
click at [237, 112] on div "Off" at bounding box center [235, 112] width 26 height 14
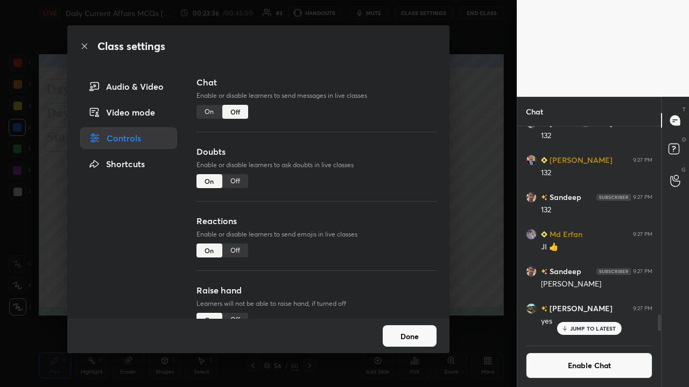
click at [386, 185] on div "Class settings Audio & Video Video mode Controls Shortcuts Chat Enable or disab…" at bounding box center [258, 193] width 516 height 387
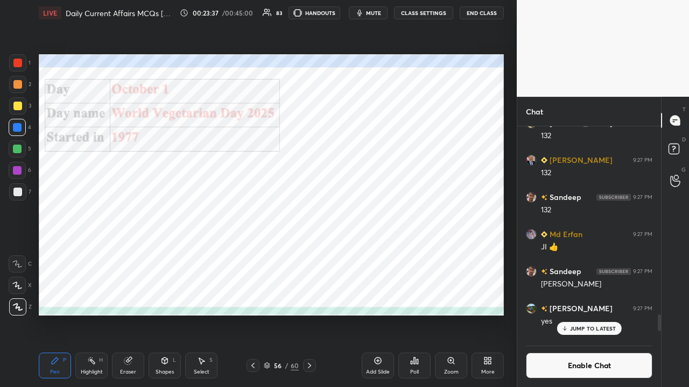
click at [314, 253] on div at bounding box center [309, 365] width 13 height 13
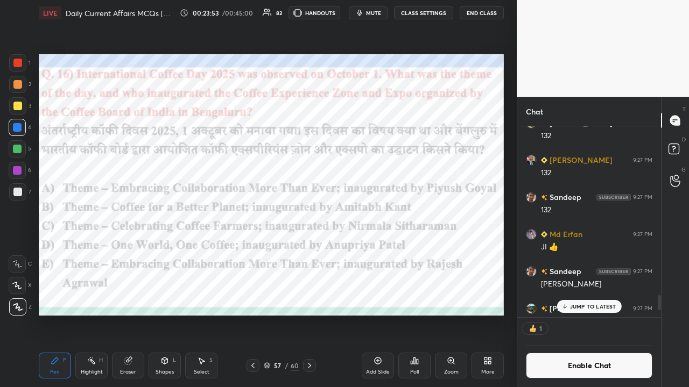
scroll to position [3, 3]
click at [386, 253] on div "Poll" at bounding box center [414, 366] width 32 height 26
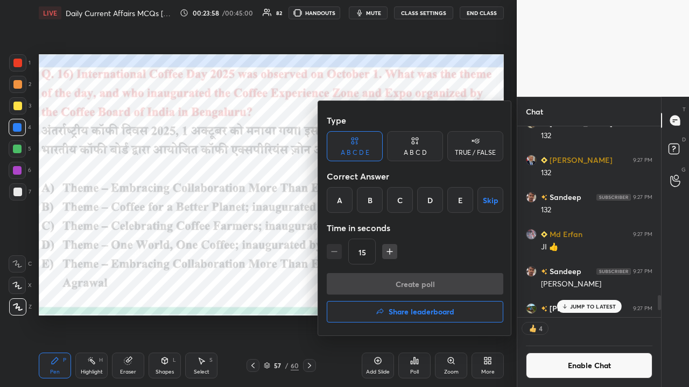
click at [386, 202] on div "E" at bounding box center [460, 200] width 26 height 26
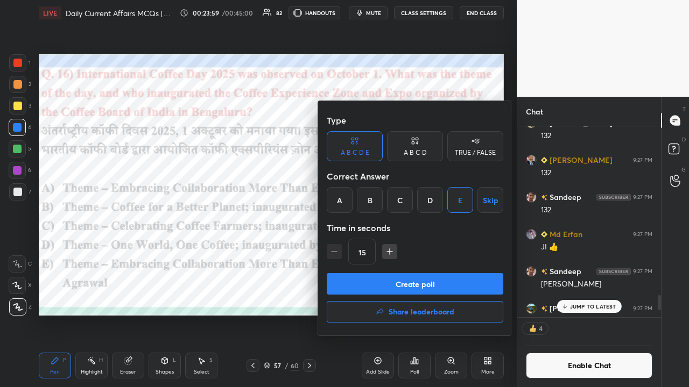
click at [386, 253] on button "Create poll" at bounding box center [415, 284] width 176 height 22
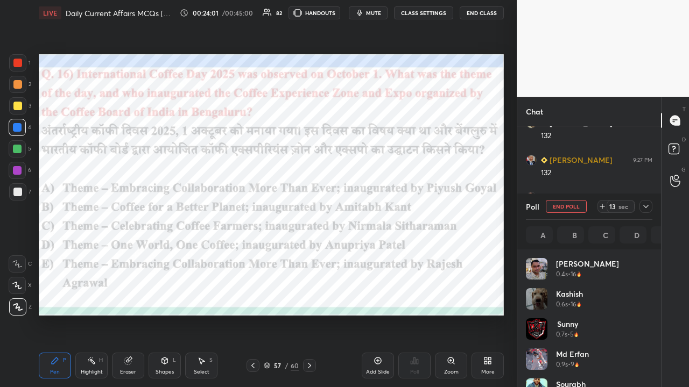
scroll to position [126, 123]
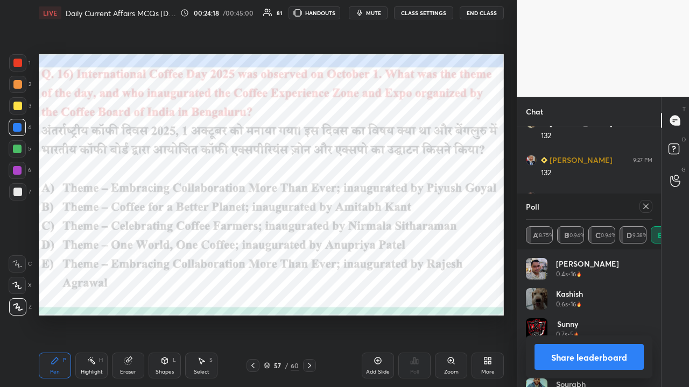
click at [309, 253] on icon at bounding box center [309, 366] width 9 height 9
click at [386, 205] on div at bounding box center [645, 206] width 13 height 13
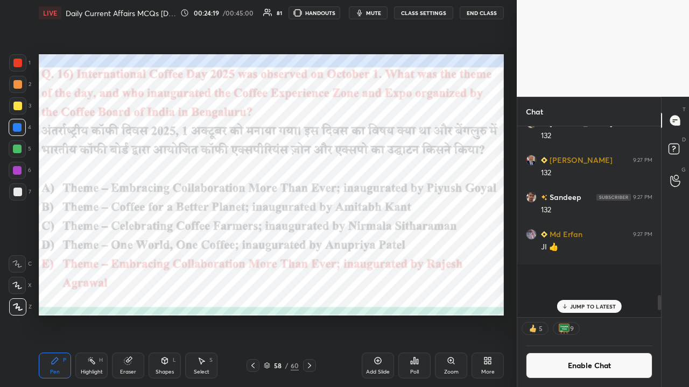
scroll to position [3, 3]
click at [386, 12] on button "CLASS SETTINGS" at bounding box center [423, 12] width 59 height 13
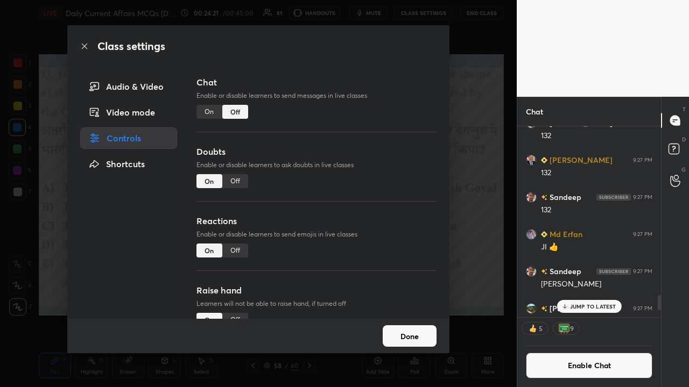
click at [210, 112] on div "On" at bounding box center [209, 112] width 26 height 14
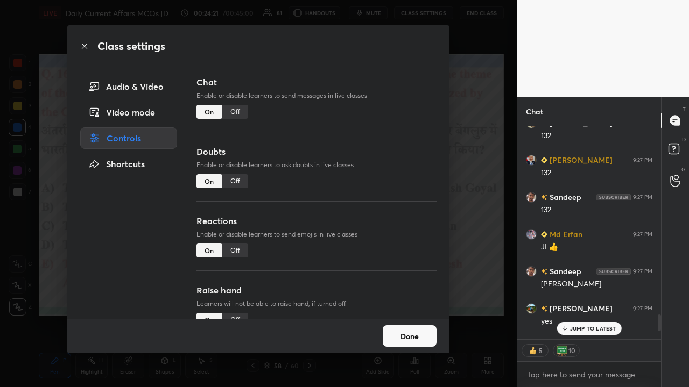
click at [386, 193] on div "Class settings Audio & Video Video mode Controls Shortcuts Chat Enable or disab…" at bounding box center [258, 193] width 516 height 387
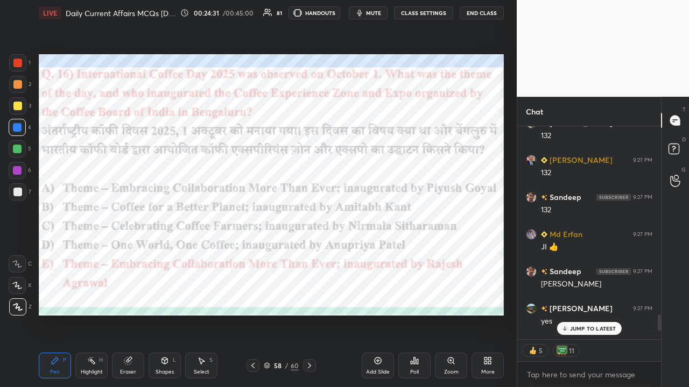
drag, startPoint x: 569, startPoint y: 327, endPoint x: 557, endPoint y: 324, distance: 12.3
click at [386, 253] on div "JUMP TO LATEST" at bounding box center [588, 328] width 65 height 13
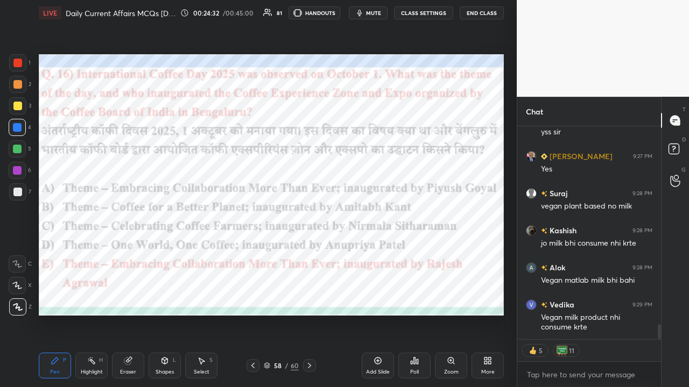
drag, startPoint x: 310, startPoint y: 369, endPoint x: 309, endPoint y: 364, distance: 5.5
click at [312, 253] on icon at bounding box center [309, 366] width 9 height 9
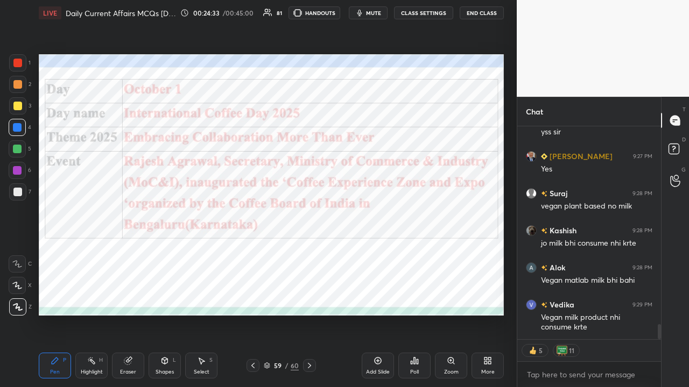
click at [386, 12] on button "CLASS SETTINGS" at bounding box center [423, 12] width 59 height 13
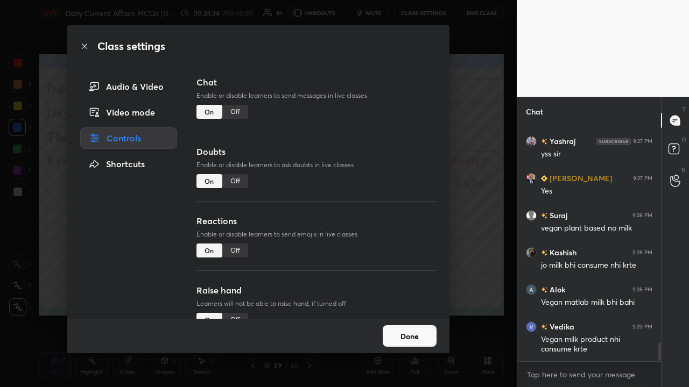
drag, startPoint x: 457, startPoint y: 166, endPoint x: 449, endPoint y: 164, distance: 8.2
click at [386, 166] on div "Class settings Audio & Video Video mode Controls Shortcuts Chat Enable or disab…" at bounding box center [258, 193] width 516 height 387
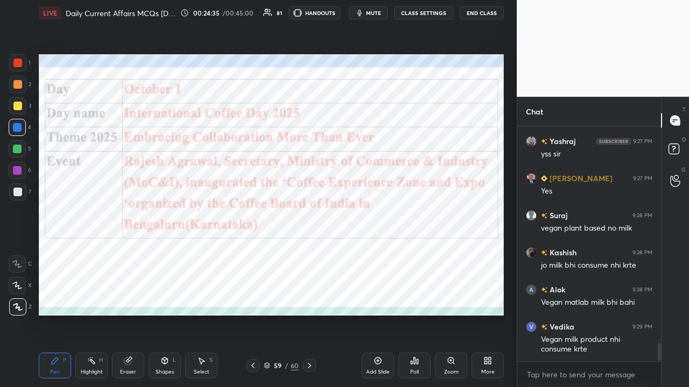
click at [310, 253] on icon at bounding box center [309, 366] width 9 height 9
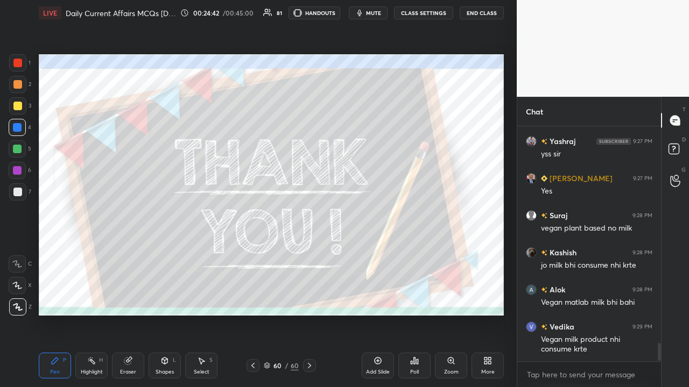
click at [386, 14] on button "CLASS SETTINGS" at bounding box center [423, 12] width 59 height 13
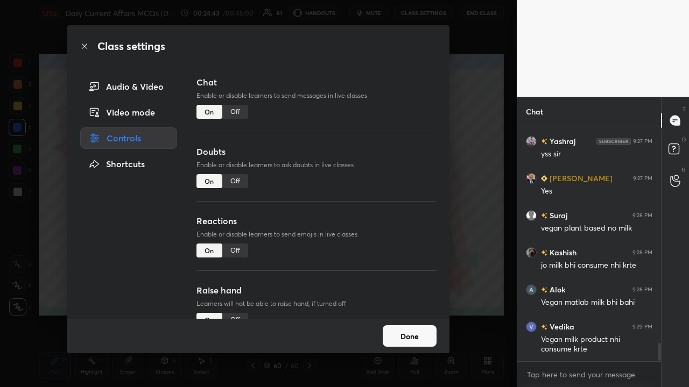
click at [386, 143] on div "Class settings Audio & Video Video mode Controls Shortcuts Chat Enable or disab…" at bounding box center [258, 193] width 516 height 387
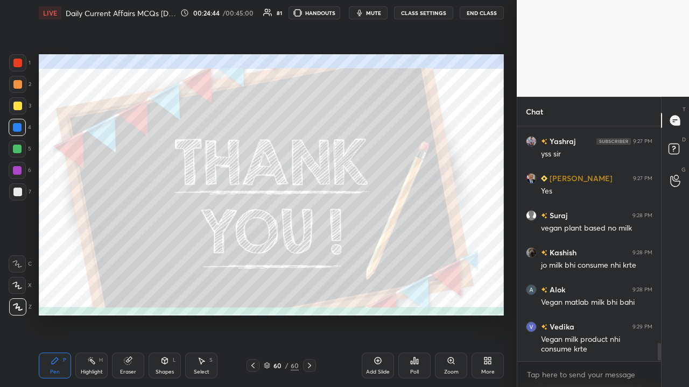
click at [386, 253] on div "Poll" at bounding box center [414, 372] width 9 height 5
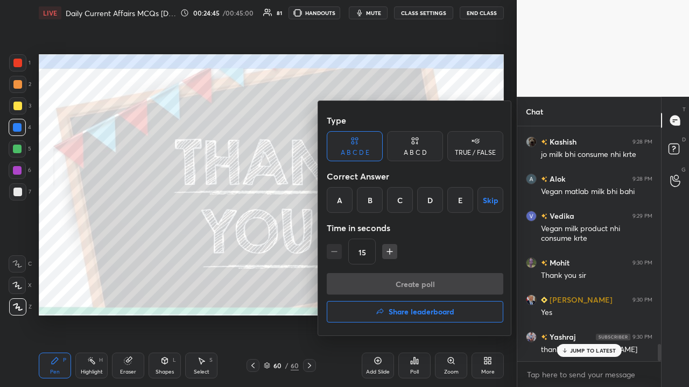
click at [386, 253] on h4 "Share leaderboard" at bounding box center [421, 312] width 66 height 8
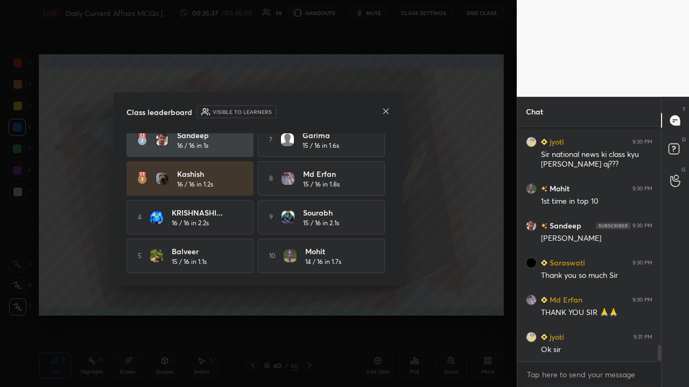
scroll to position [3252, 0]
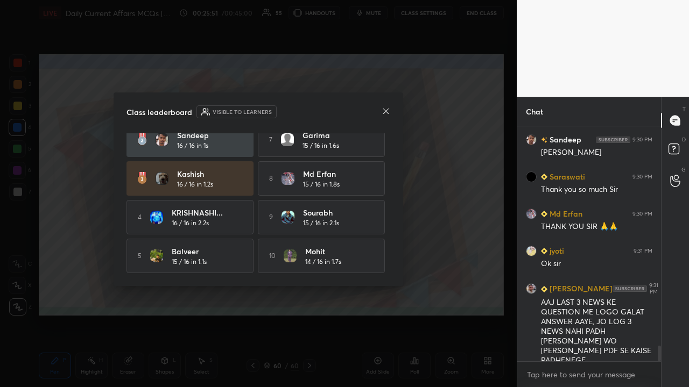
click at [384, 112] on icon at bounding box center [385, 110] width 5 height 5
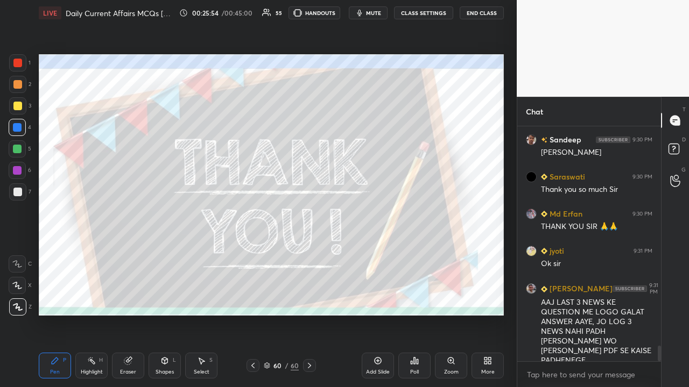
click at [386, 13] on button "End Class" at bounding box center [481, 12] width 44 height 13
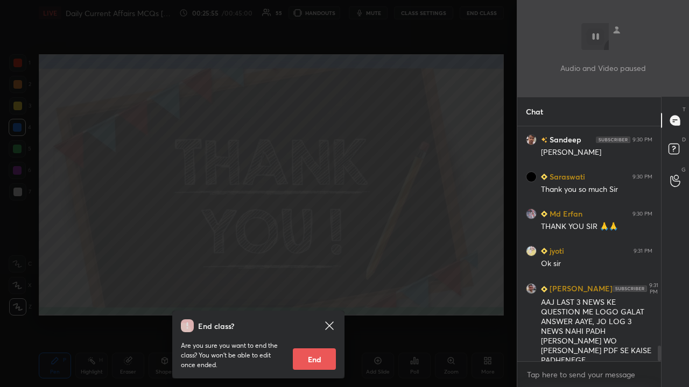
click at [324, 253] on button "End" at bounding box center [314, 360] width 43 height 22
type textarea "x"
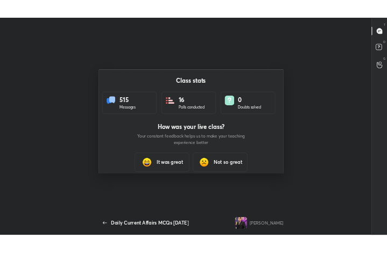
scroll to position [53610, 53416]
